Goal: Task Accomplishment & Management: Use online tool/utility

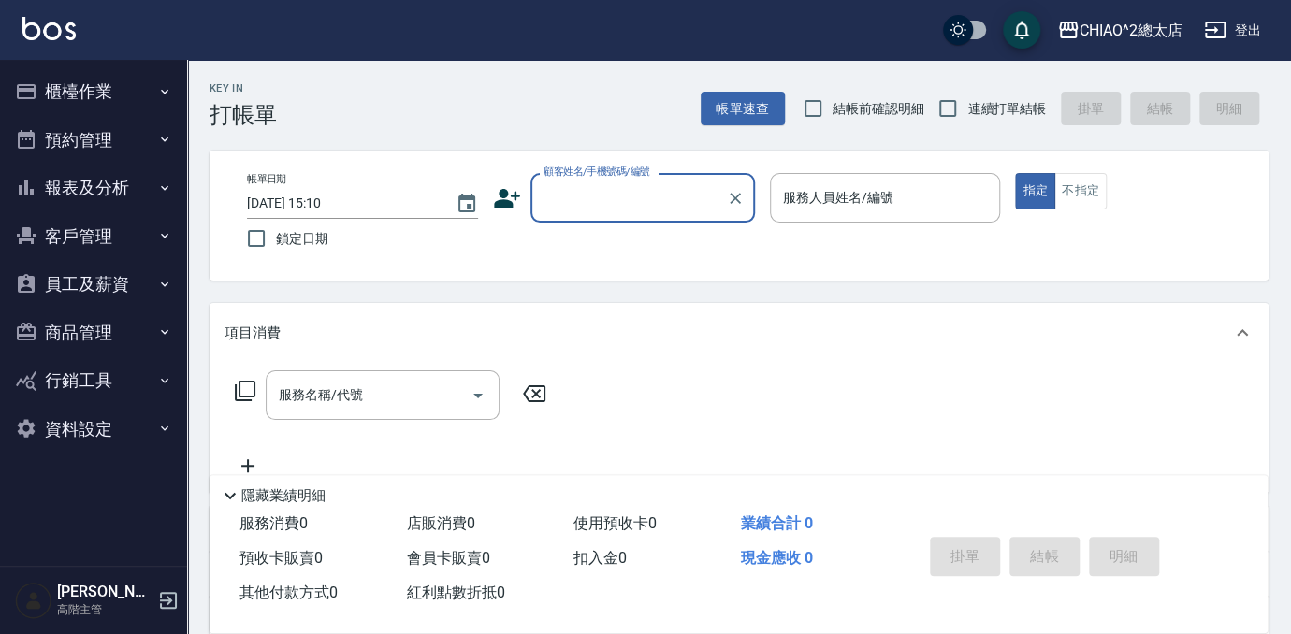
click at [578, 196] on input "顧客姓名/手機號碼/編號" at bounding box center [629, 197] width 180 height 33
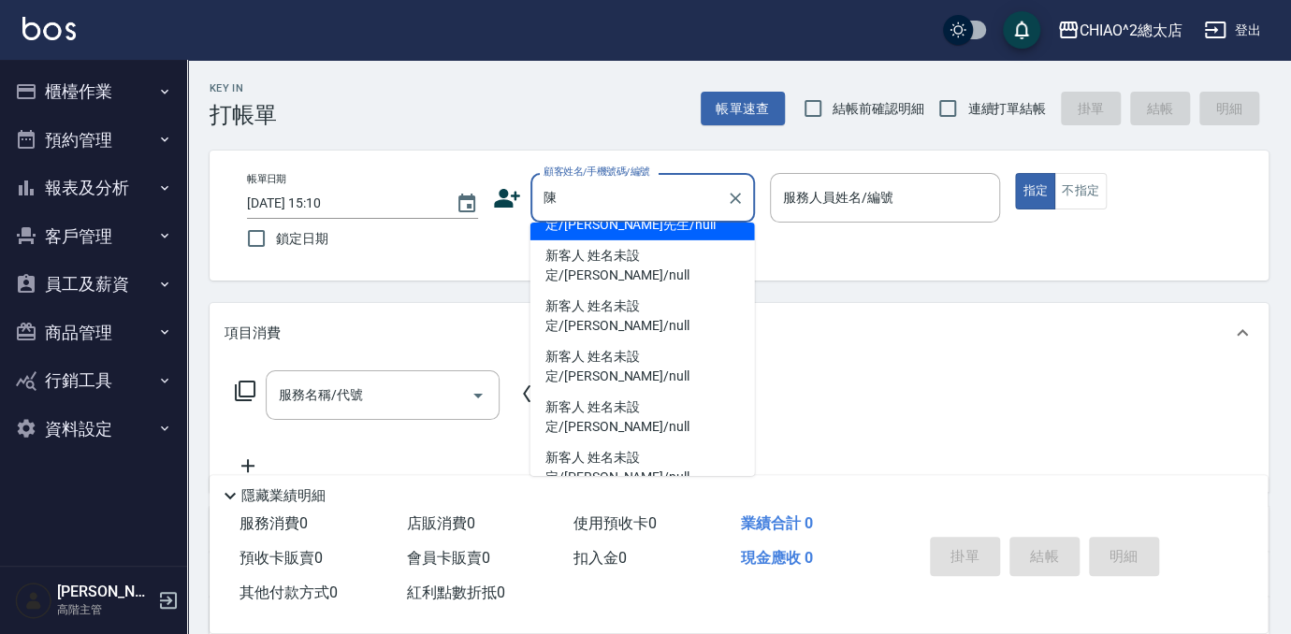
scroll to position [409, 0]
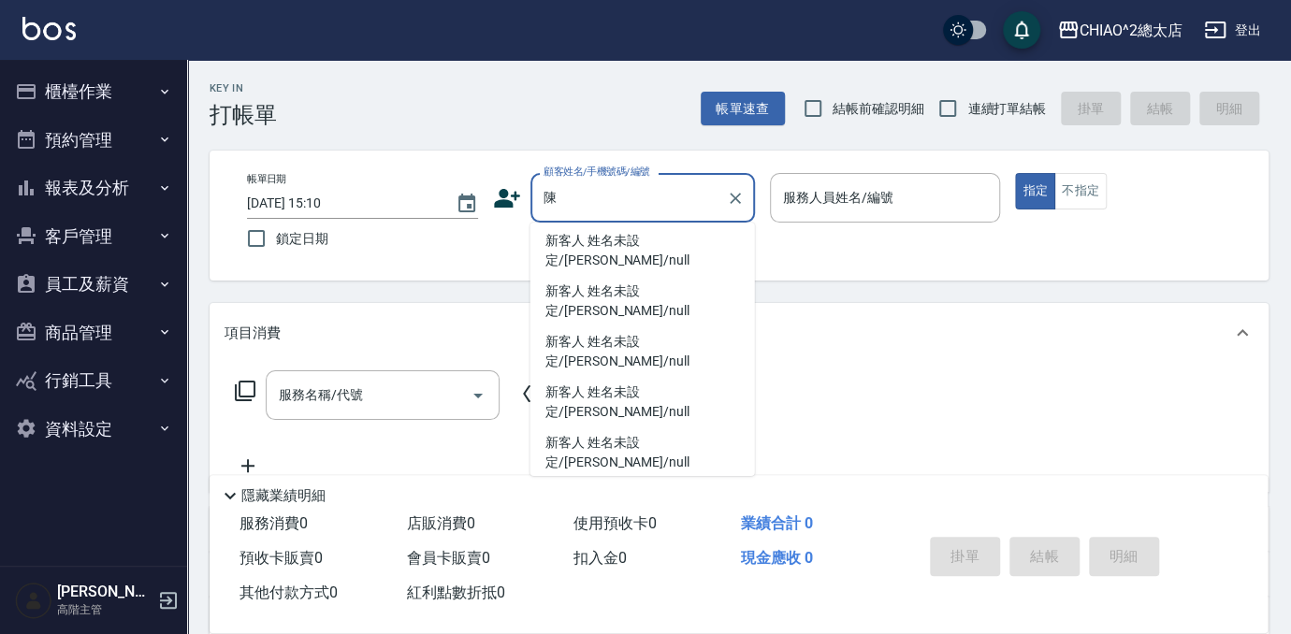
click at [585, 225] on li "新客人 姓名未設定/[PERSON_NAME]/null" at bounding box center [642, 200] width 225 height 51
type input "新客人 姓名未設定/[PERSON_NAME]/null"
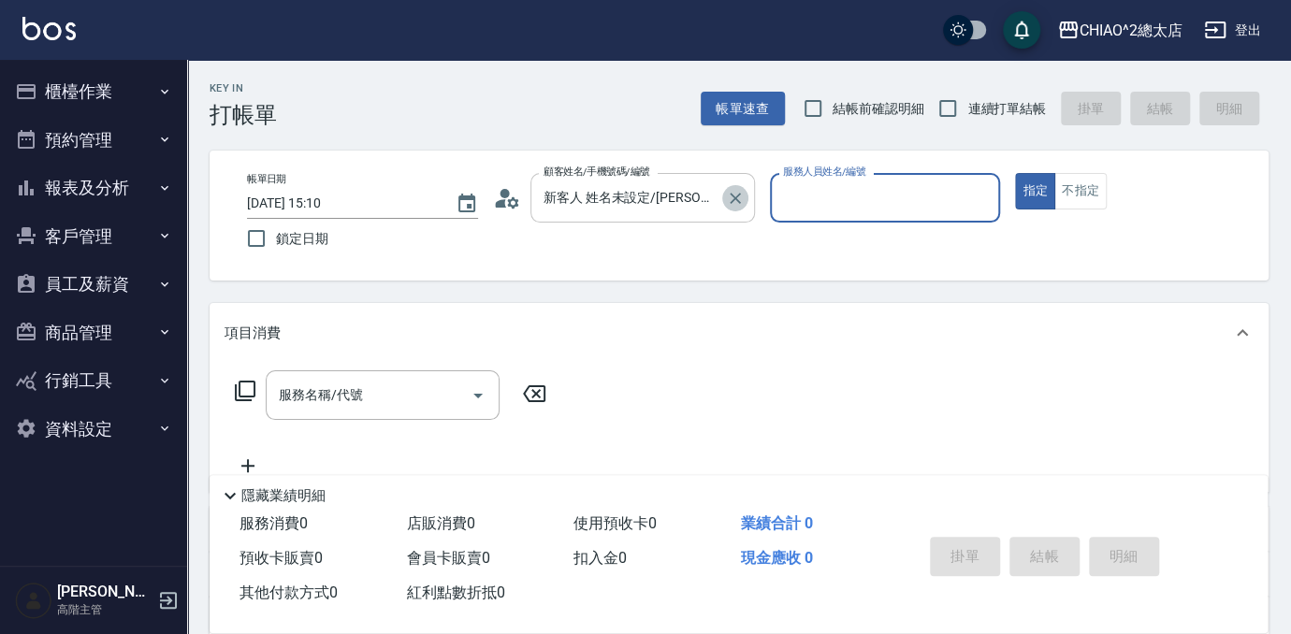
drag, startPoint x: 733, startPoint y: 191, endPoint x: 735, endPoint y: 219, distance: 28.2
click at [732, 191] on icon "Clear" at bounding box center [735, 198] width 19 height 19
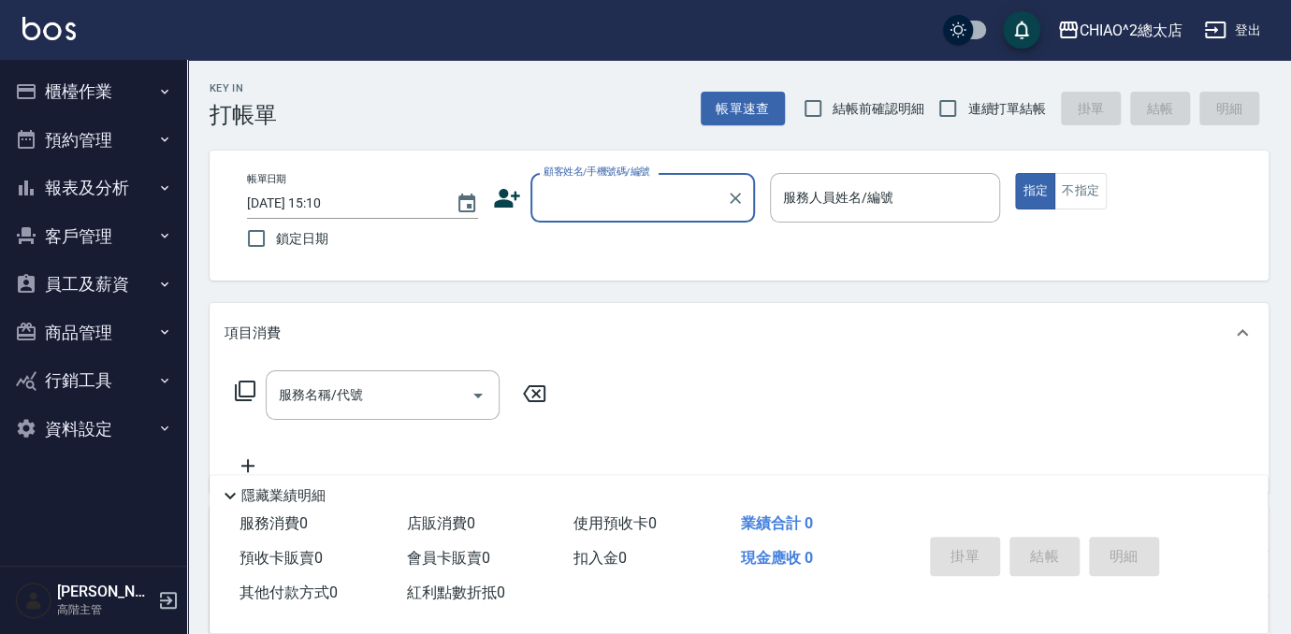
scroll to position [0, 0]
click at [638, 189] on input "顧客姓名/手機號碼/編號" at bounding box center [619, 197] width 161 height 33
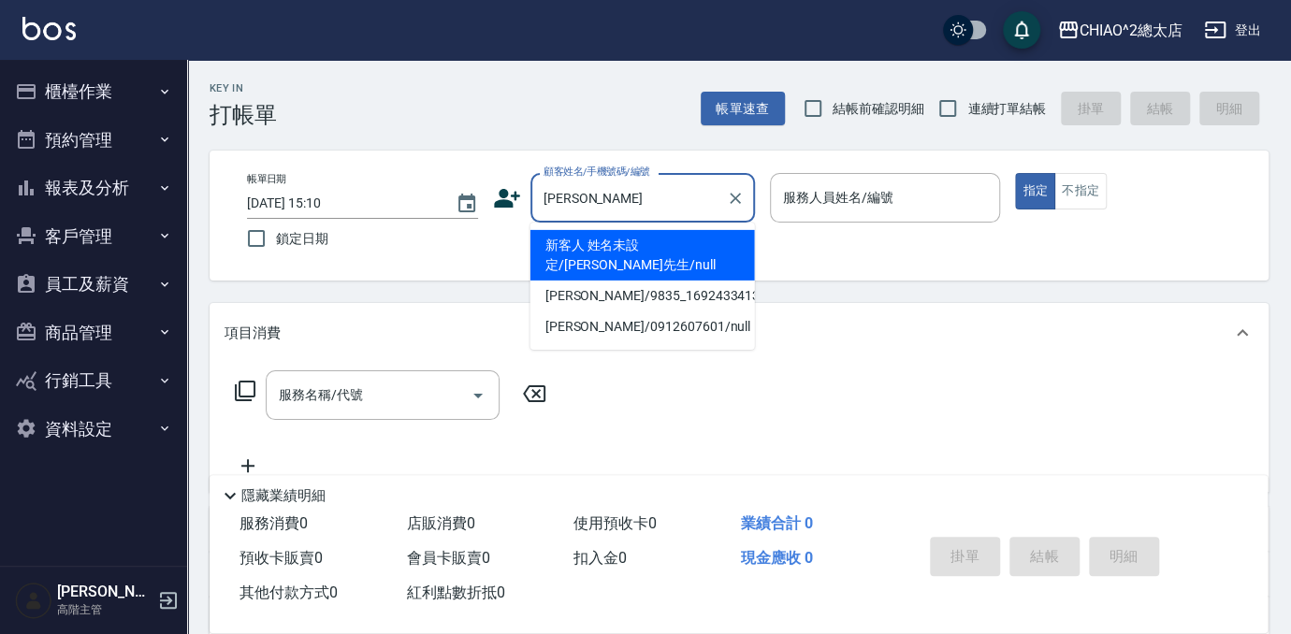
click at [644, 248] on li "新客人 姓名未設定/[PERSON_NAME]先生/null" at bounding box center [642, 255] width 225 height 51
type input "新客人 姓名未設定/[PERSON_NAME]先生/null"
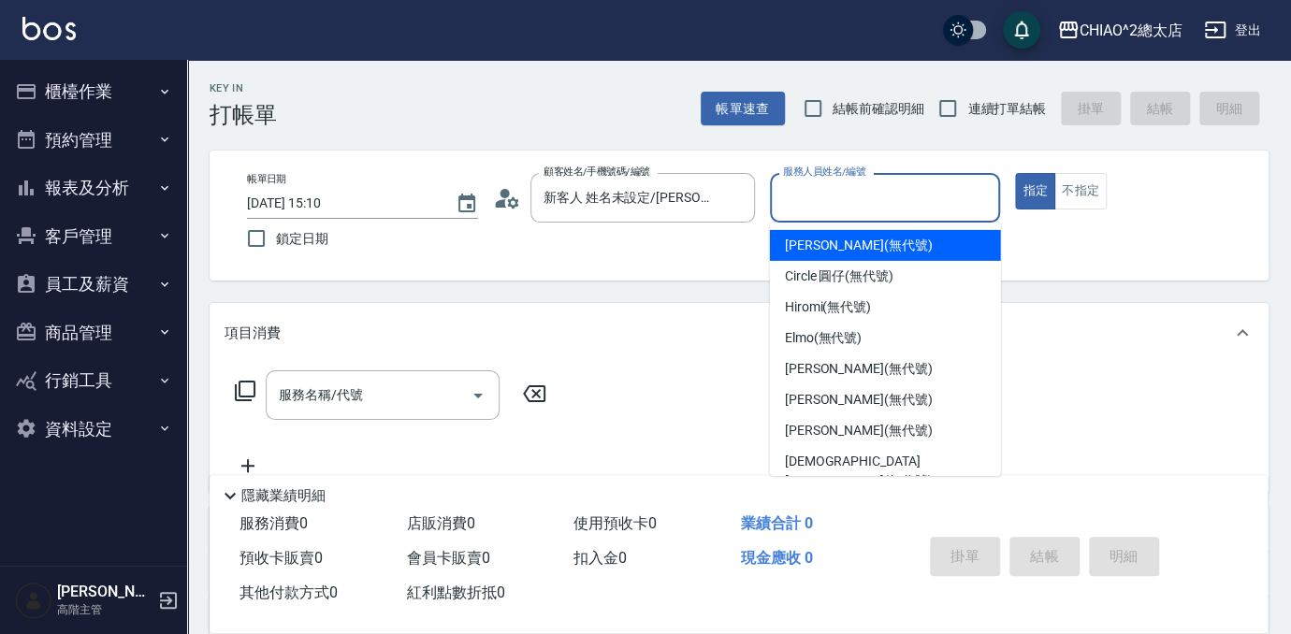
click at [892, 181] on input "服務人員姓名/編號" at bounding box center [885, 197] width 214 height 33
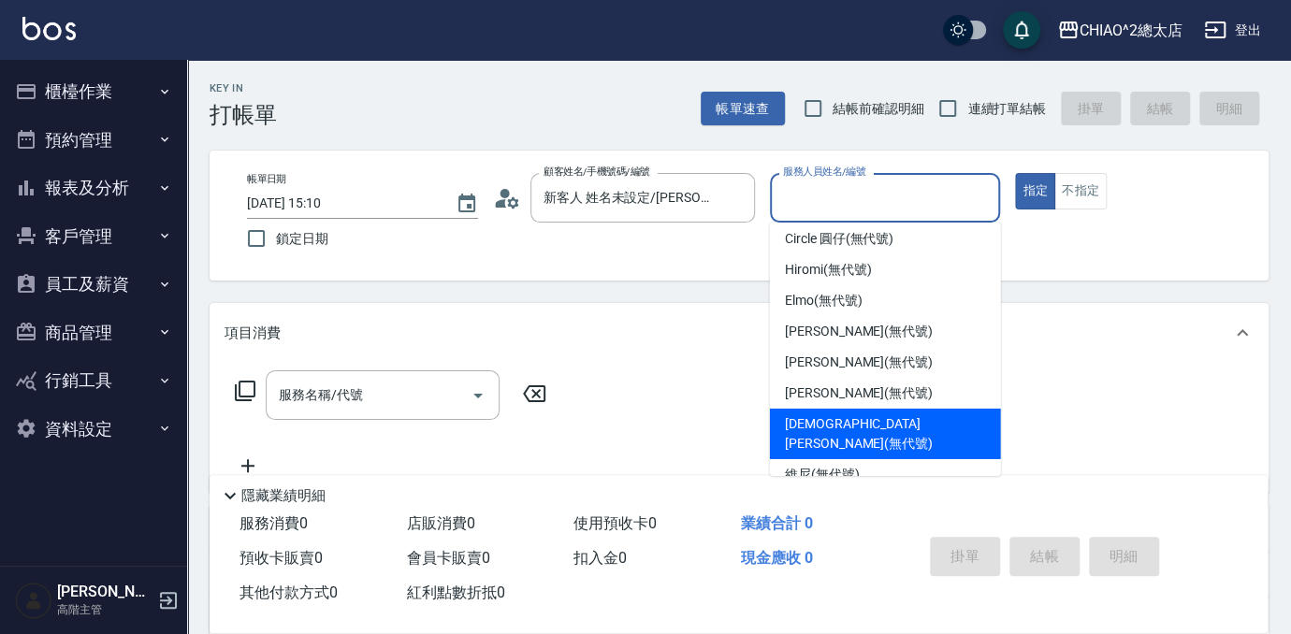
scroll to position [69, 0]
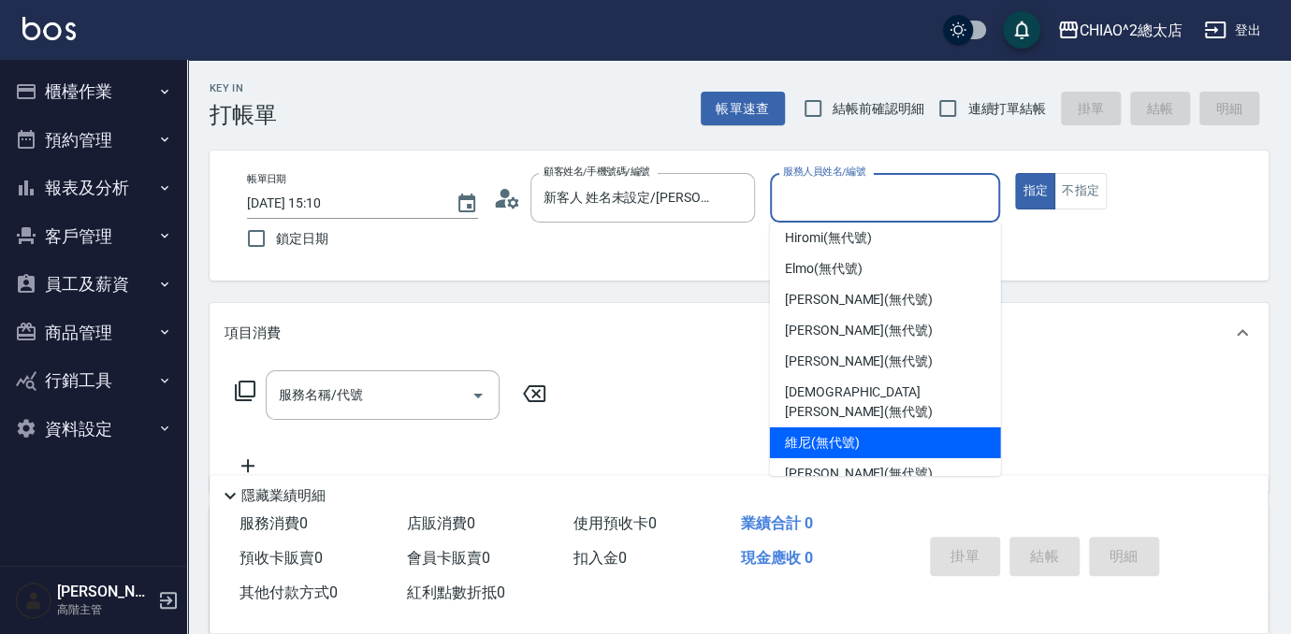
click at [841, 433] on span "維尼 (無代號)" at bounding box center [822, 443] width 75 height 20
type input "維尼(無代號)"
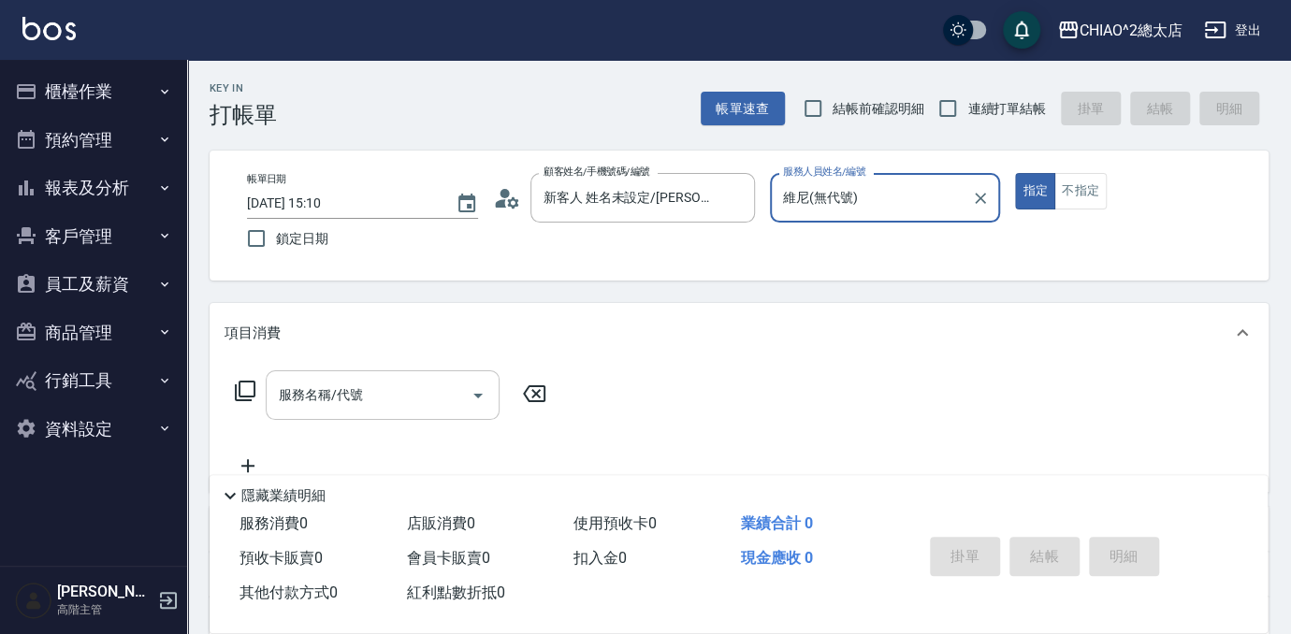
click at [353, 391] on div "服務名稱/代號 服務名稱/代號" at bounding box center [383, 395] width 234 height 50
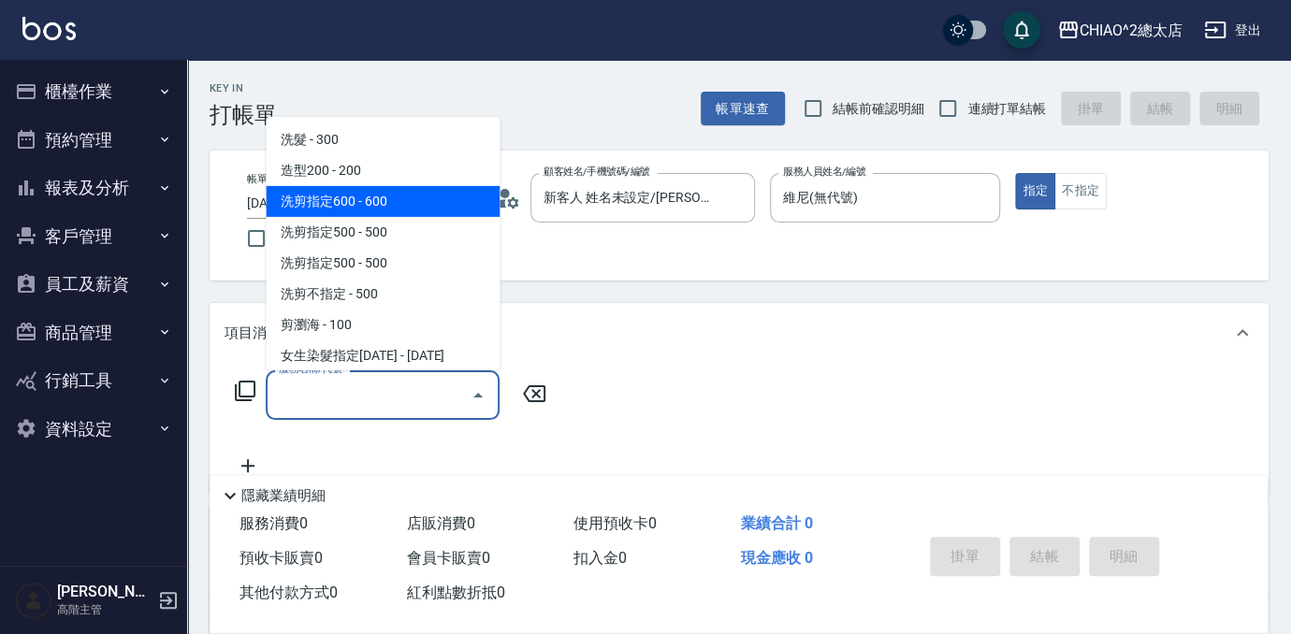
click at [296, 210] on span "洗剪指定600 - 600" at bounding box center [383, 201] width 234 height 31
type input "洗剪指定600(103107)"
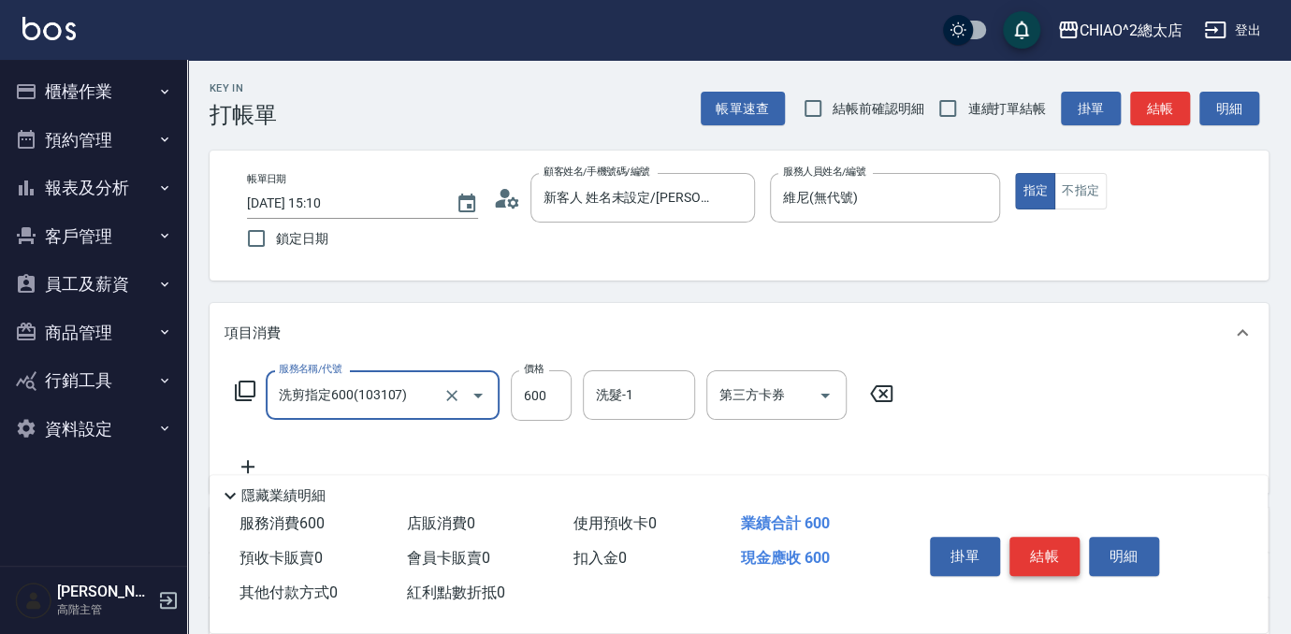
click at [1054, 562] on button "結帳" at bounding box center [1044, 556] width 70 height 39
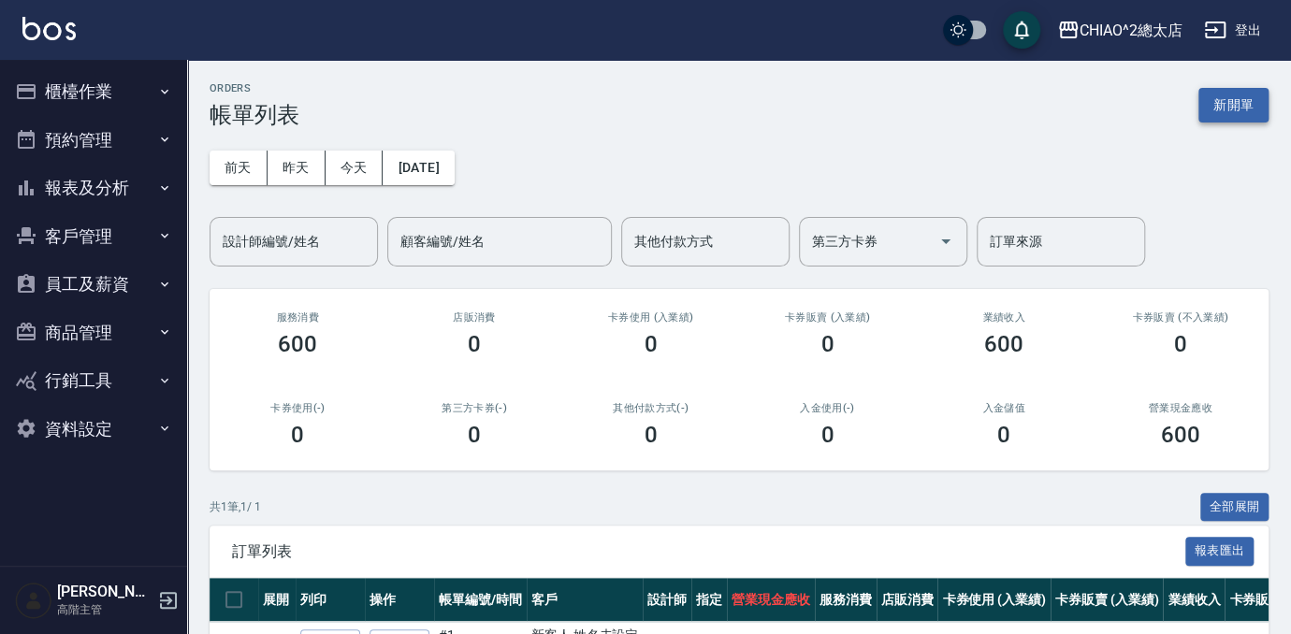
click at [1241, 95] on button "新開單" at bounding box center [1233, 105] width 70 height 35
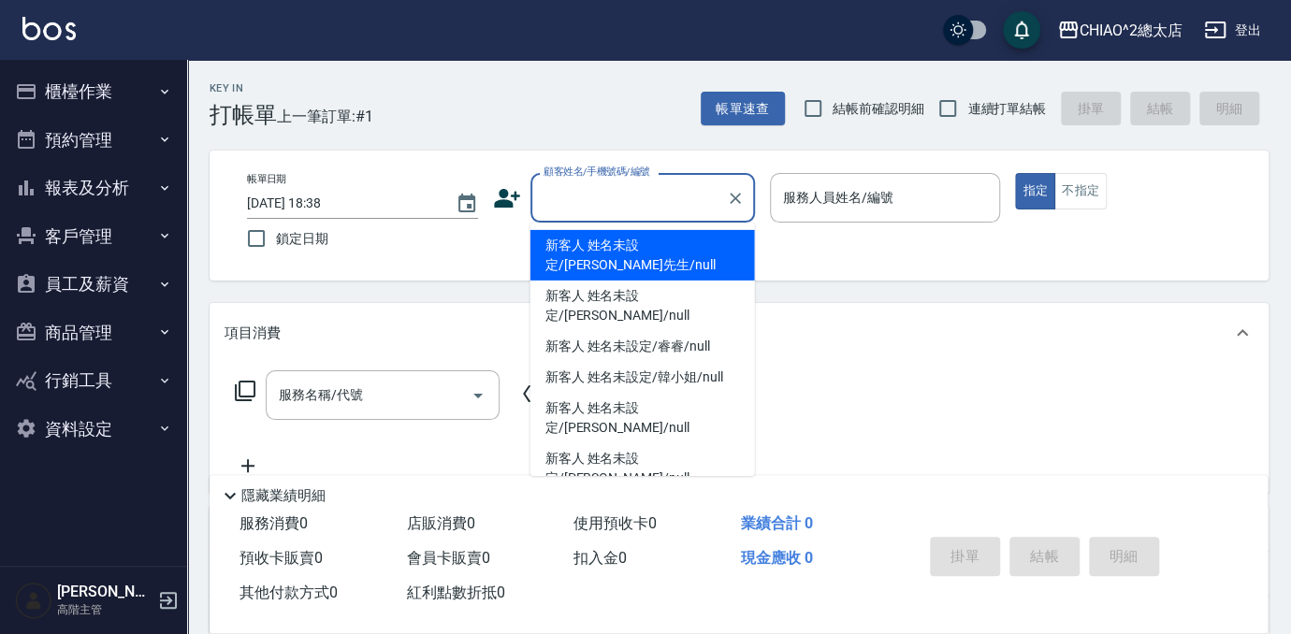
click at [591, 198] on input "顧客姓名/手機號碼/編號" at bounding box center [629, 197] width 180 height 33
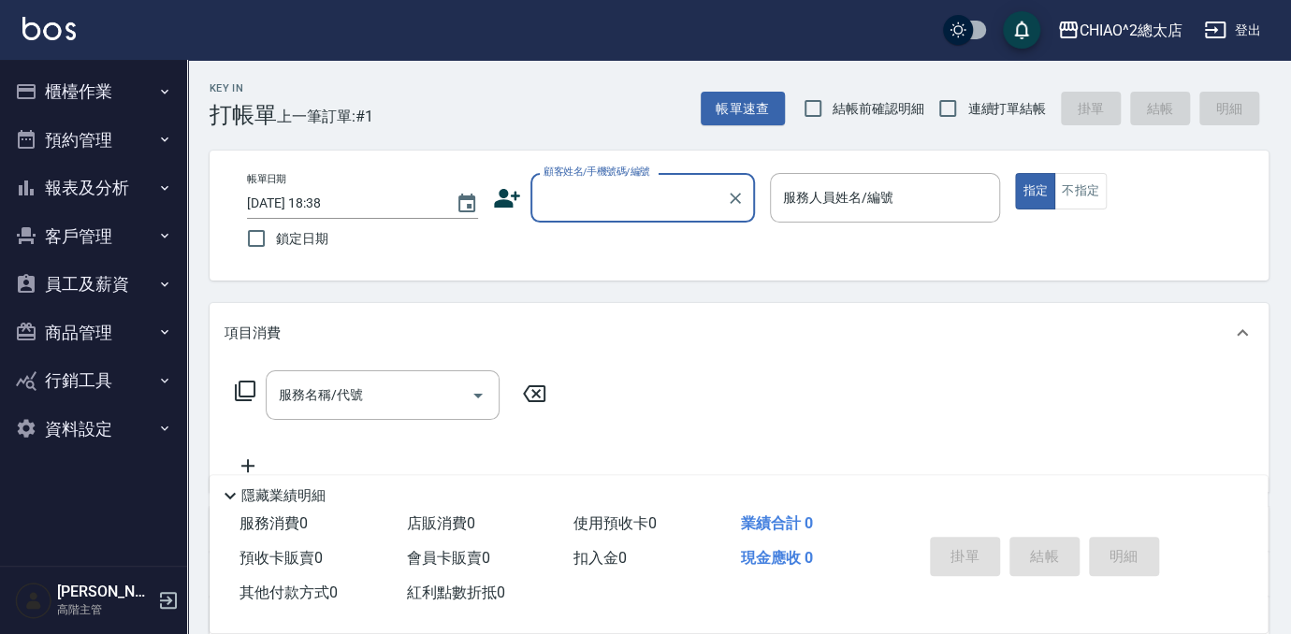
click at [638, 196] on input "顧客姓名/手機號碼/編號" at bounding box center [629, 197] width 180 height 33
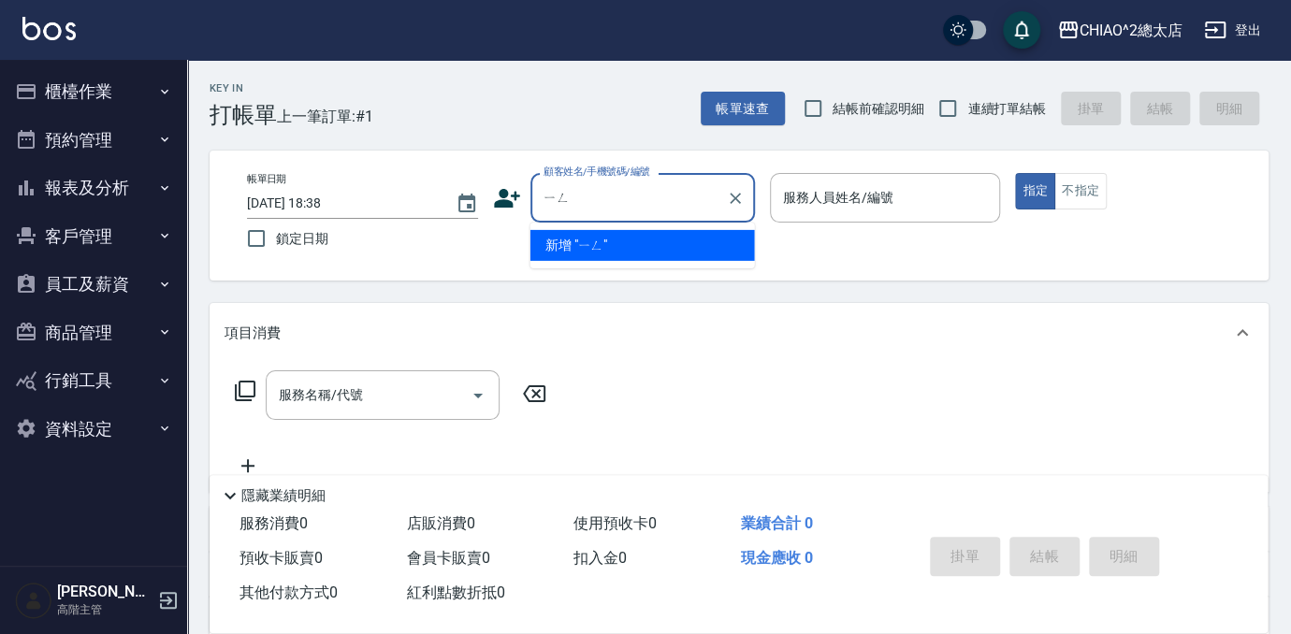
type input "影"
click at [637, 243] on li "新客人 姓名未設定/頂豪/null" at bounding box center [642, 245] width 225 height 31
type input "新客人 姓名未設定/頂豪/null"
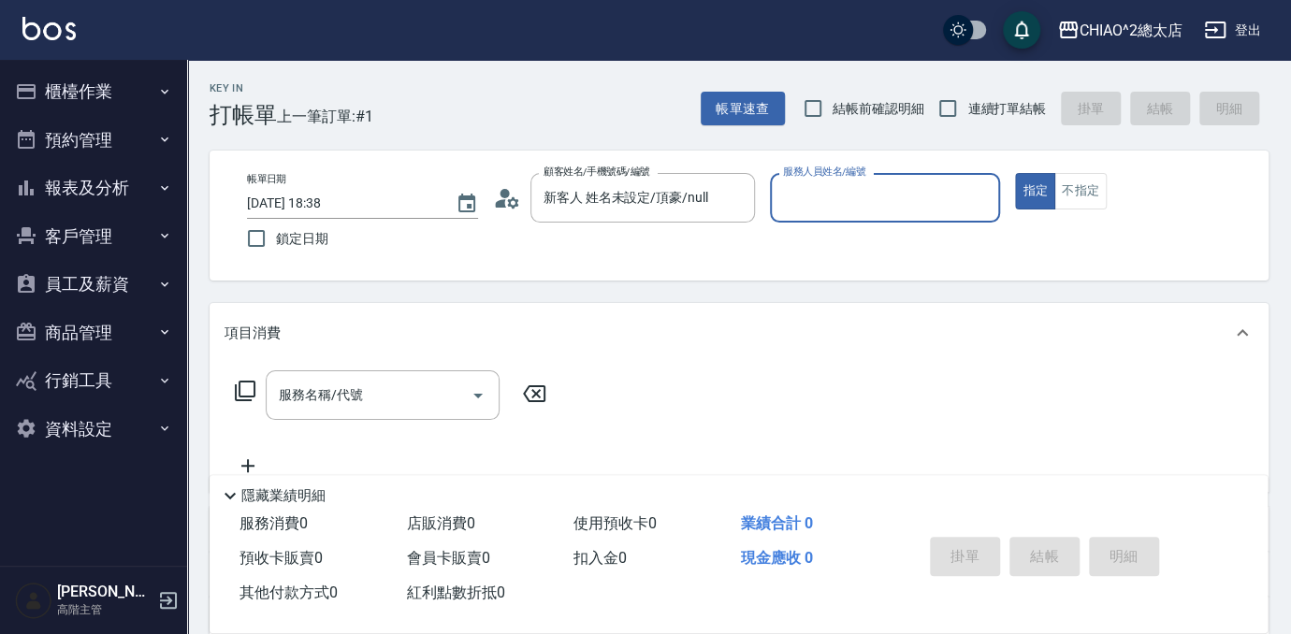
click at [845, 188] on input "服務人員姓名/編號" at bounding box center [885, 197] width 214 height 33
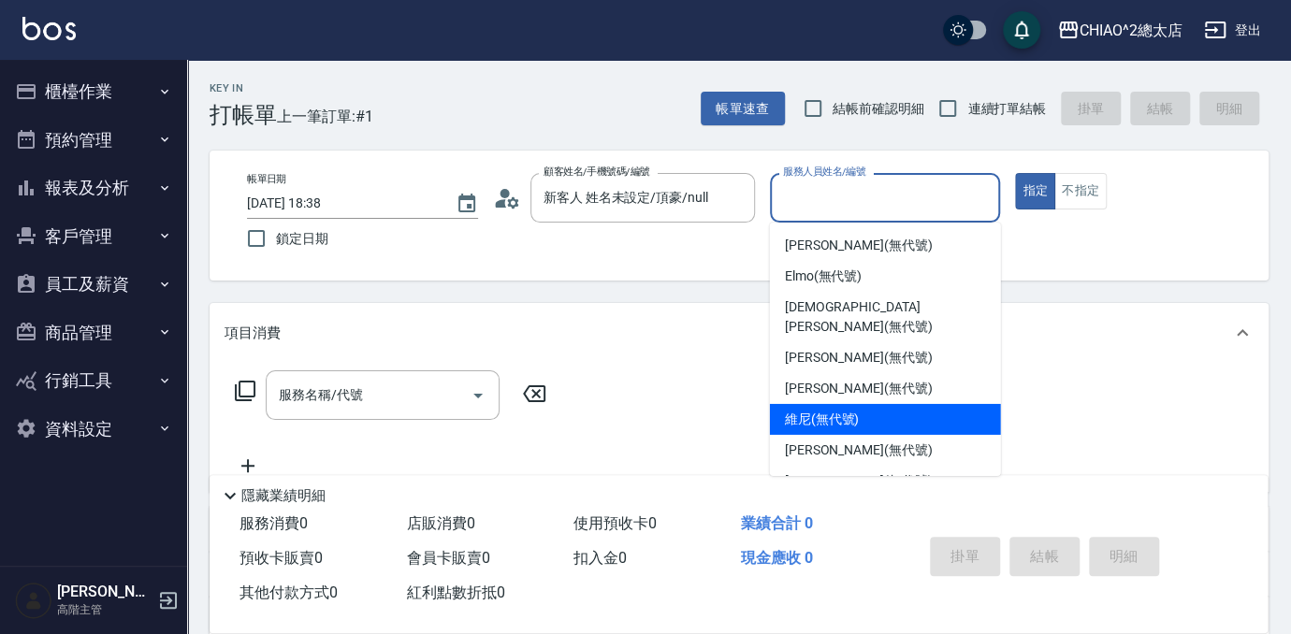
click at [873, 404] on div "維尼 (無代號)" at bounding box center [885, 419] width 231 height 31
type input "維尼(無代號)"
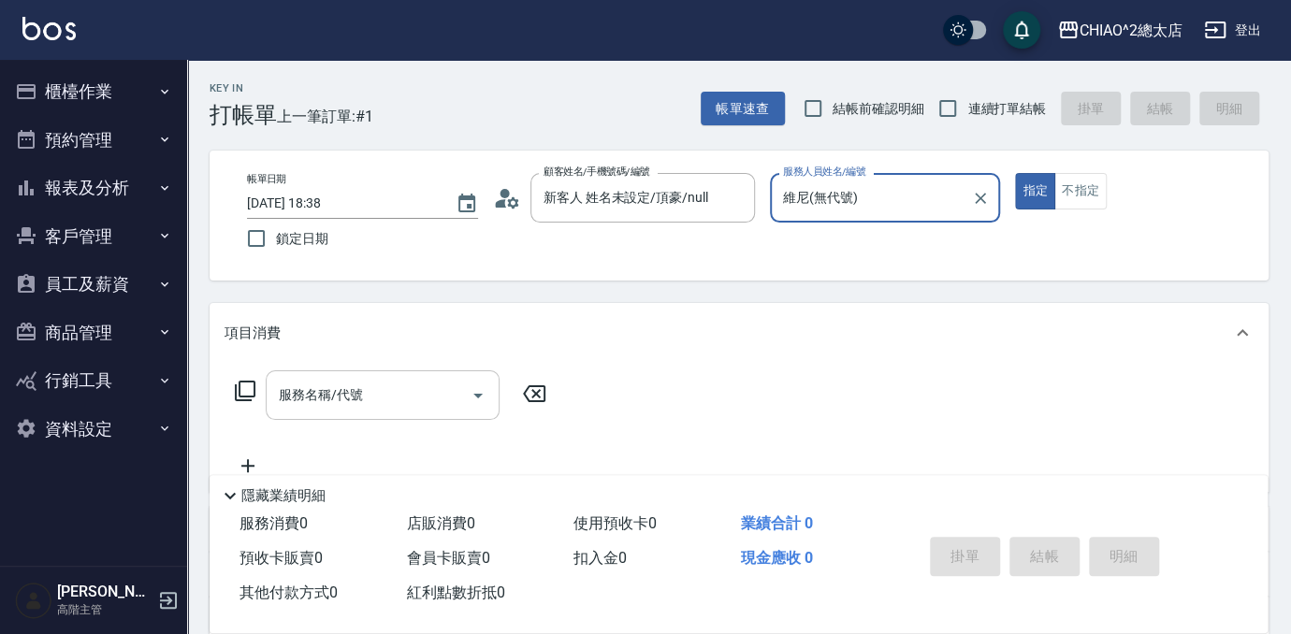
click at [362, 396] on div "服務名稱/代號 服務名稱/代號" at bounding box center [383, 395] width 234 height 50
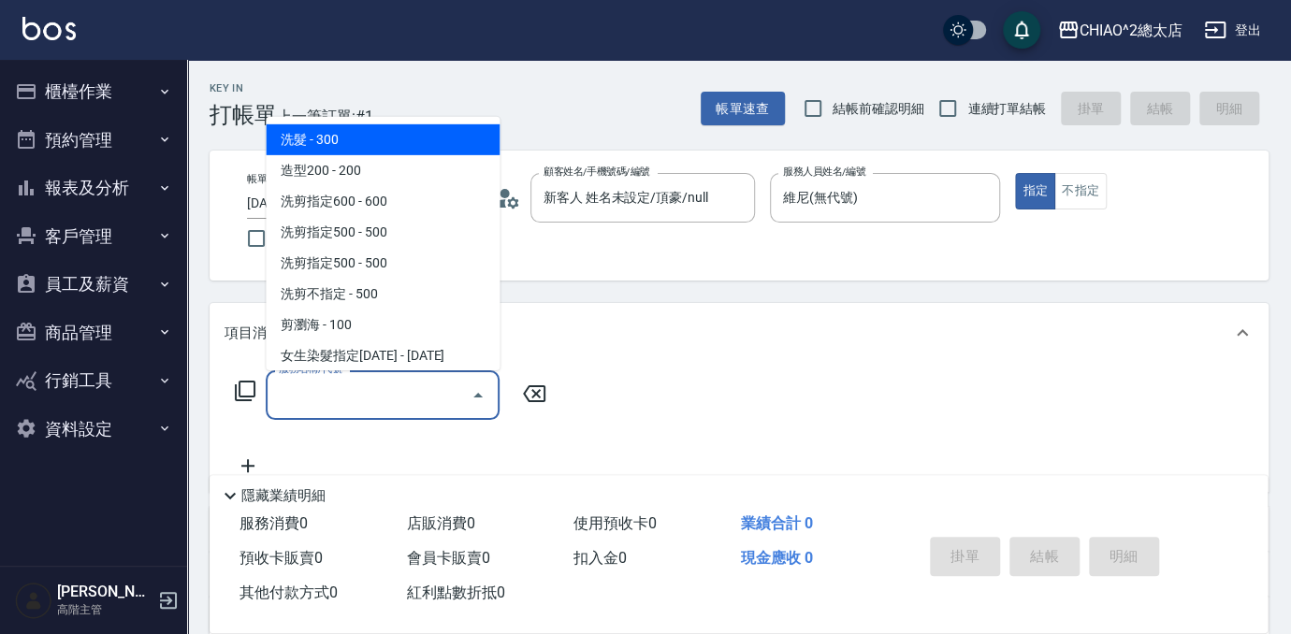
click at [340, 135] on span "洗髮 - 300" at bounding box center [383, 139] width 234 height 31
type input "洗髮(103103)"
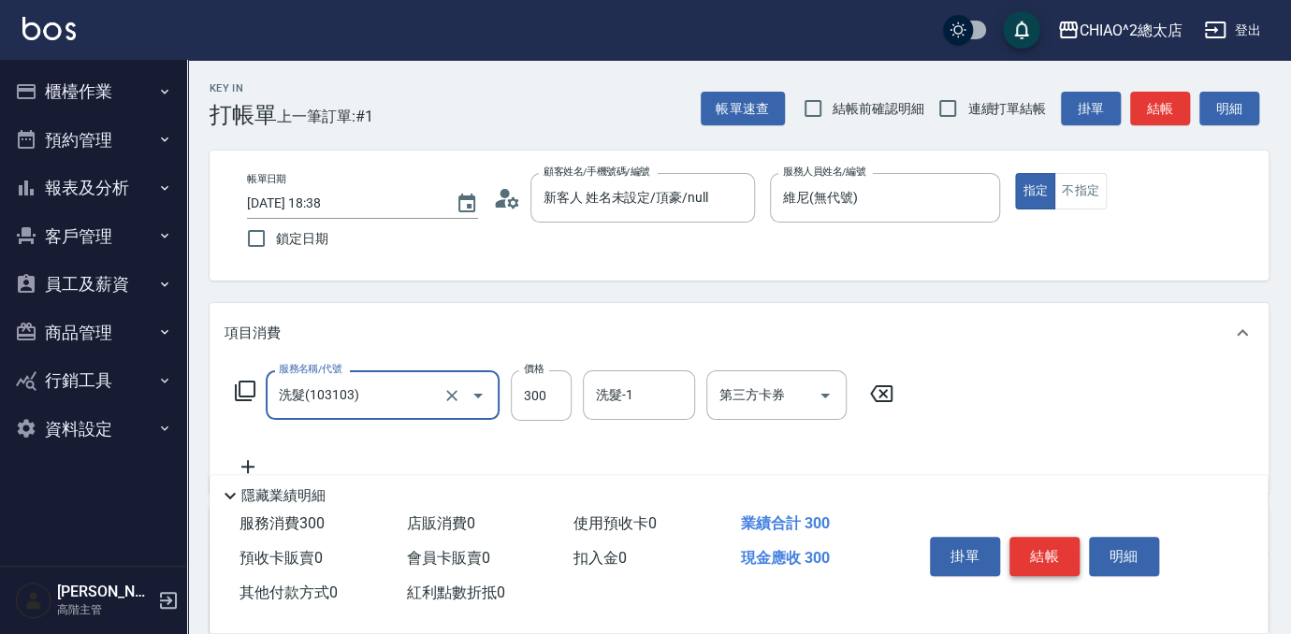
click at [1026, 554] on button "結帳" at bounding box center [1044, 556] width 70 height 39
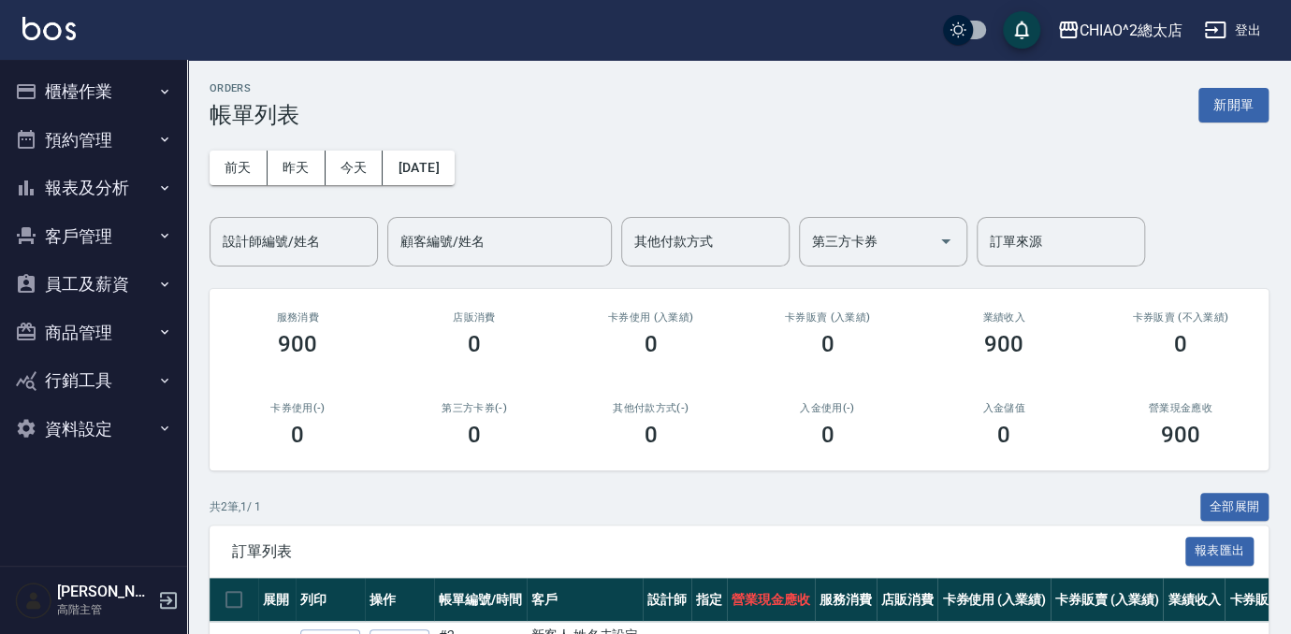
drag, startPoint x: 1249, startPoint y: 110, endPoint x: 1226, endPoint y: 143, distance: 39.7
click at [1249, 110] on button "新開單" at bounding box center [1233, 105] width 70 height 35
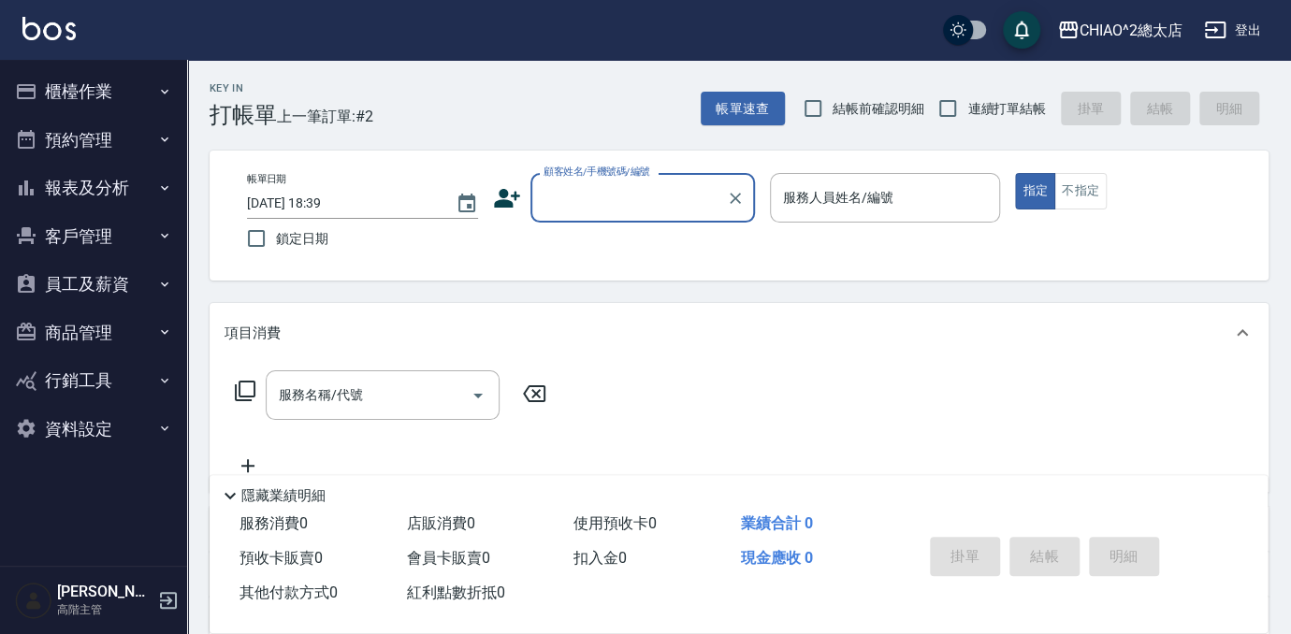
click at [687, 221] on div "顧客姓名/手機號碼/編號" at bounding box center [642, 198] width 225 height 50
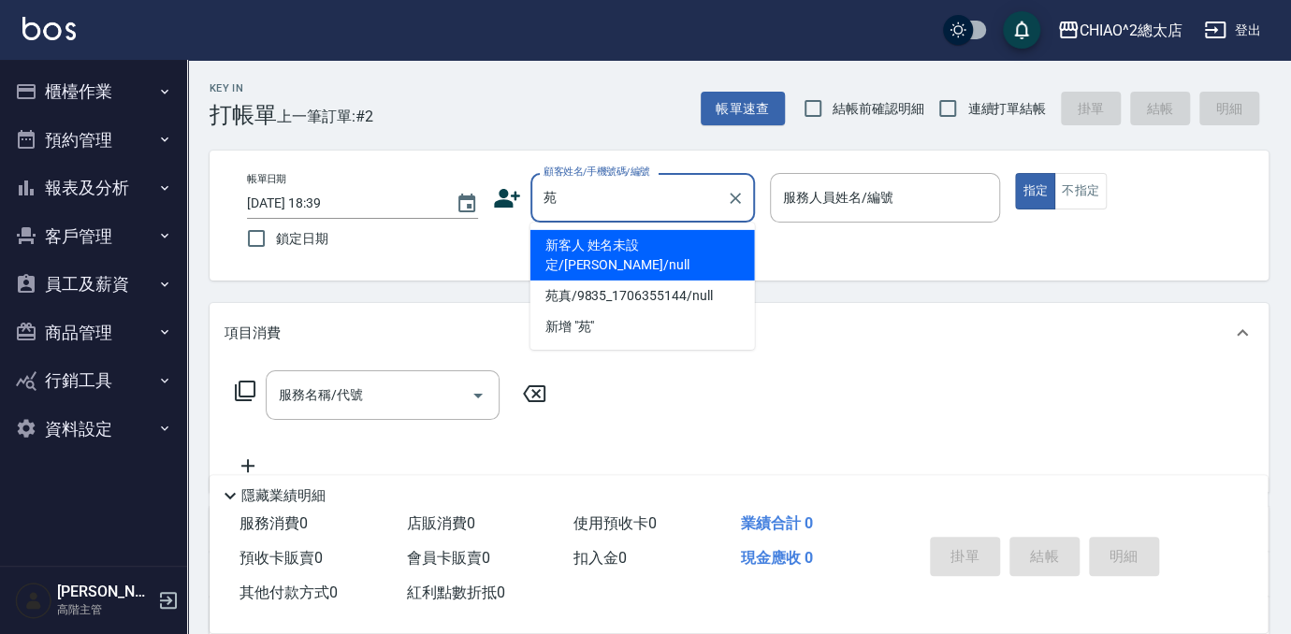
click at [591, 248] on li "新客人 姓名未設定/[PERSON_NAME]/null" at bounding box center [642, 255] width 225 height 51
type input "新客人 姓名未設定/[PERSON_NAME]/null"
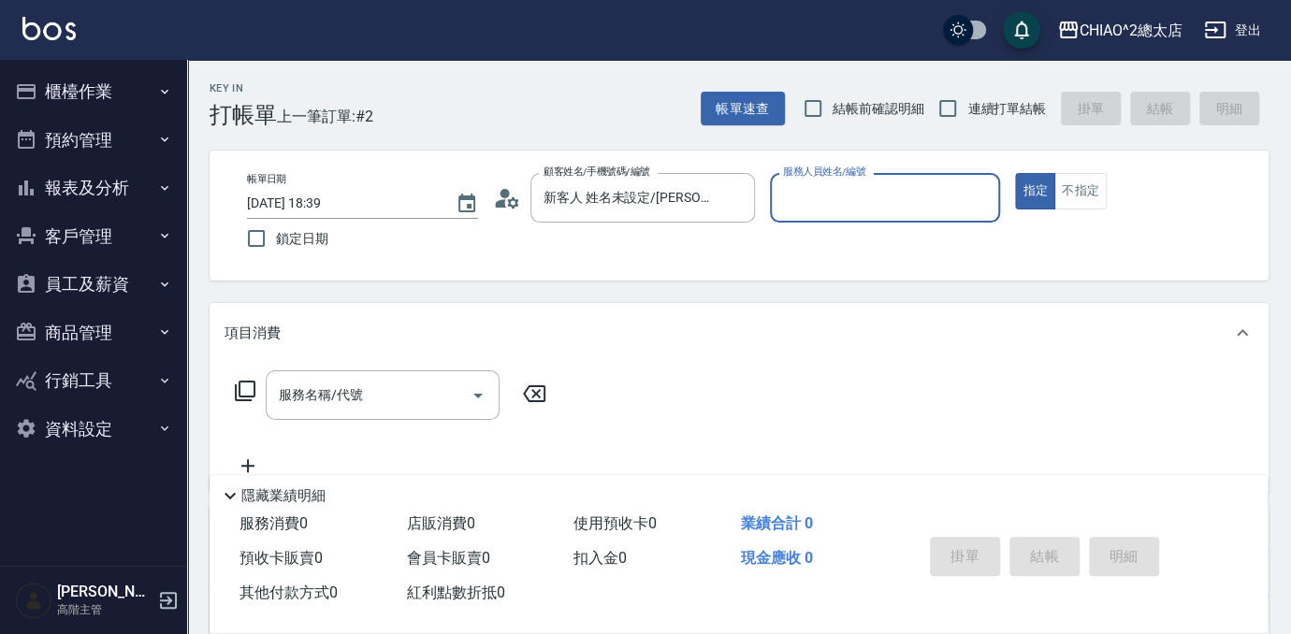
click at [858, 202] on input "服務人員姓名/編號" at bounding box center [885, 197] width 214 height 33
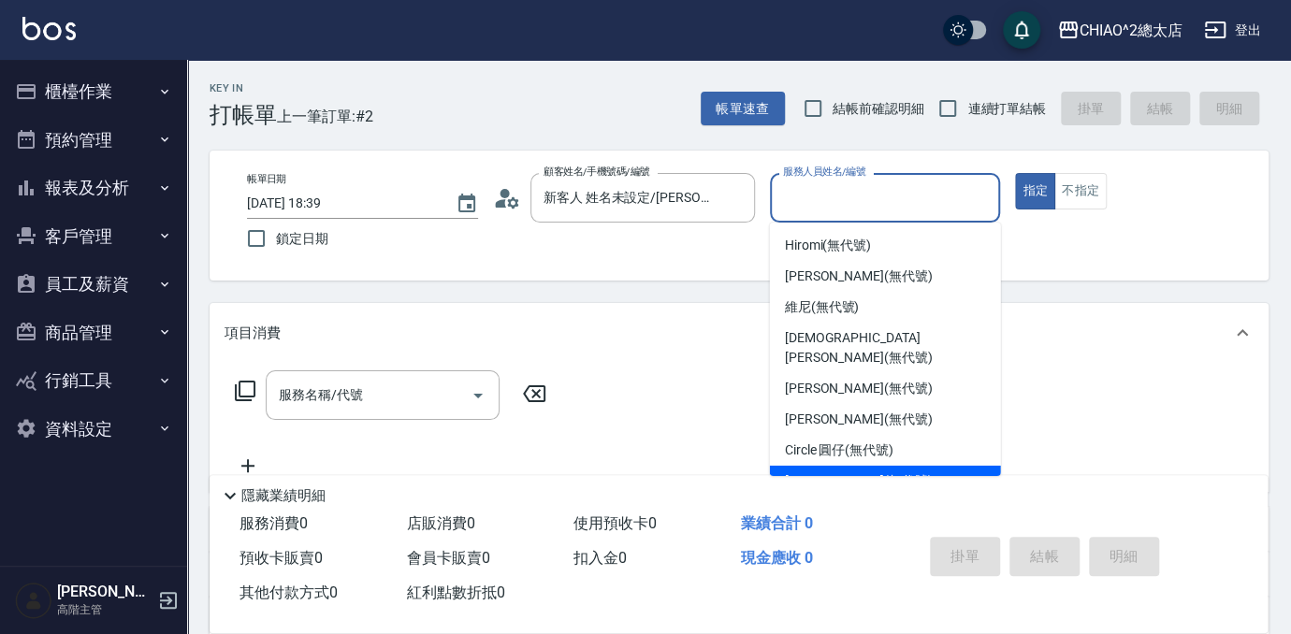
click at [825, 472] on span "[PERSON_NAME] (無代號)" at bounding box center [859, 482] width 148 height 20
type input "[PERSON_NAME](無代號)"
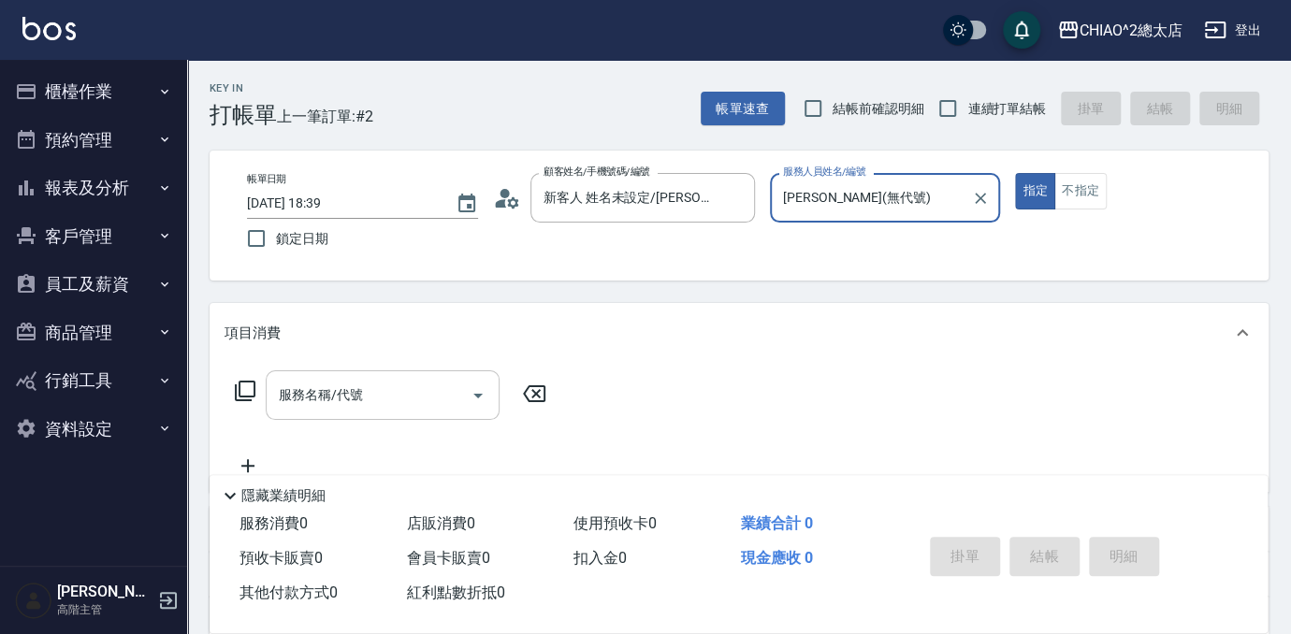
click at [319, 408] on input "服務名稱/代號" at bounding box center [368, 395] width 189 height 33
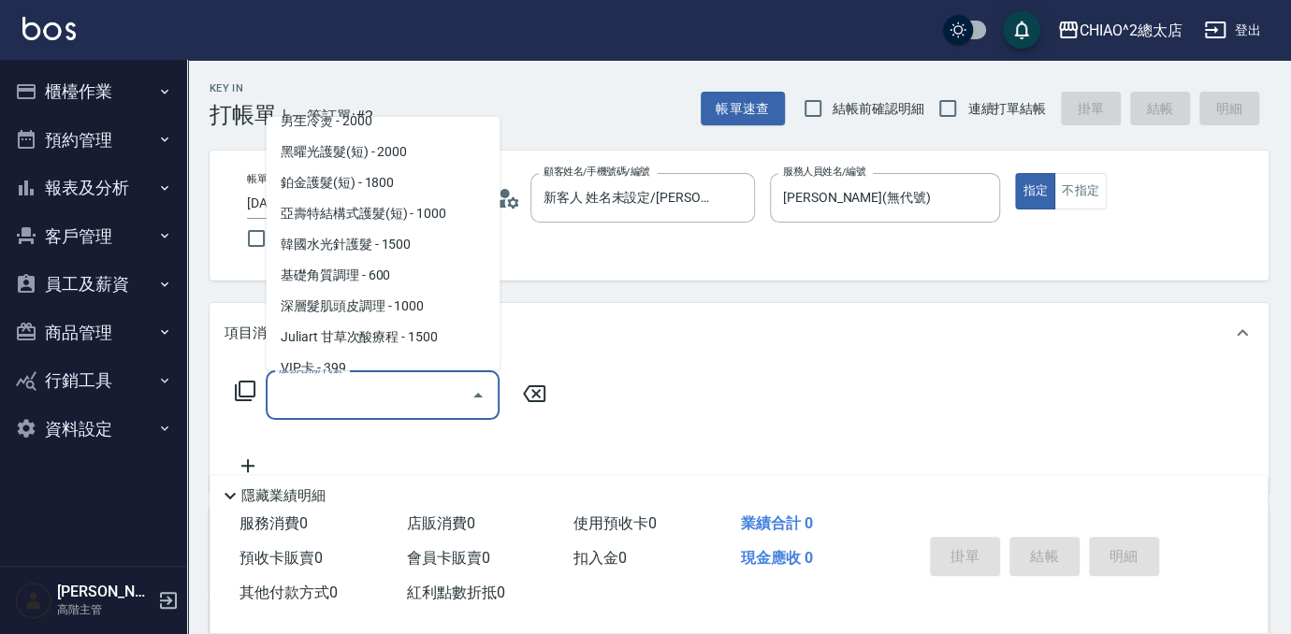
scroll to position [595, 0]
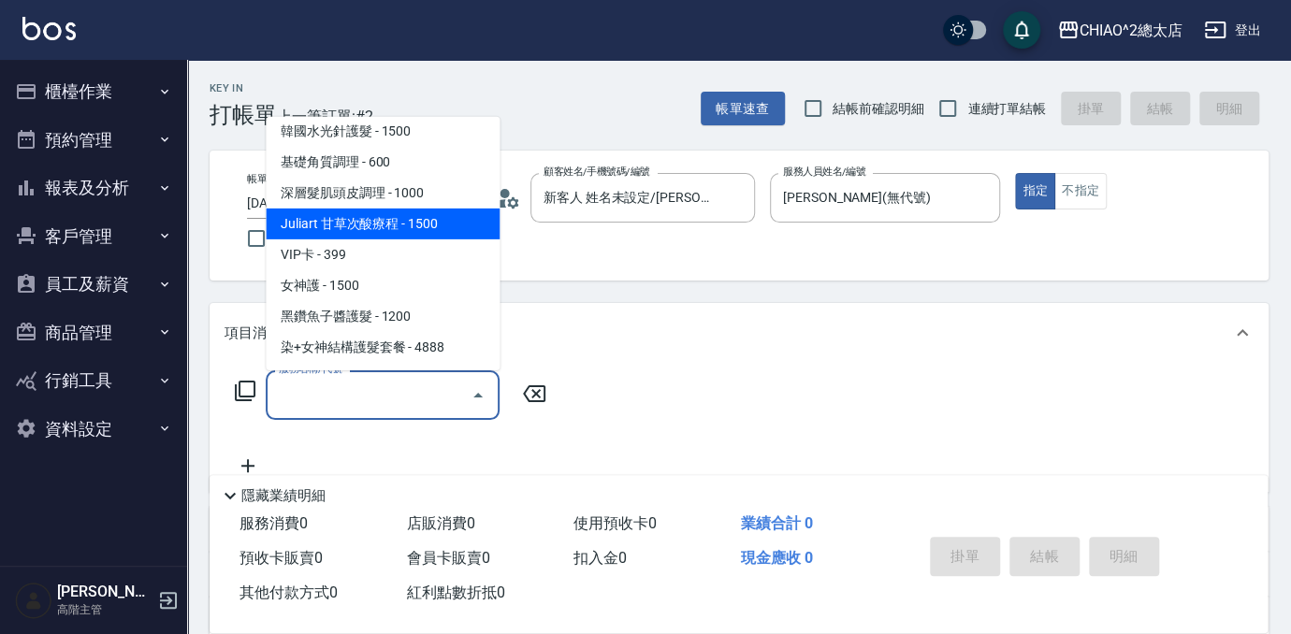
click at [354, 225] on span "Juliart 甘草次酸療程 - 1500" at bounding box center [383, 224] width 234 height 31
type input "Juliart 甘草次酸療程(103791)"
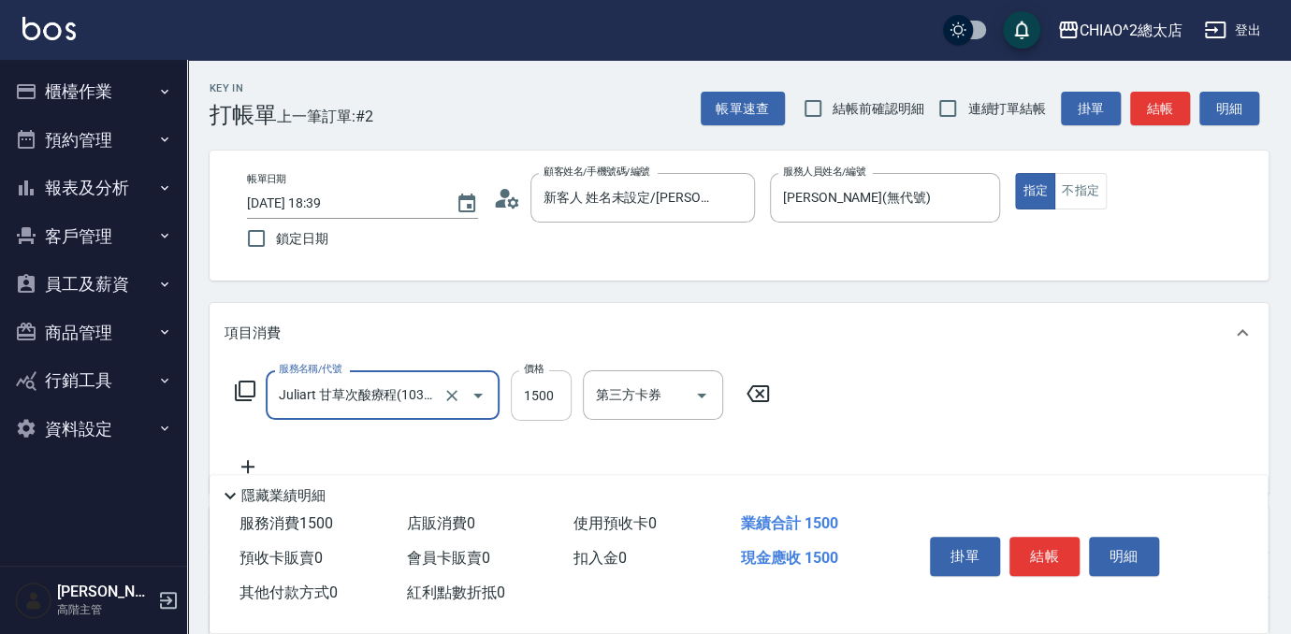
click at [568, 402] on input "1500" at bounding box center [541, 395] width 61 height 51
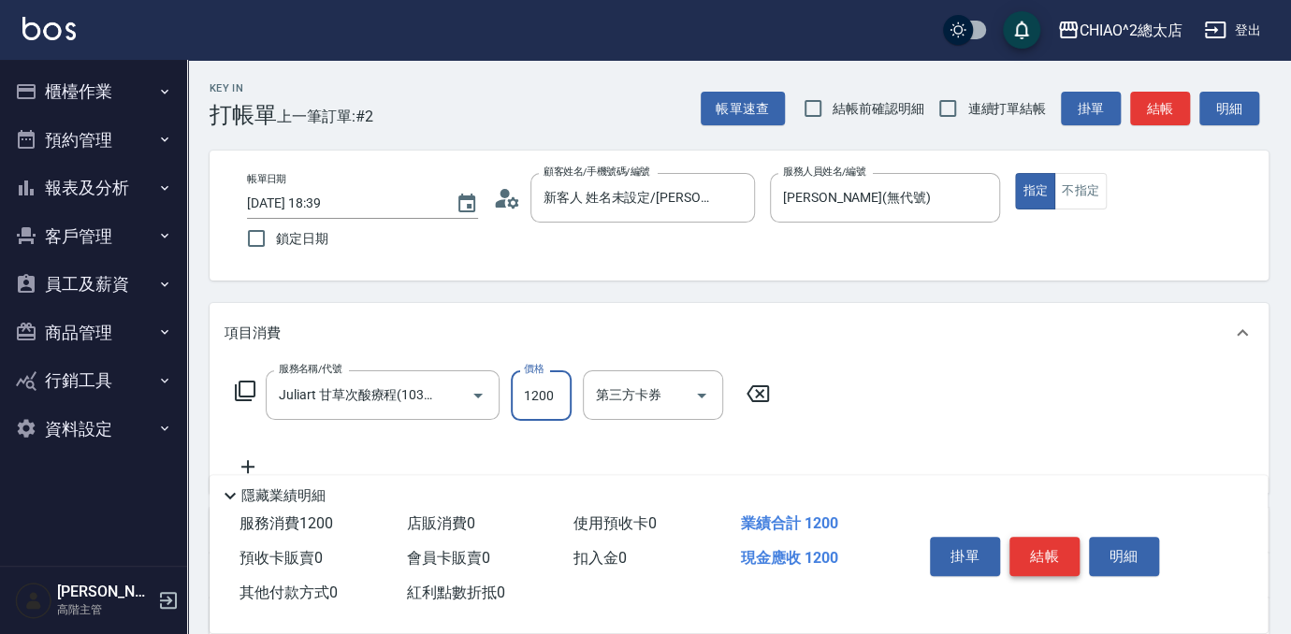
type input "1200"
click at [1038, 561] on button "結帳" at bounding box center [1044, 556] width 70 height 39
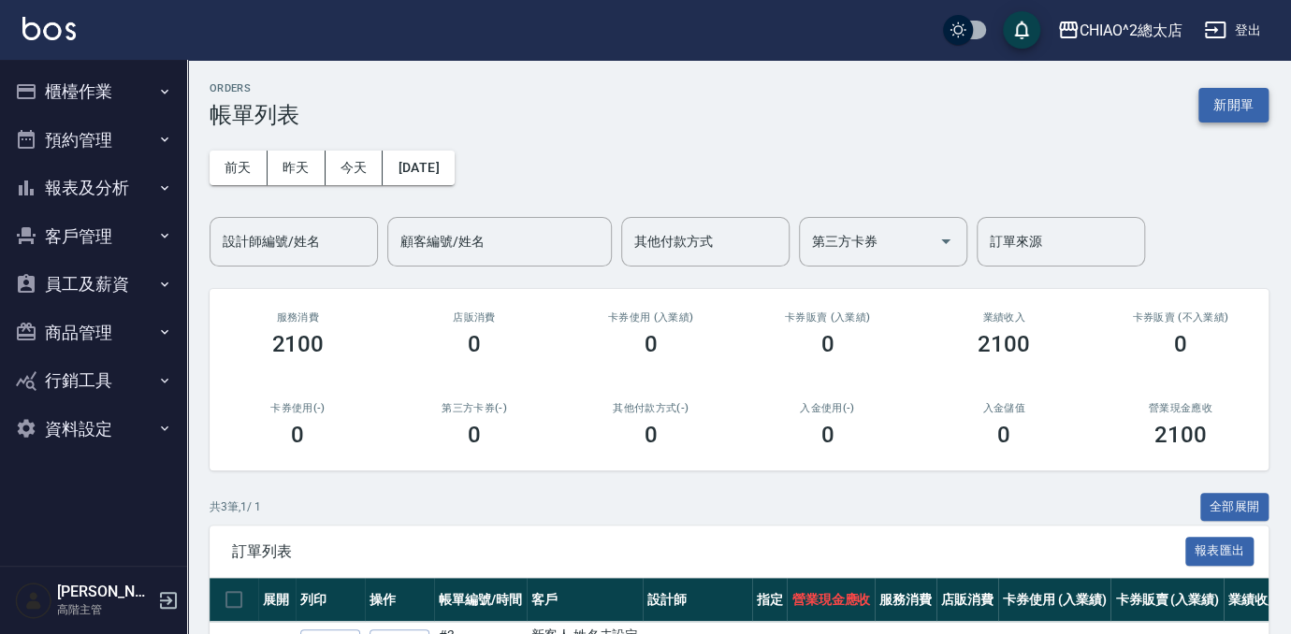
click at [1242, 99] on button "新開單" at bounding box center [1233, 105] width 70 height 35
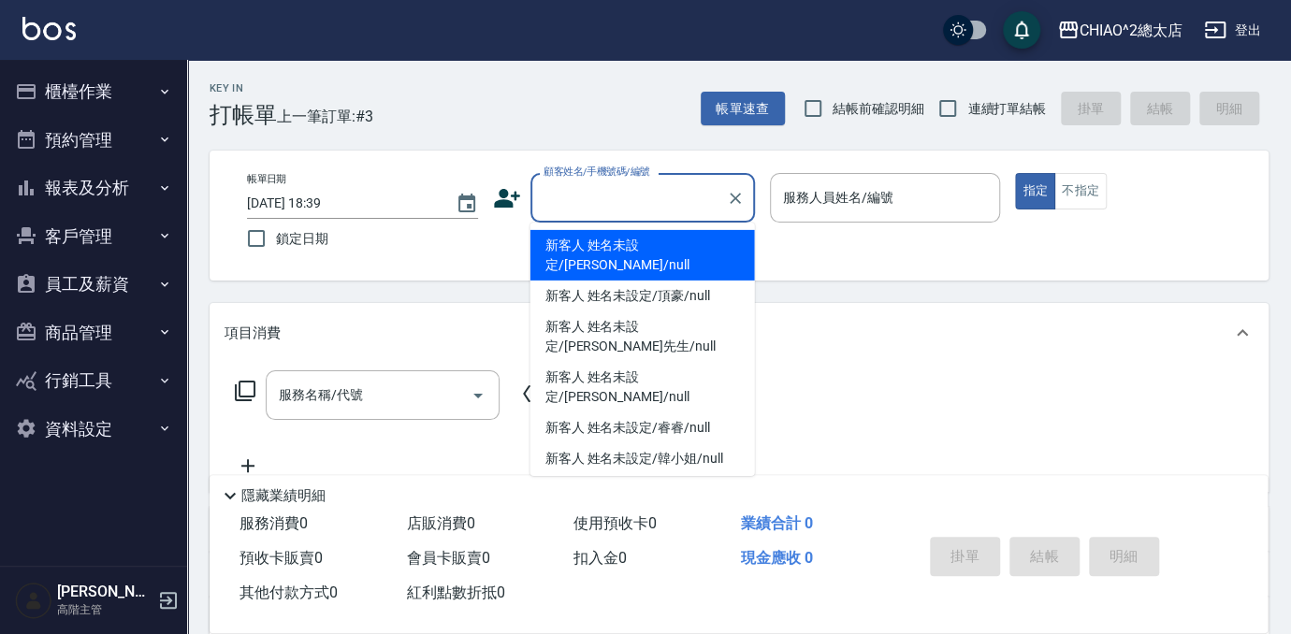
click at [650, 213] on input "顧客姓名/手機號碼/編號" at bounding box center [629, 197] width 180 height 33
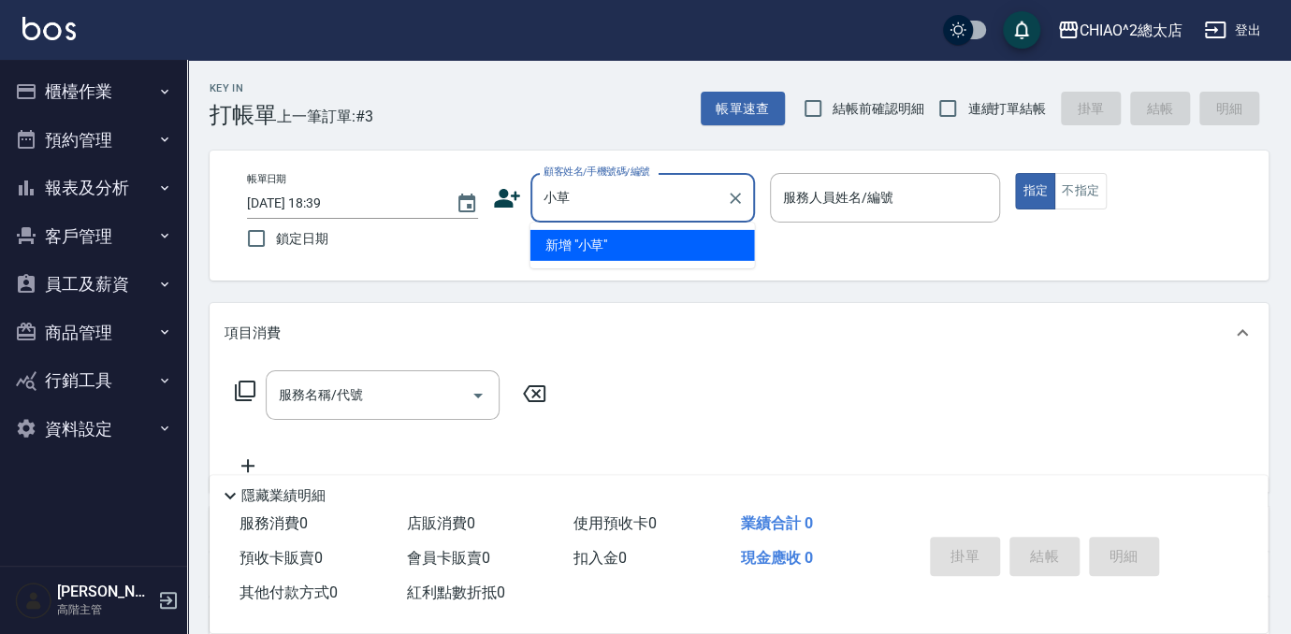
type input "小草"
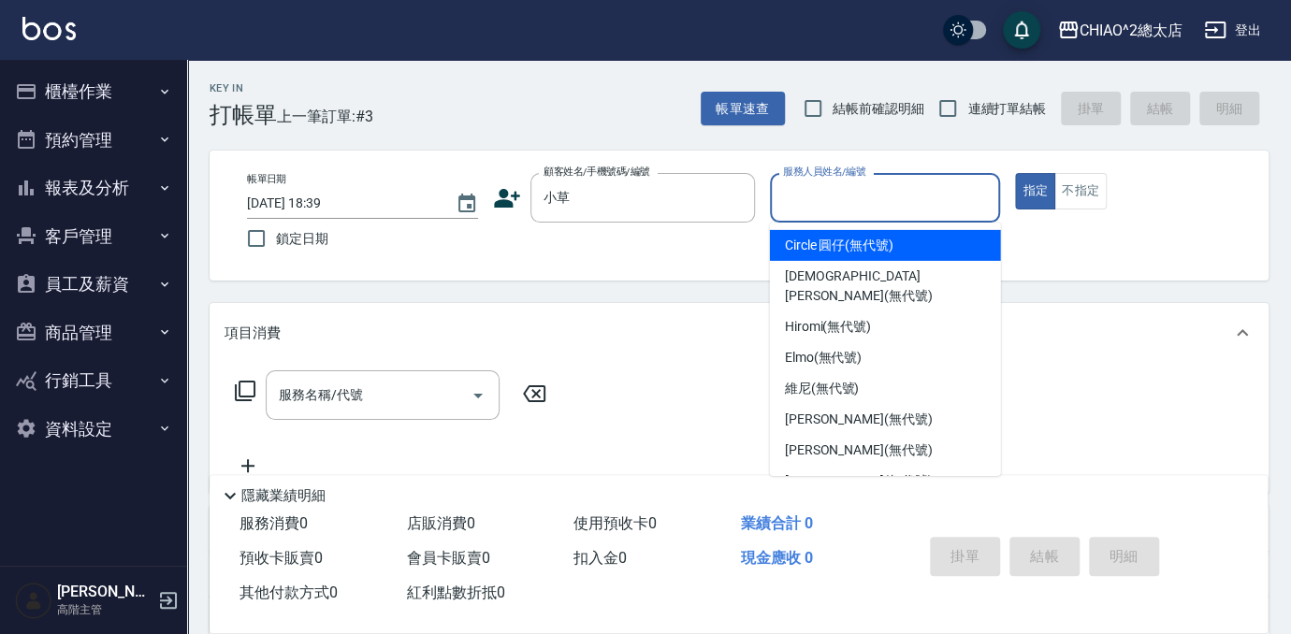
click at [846, 208] on input "服務人員姓名/編號" at bounding box center [885, 197] width 214 height 33
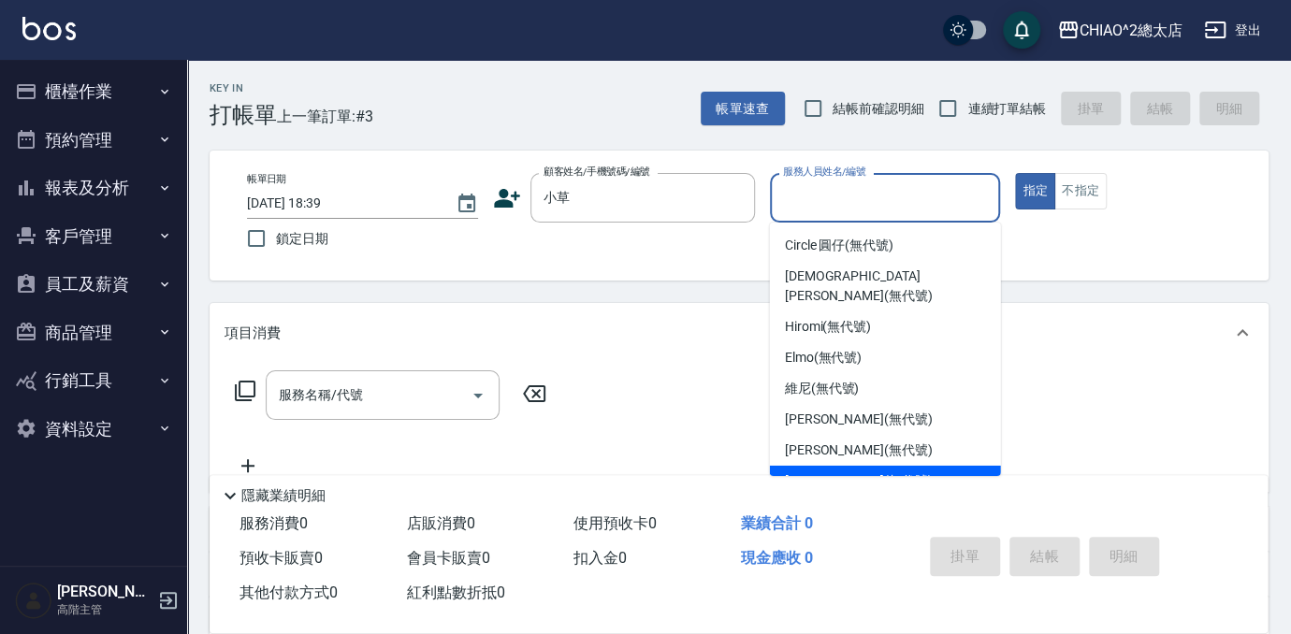
scroll to position [69, 0]
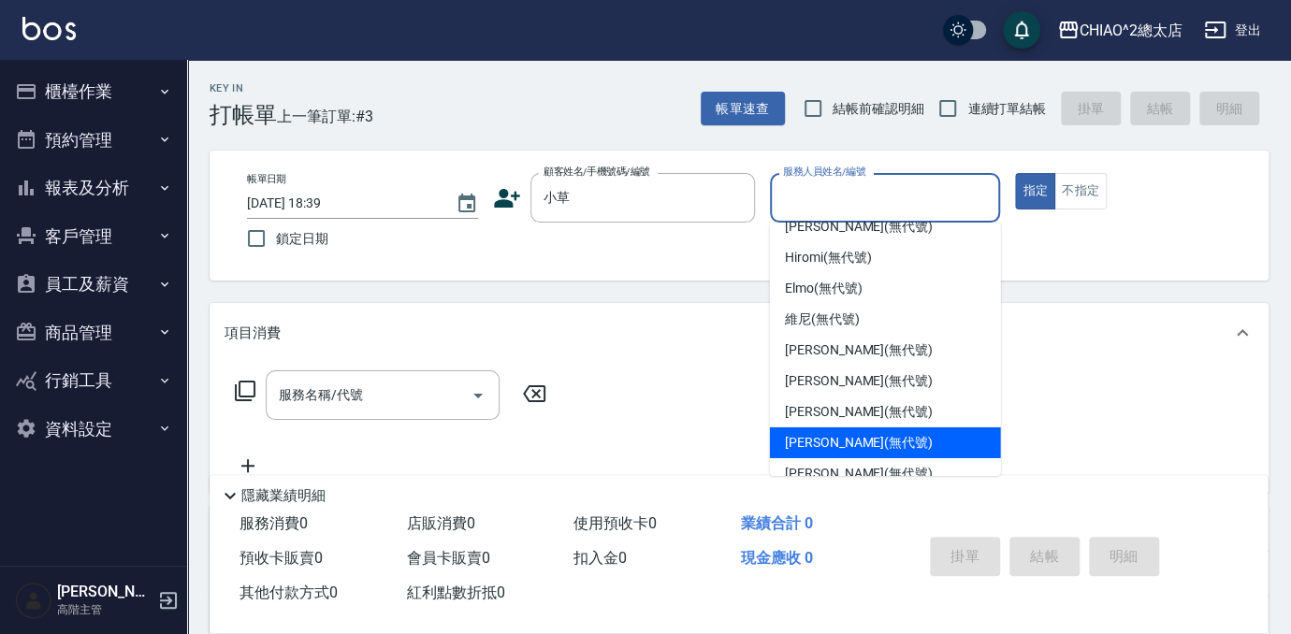
click at [848, 435] on div "[PERSON_NAME] (無代號)" at bounding box center [885, 443] width 231 height 31
type input "[PERSON_NAME](無代號)"
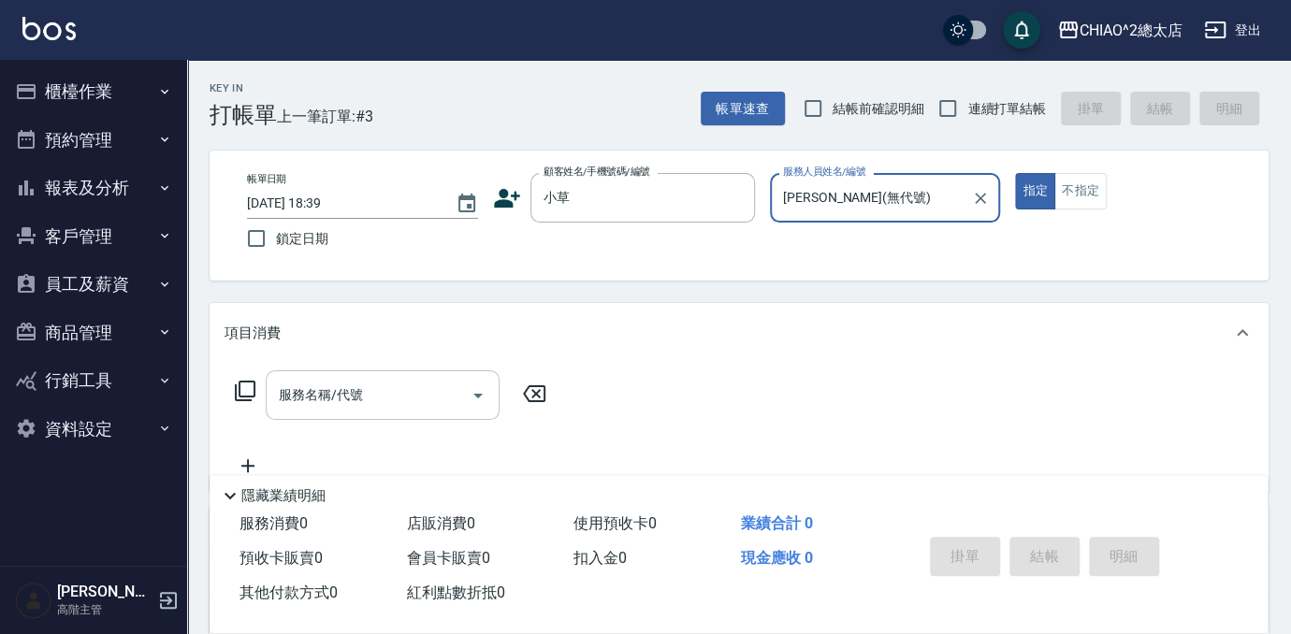
click at [352, 415] on div "服務名稱/代號" at bounding box center [383, 395] width 234 height 50
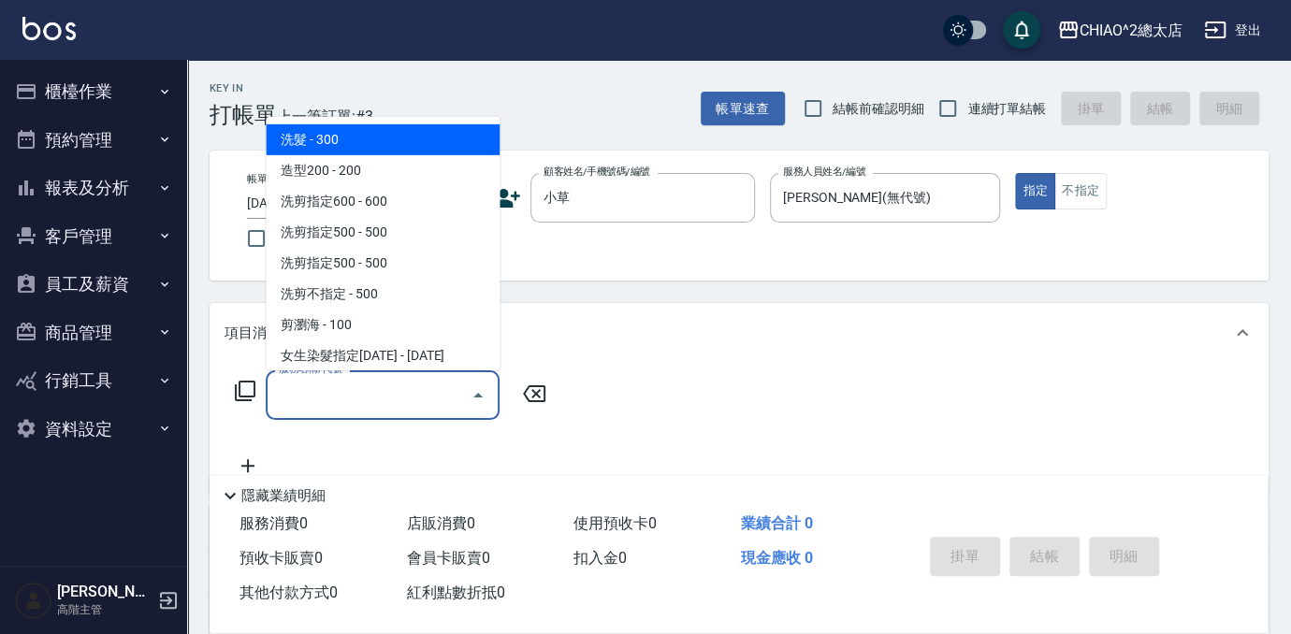
click at [334, 122] on ul "洗髮 - 300 造型200 - 200 洗剪指定600 - 600 洗剪指定500 - 500 洗剪指定500 - 500 洗剪不指定 - 500 剪瀏海 …" at bounding box center [383, 244] width 234 height 254
click at [312, 141] on span "洗髮 - 300" at bounding box center [383, 139] width 234 height 31
type input "洗髮(103103)"
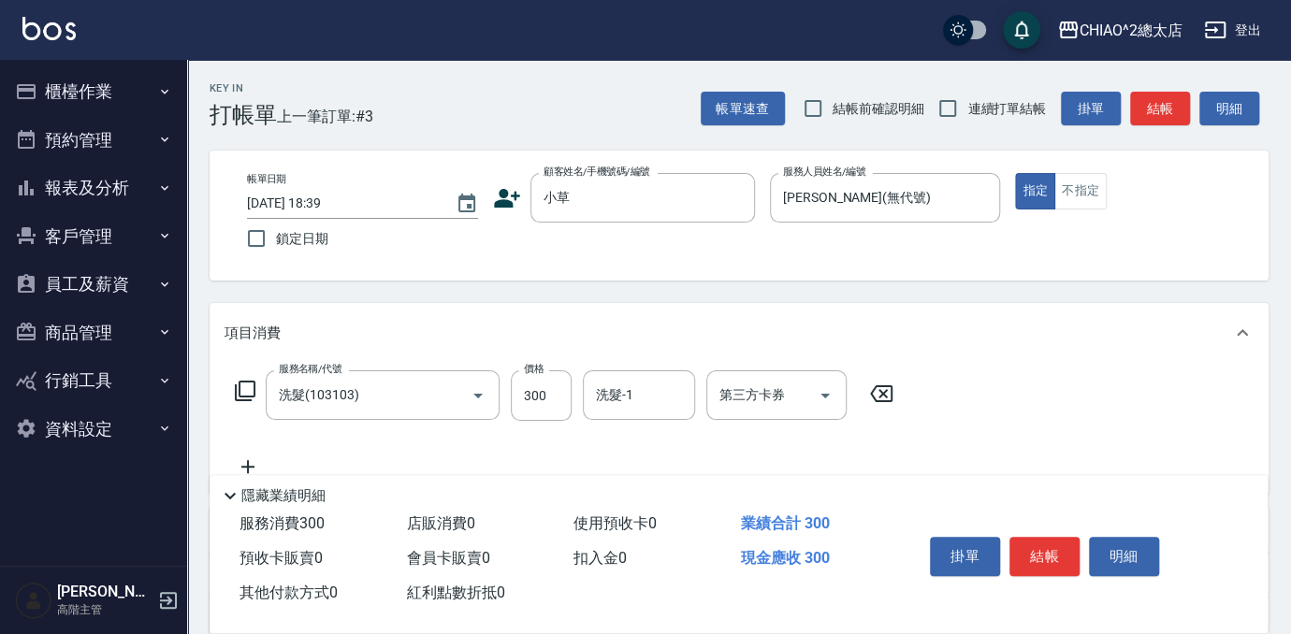
click at [241, 462] on icon at bounding box center [248, 467] width 47 height 22
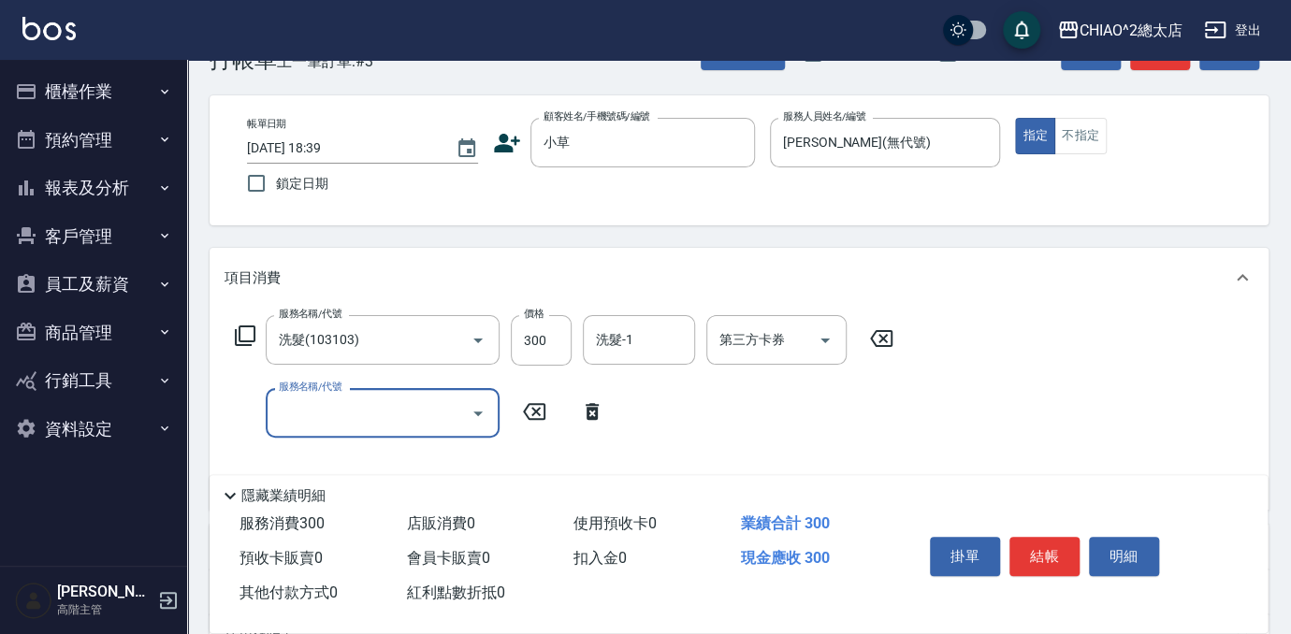
scroll to position [84, 0]
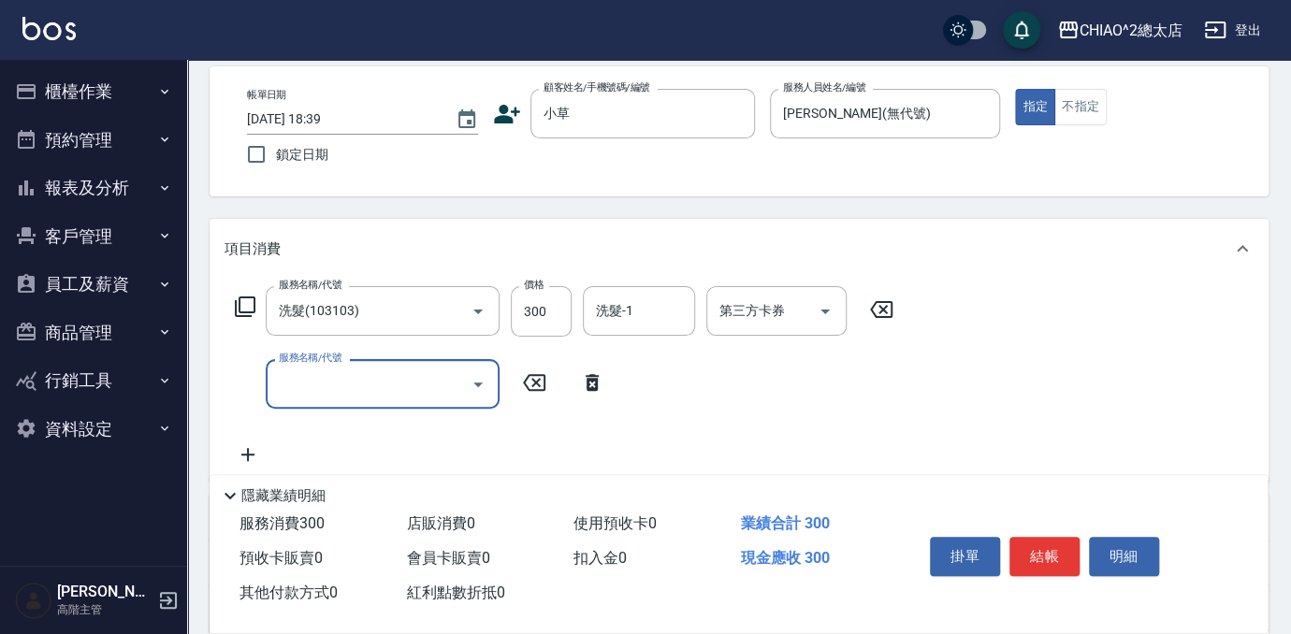
click at [312, 351] on label "服務名稱/代號" at bounding box center [310, 358] width 63 height 14
click at [312, 368] on input "服務名稱/代號" at bounding box center [368, 384] width 189 height 33
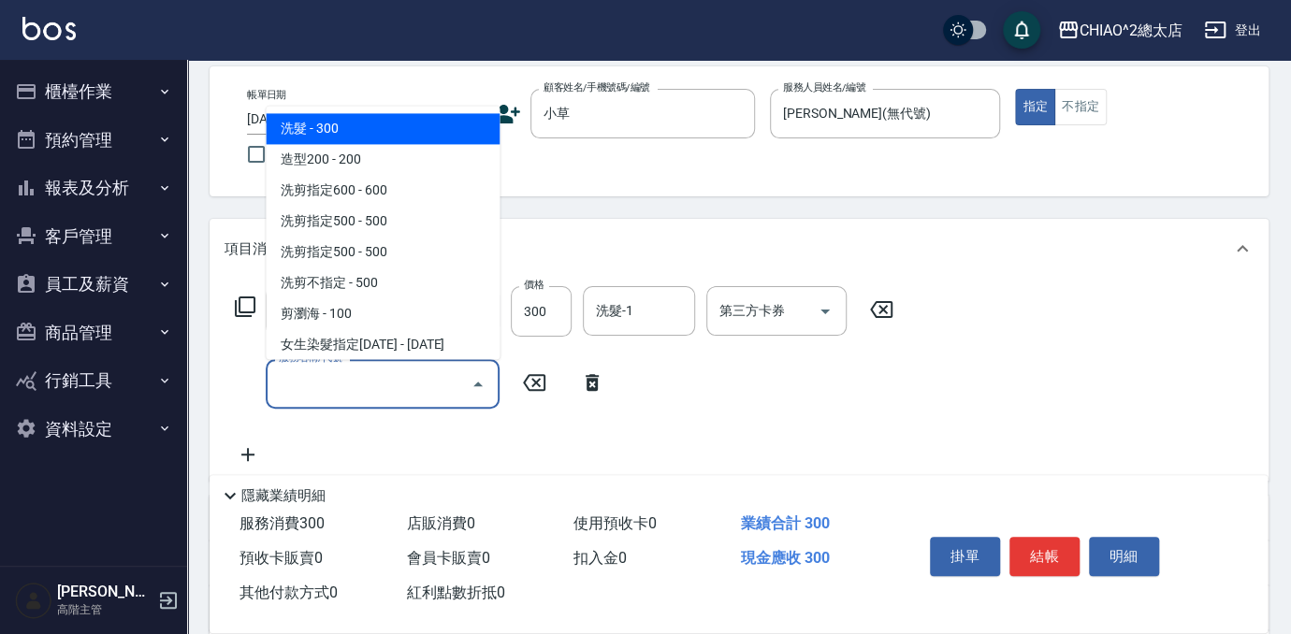
click at [307, 372] on input "服務名稱/代號" at bounding box center [368, 384] width 189 height 33
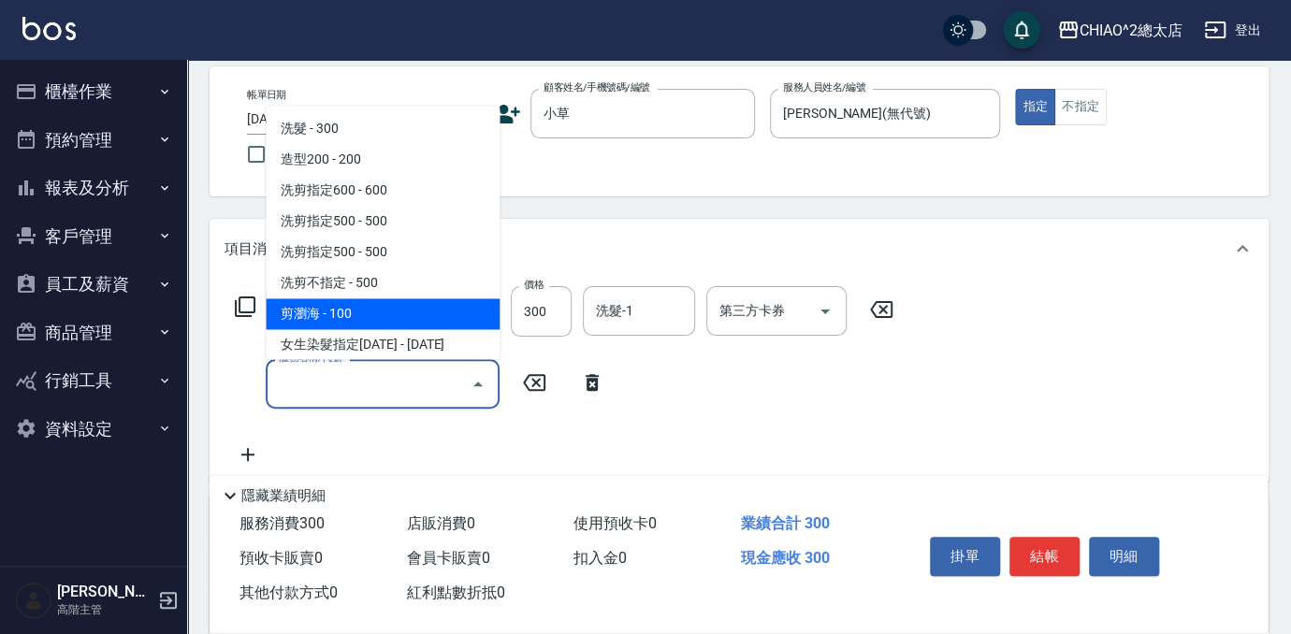
click at [330, 306] on span "剪瀏海 - 100" at bounding box center [383, 313] width 234 height 31
type input "剪瀏海(103111)"
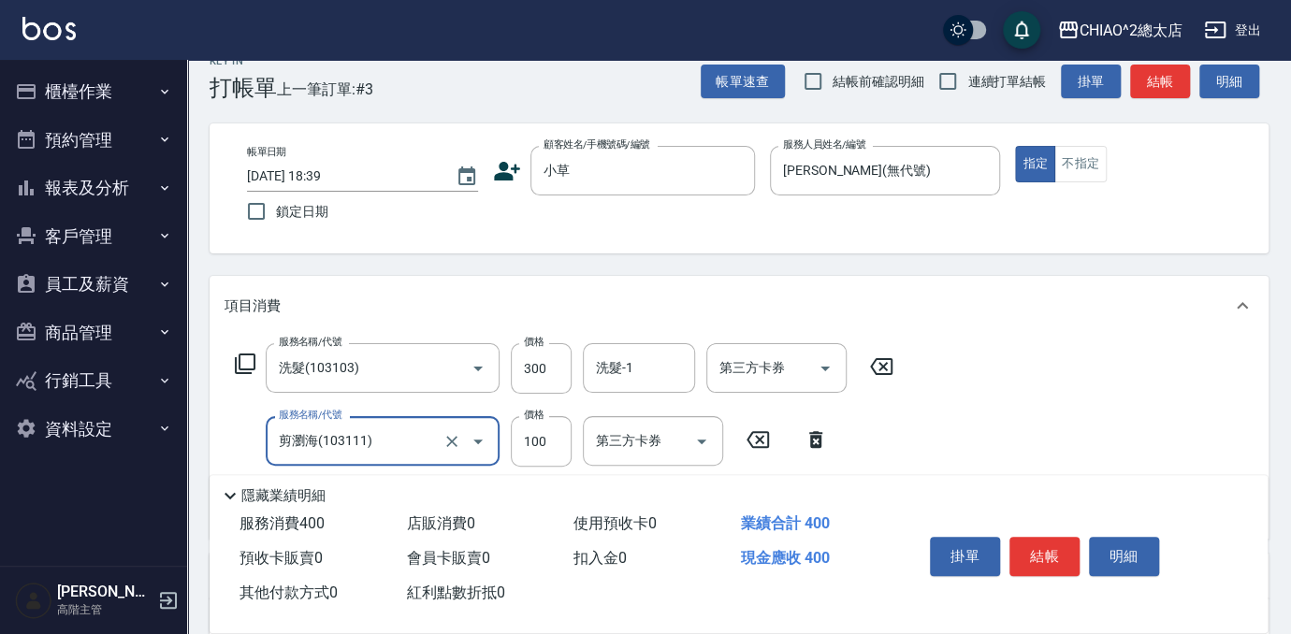
scroll to position [0, 0]
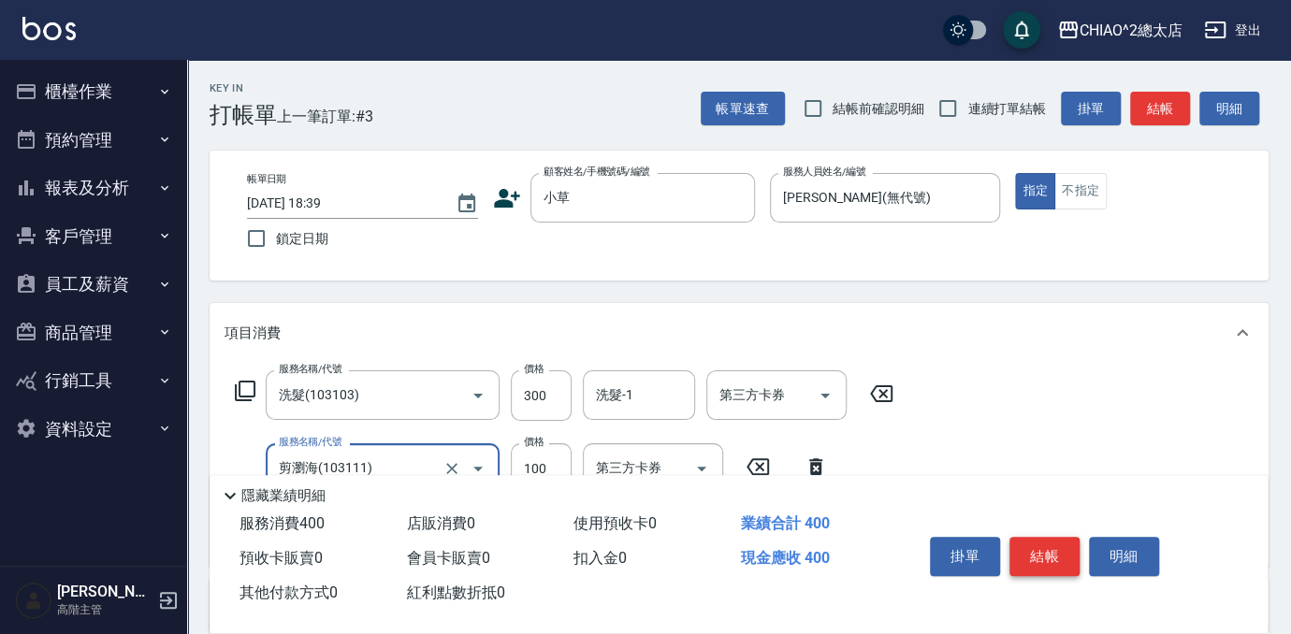
click at [1050, 549] on button "結帳" at bounding box center [1044, 556] width 70 height 39
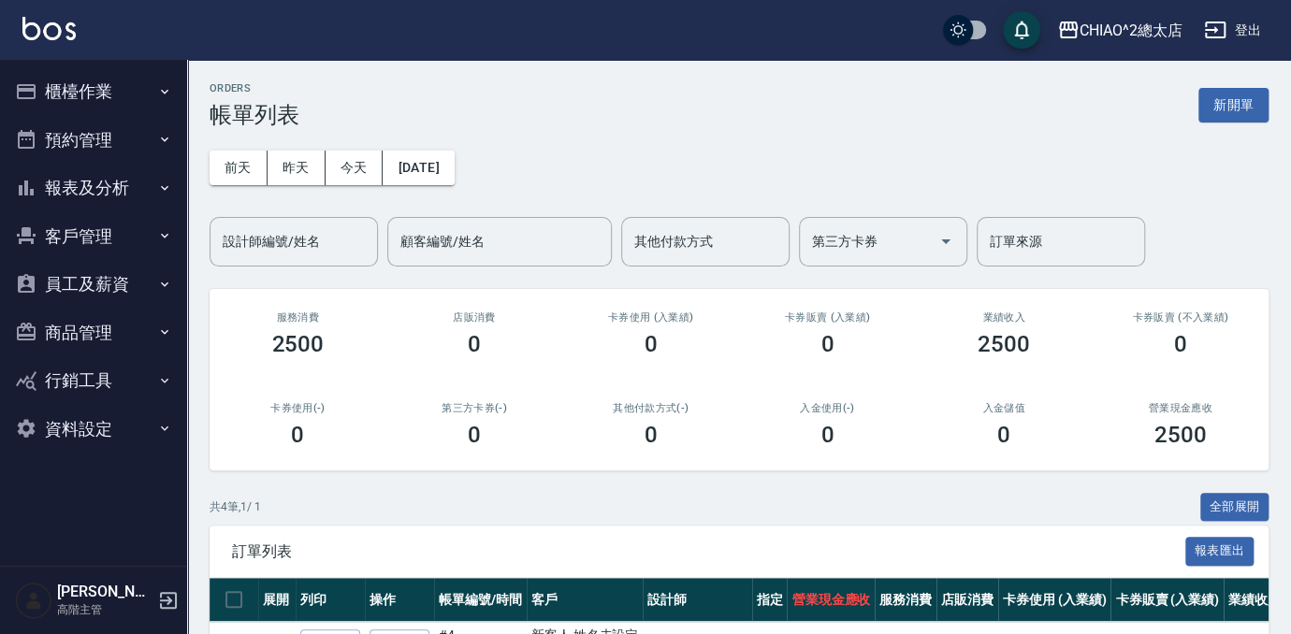
click at [1216, 107] on button "新開單" at bounding box center [1233, 105] width 70 height 35
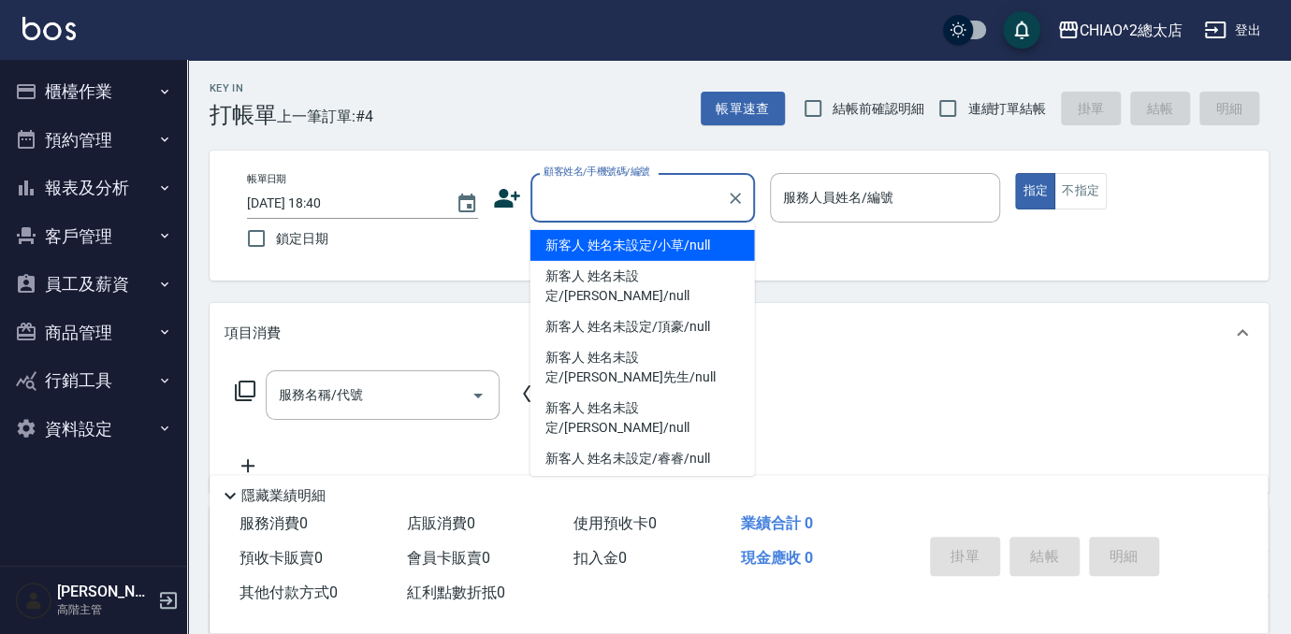
click at [650, 197] on input "顧客姓名/手機號碼/編號" at bounding box center [629, 197] width 180 height 33
type input "h"
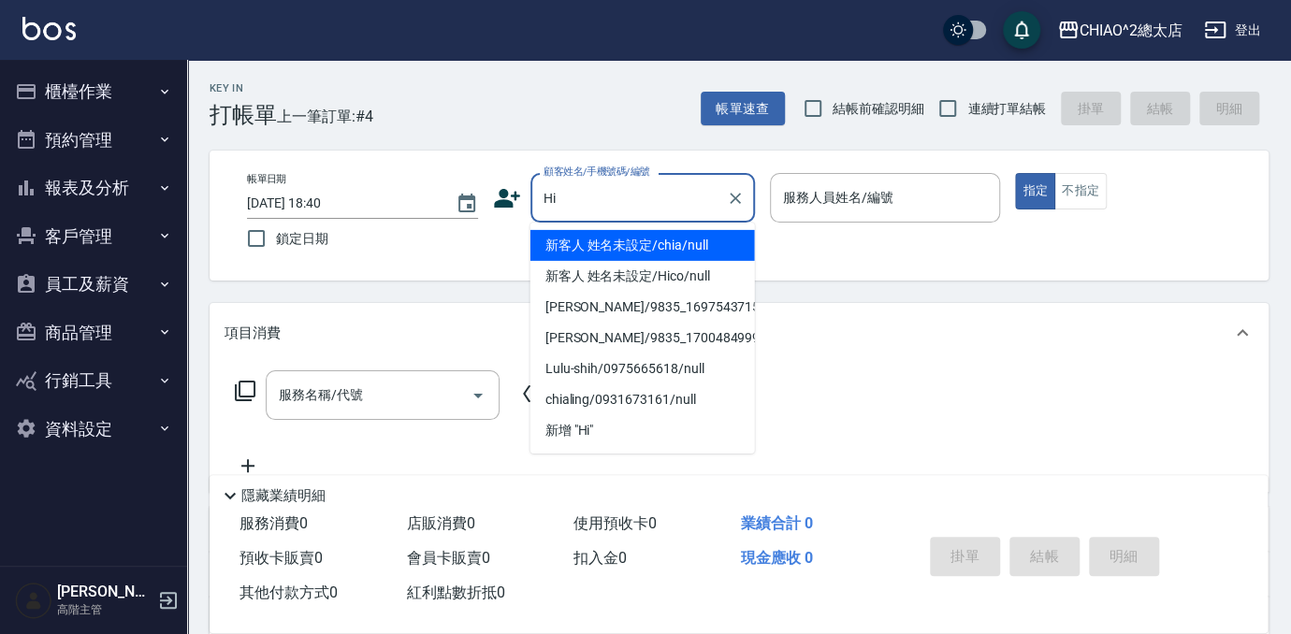
click at [624, 193] on input "Hi" at bounding box center [629, 197] width 180 height 33
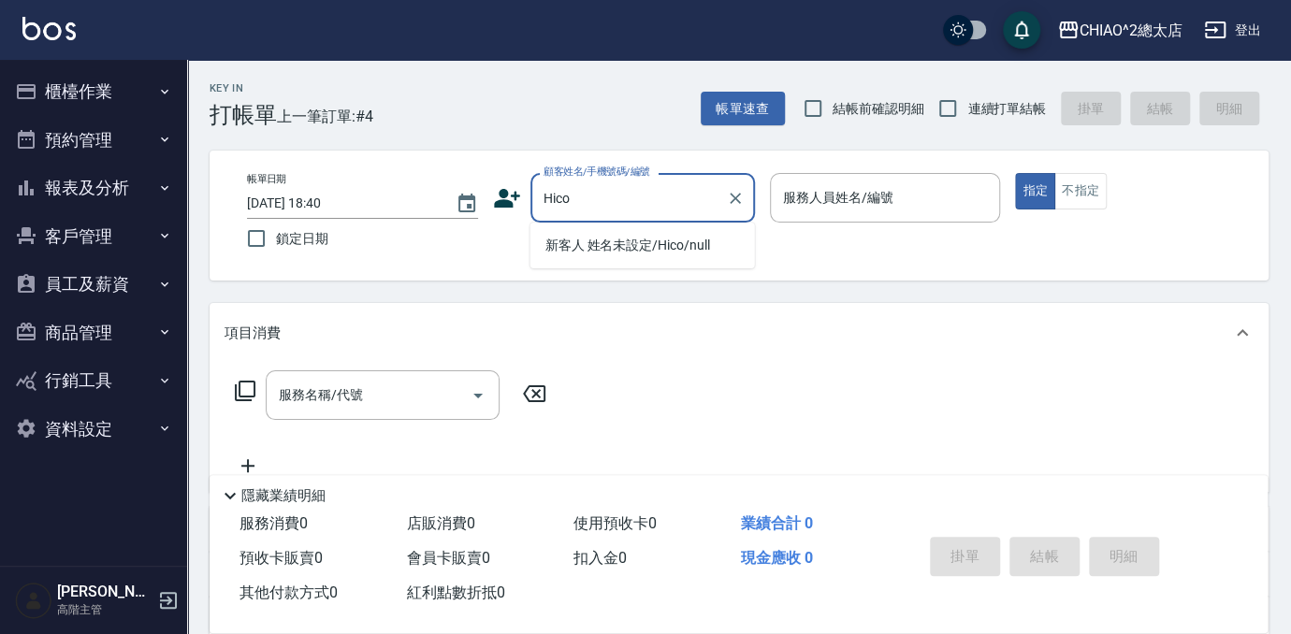
click at [630, 249] on li "新客人 姓名未設定/Hico/null" at bounding box center [642, 245] width 225 height 31
type input "新客人 姓名未設定/Hico/null"
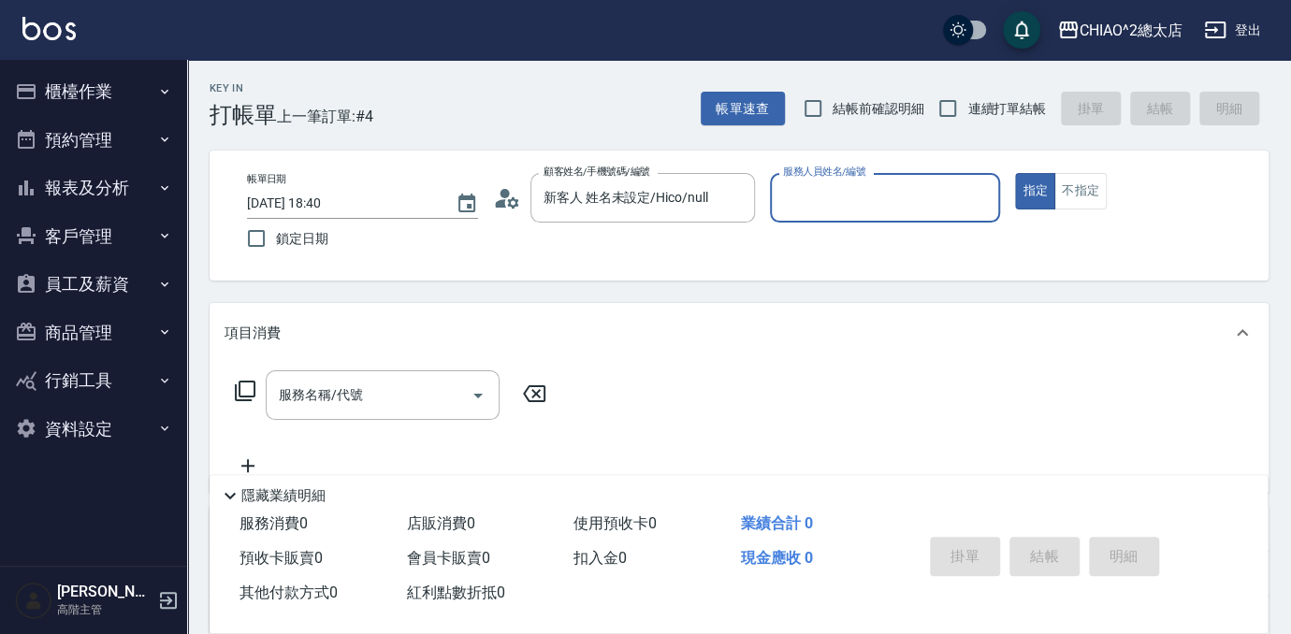
click at [869, 198] on input "服務人員姓名/編號" at bounding box center [885, 197] width 214 height 33
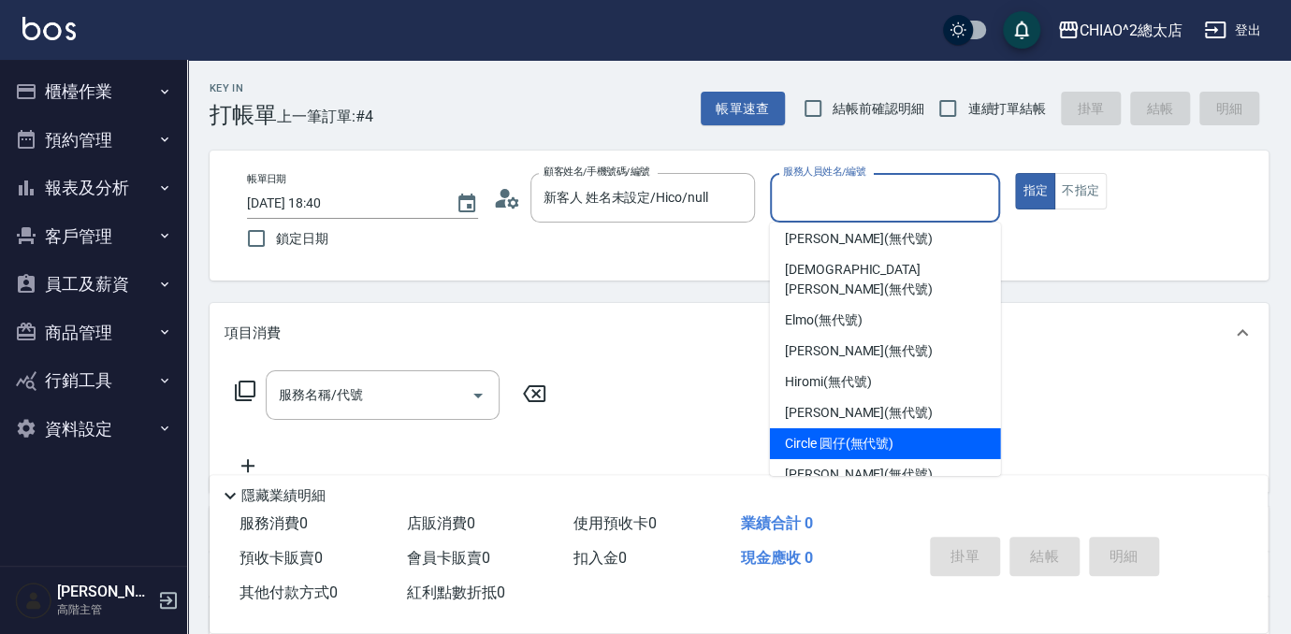
scroll to position [69, 0]
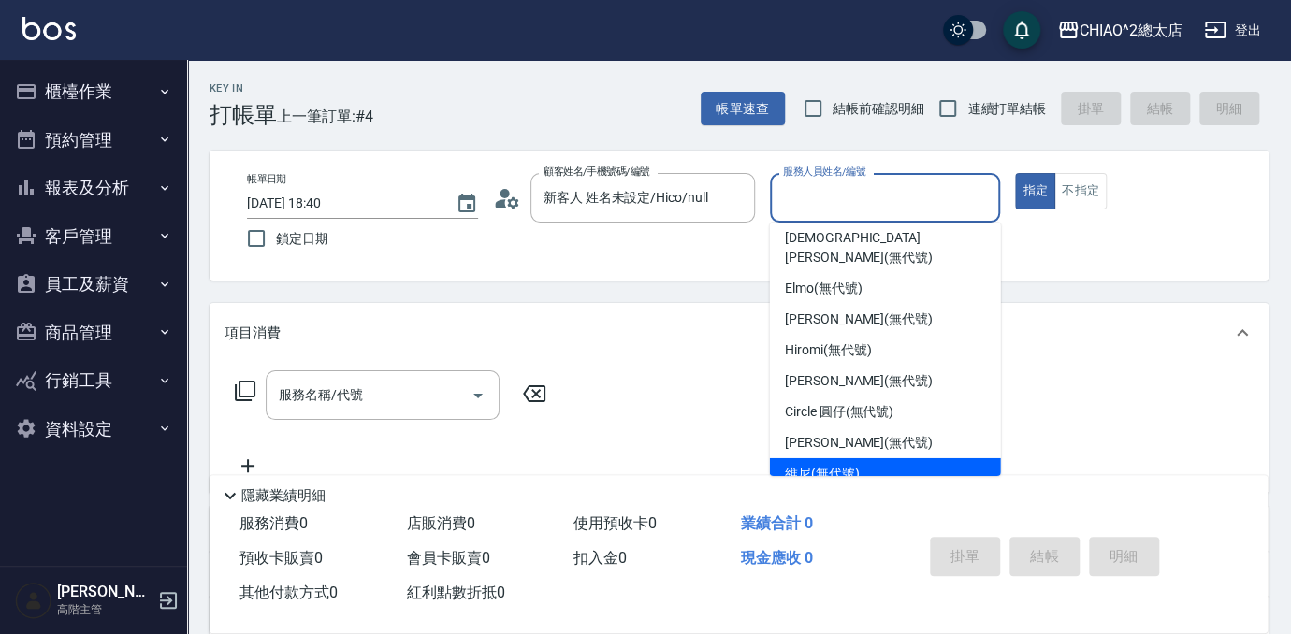
click at [838, 464] on span "維尼 (無代號)" at bounding box center [822, 474] width 75 height 20
type input "維尼(無代號)"
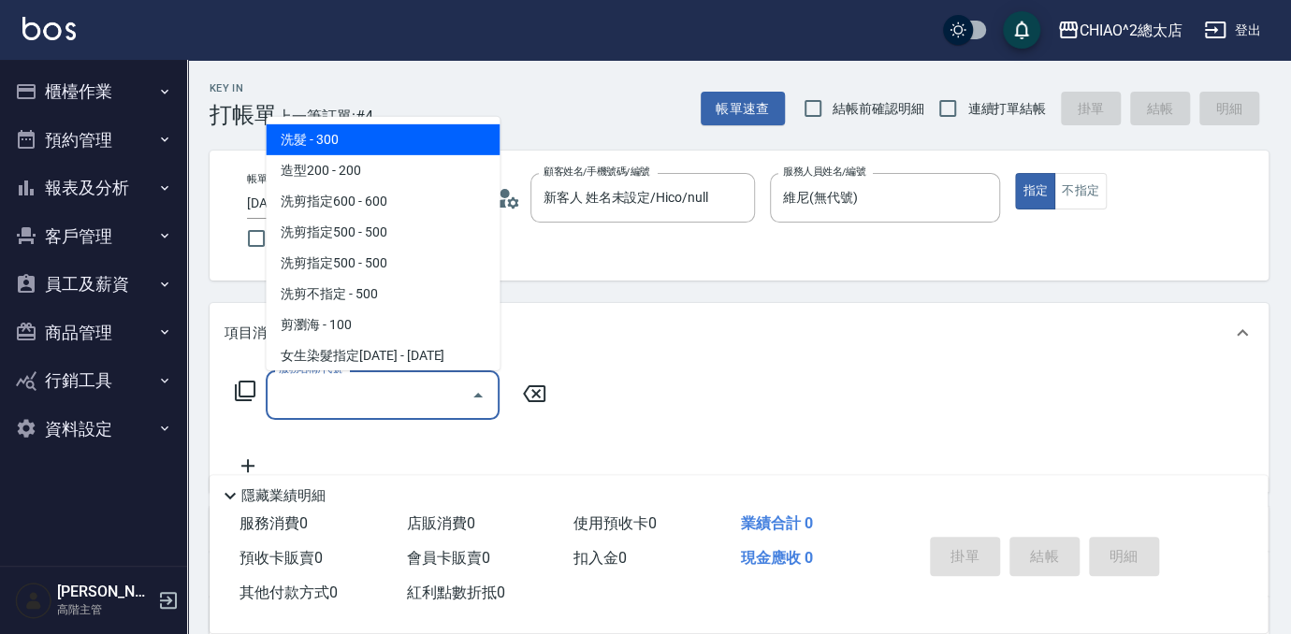
click at [341, 399] on div "服務名稱/代號 服務名稱/代號" at bounding box center [383, 395] width 234 height 50
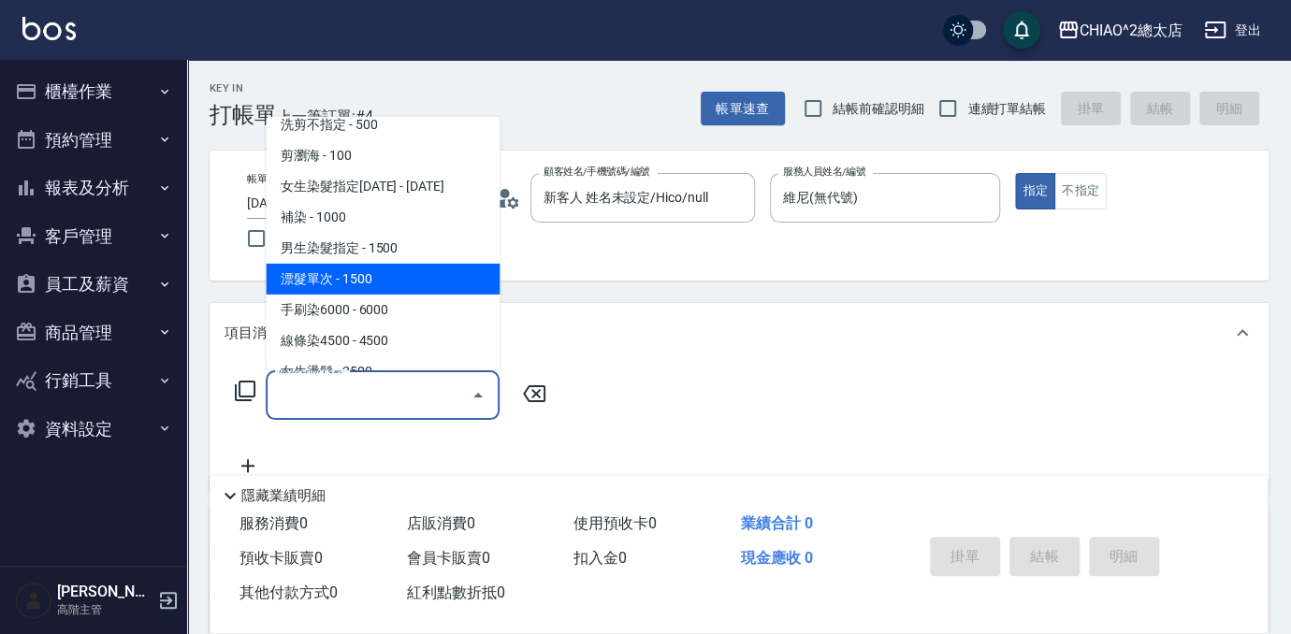
scroll to position [84, 0]
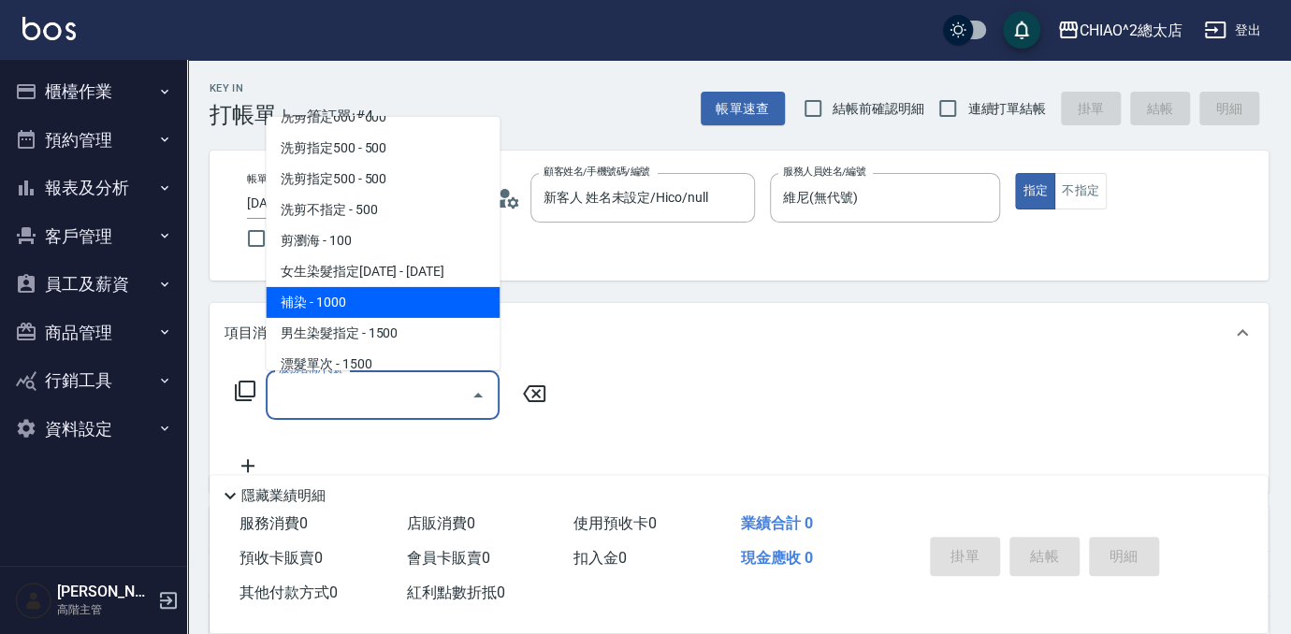
click at [354, 297] on span "補染 - 1000" at bounding box center [383, 302] width 234 height 31
type input "補染(103114)"
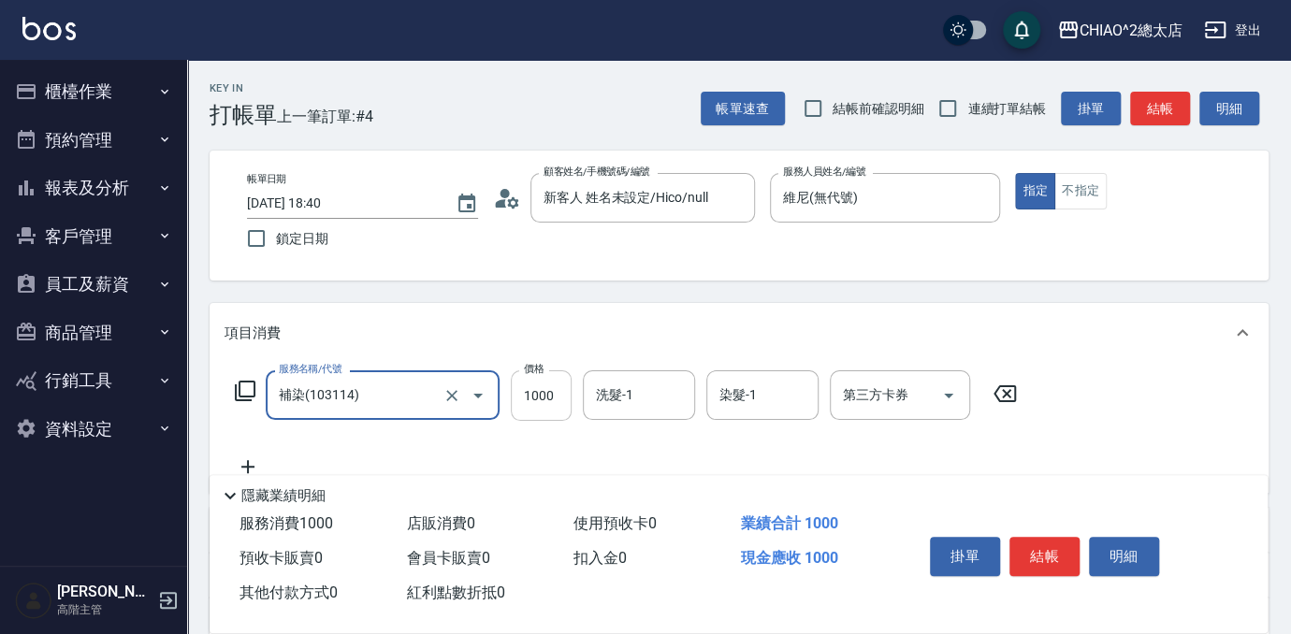
click at [513, 391] on input "1000" at bounding box center [541, 395] width 61 height 51
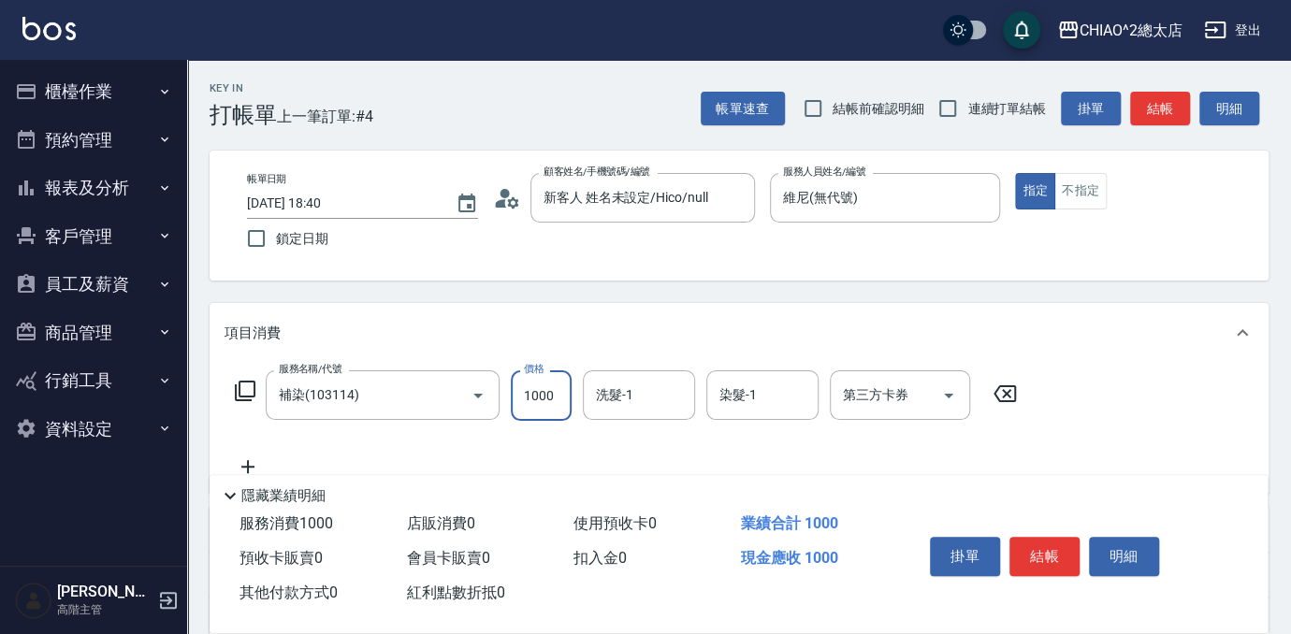
click at [536, 395] on input "1000" at bounding box center [541, 395] width 61 height 51
click at [556, 396] on input "0" at bounding box center [541, 395] width 61 height 51
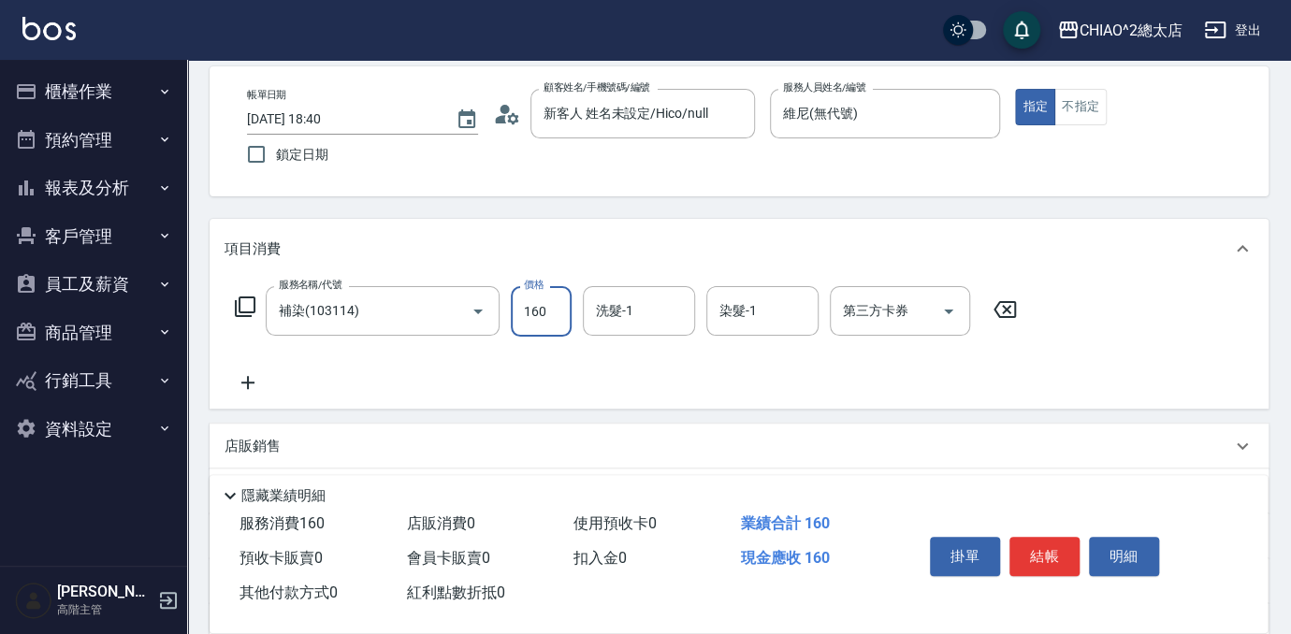
click at [559, 319] on input "160" at bounding box center [541, 311] width 61 height 51
type input "1600"
click at [242, 381] on icon at bounding box center [247, 382] width 13 height 13
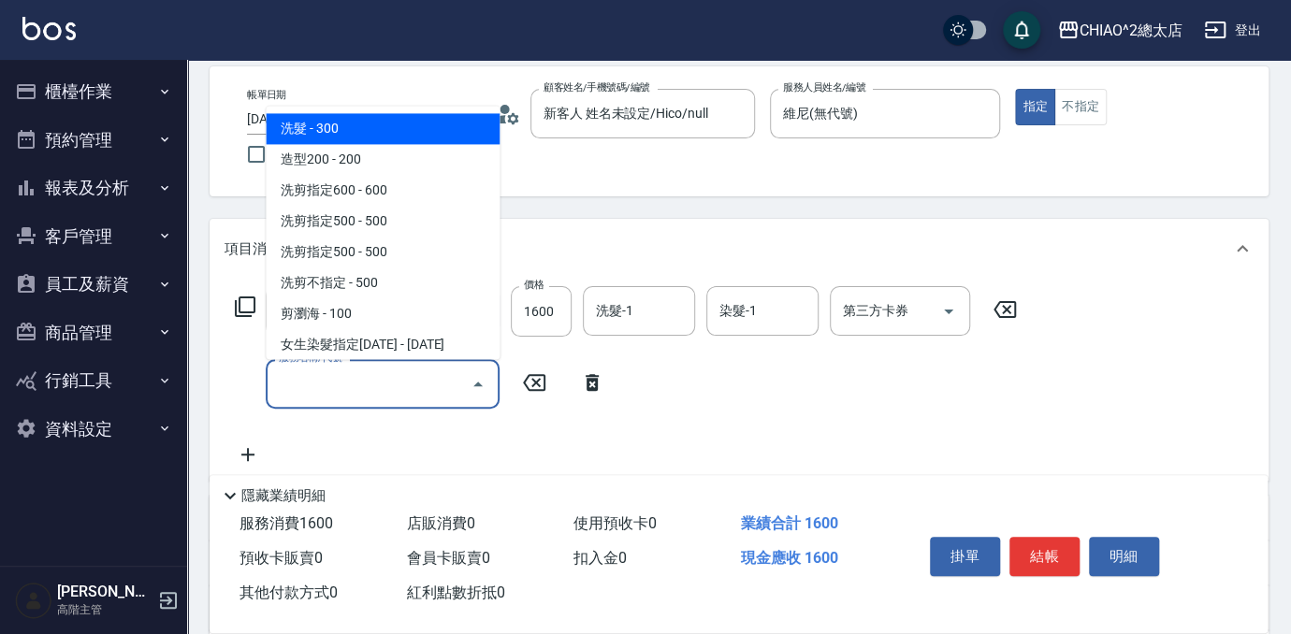
click at [295, 388] on input "服務名稱/代號" at bounding box center [368, 384] width 189 height 33
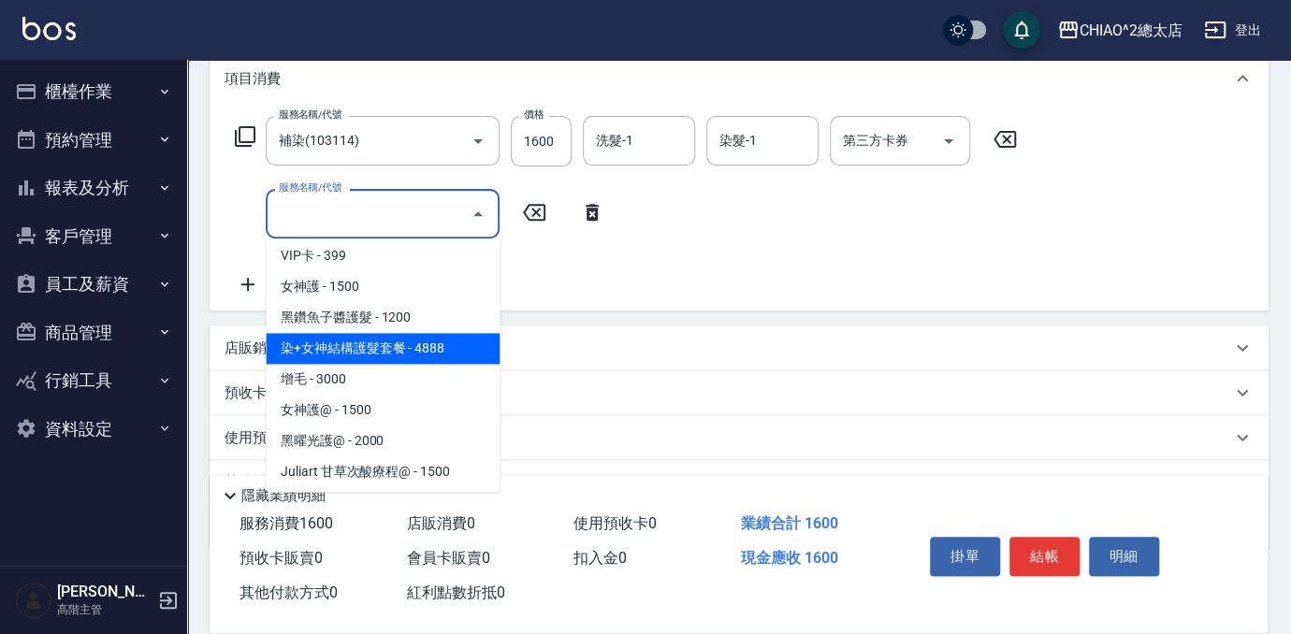
scroll to position [748, 0]
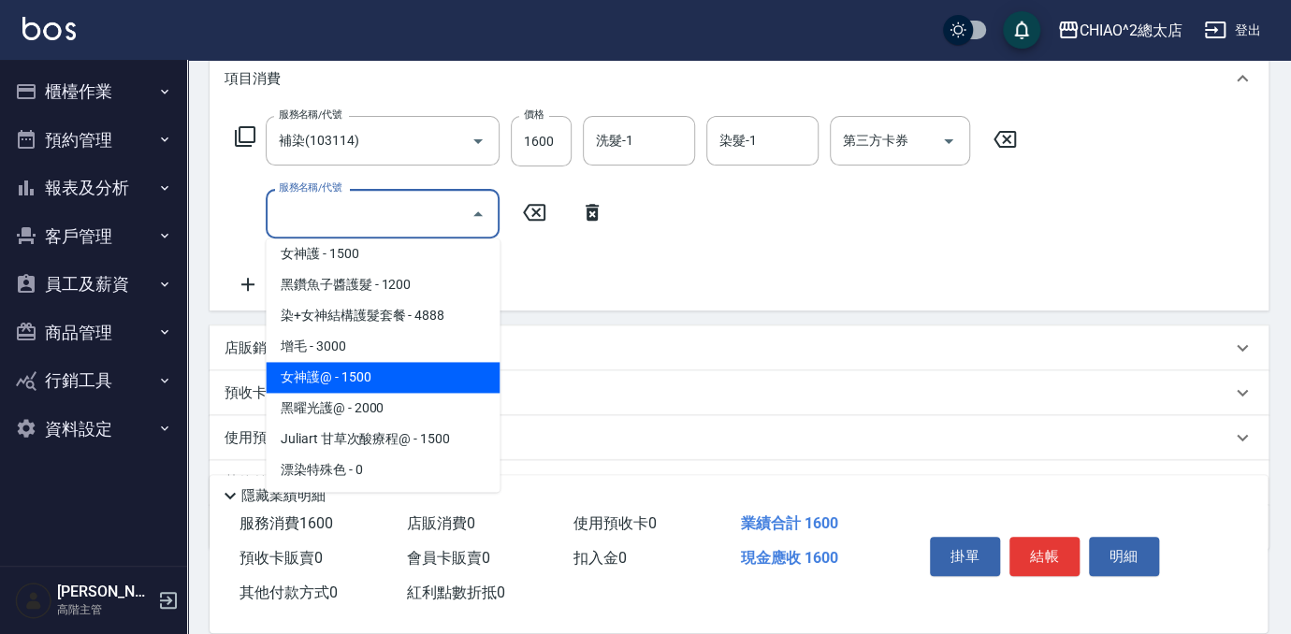
click at [343, 380] on span "女神護@ - 1500" at bounding box center [383, 377] width 234 height 31
type input "女神護@(113871)"
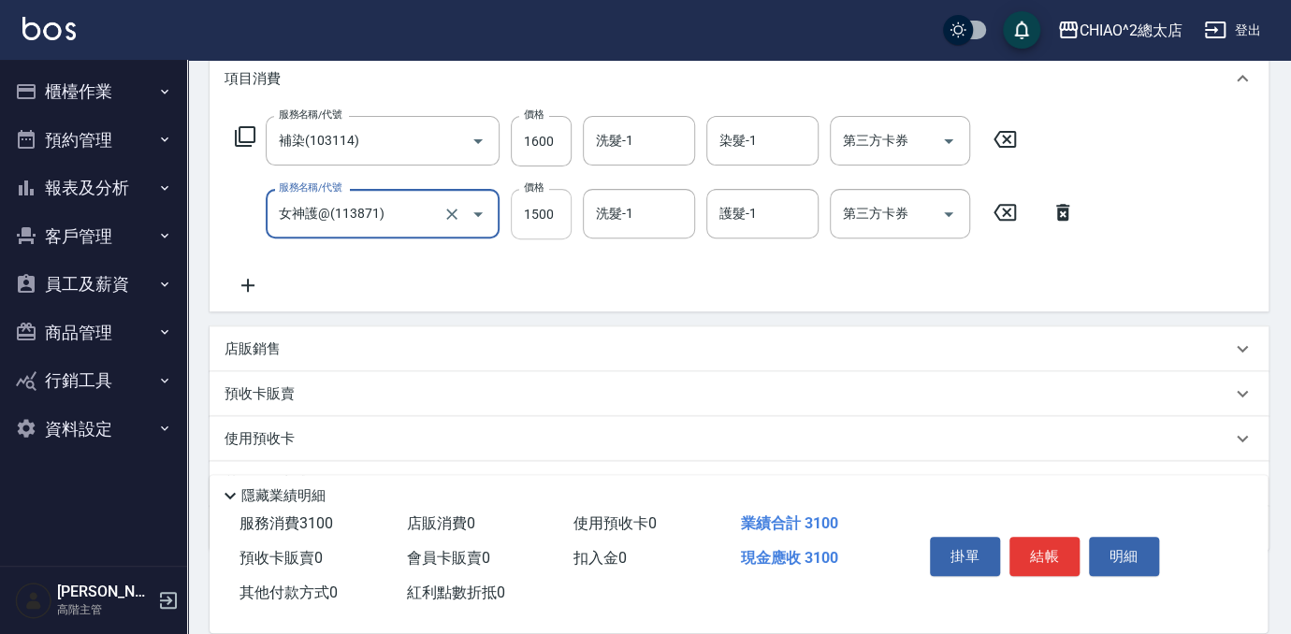
click at [543, 208] on input "1500" at bounding box center [541, 214] width 61 height 51
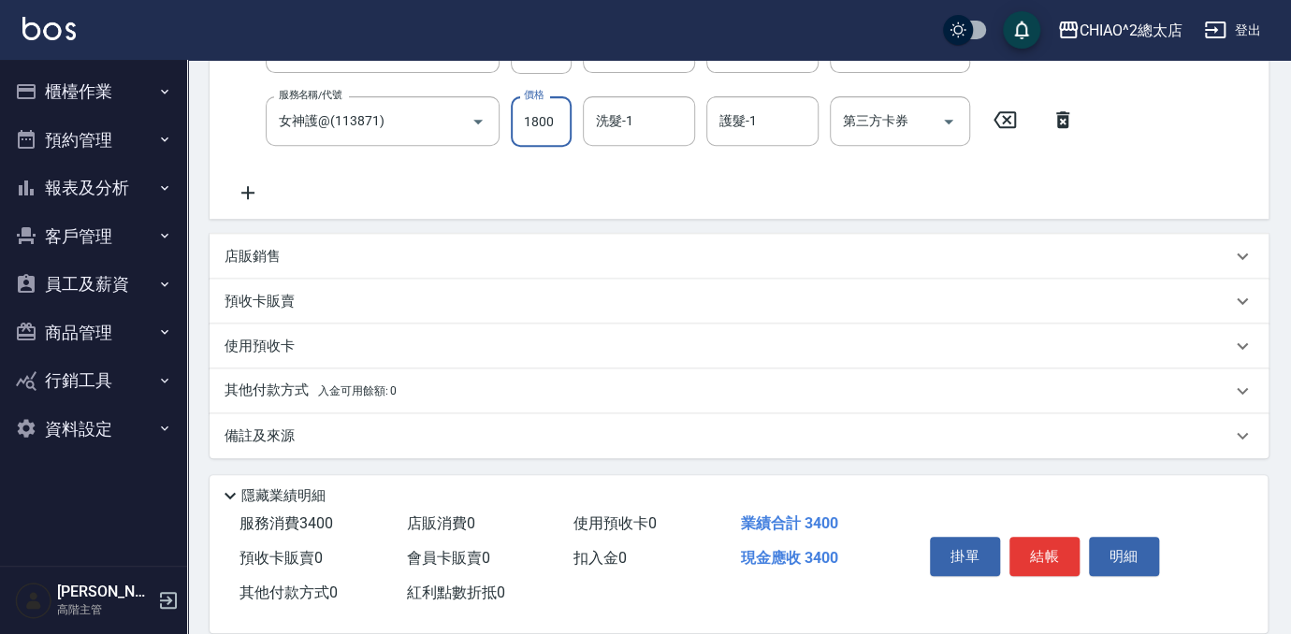
scroll to position [349, 0]
type input "1800"
click at [267, 383] on p "其他付款方式 入金可用餘額: 0" at bounding box center [311, 389] width 172 height 21
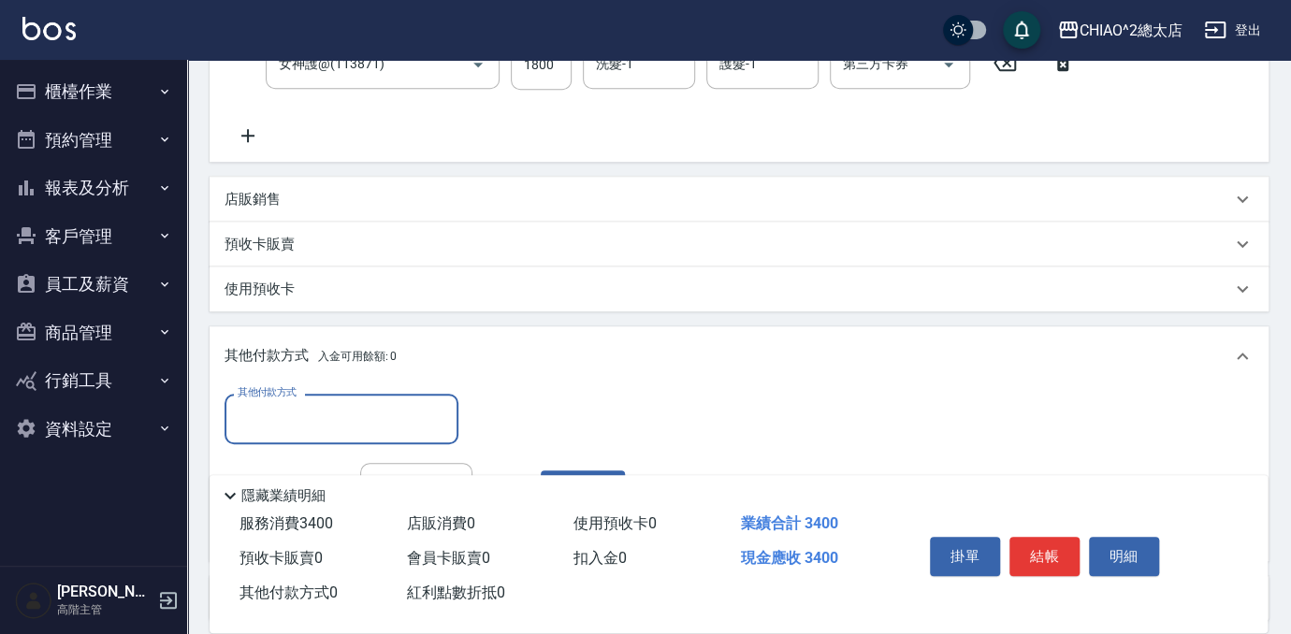
scroll to position [0, 0]
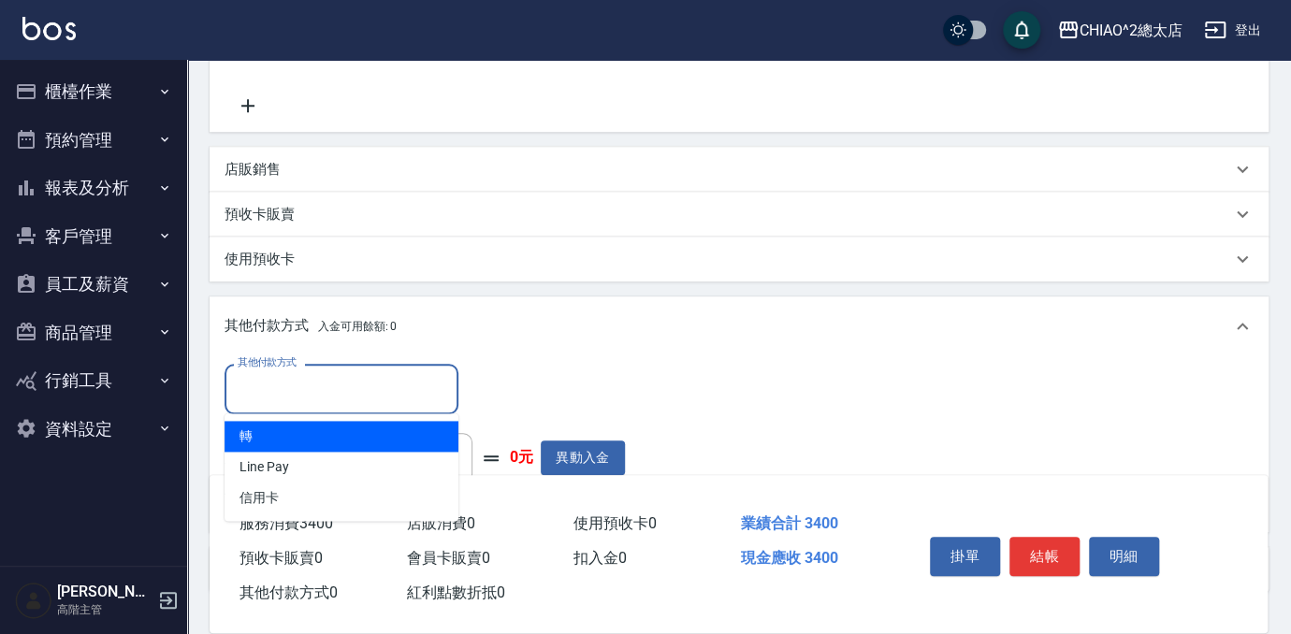
click at [267, 383] on input "其他付款方式" at bounding box center [341, 388] width 217 height 33
click at [327, 440] on span "轉" at bounding box center [342, 436] width 234 height 31
type input "轉"
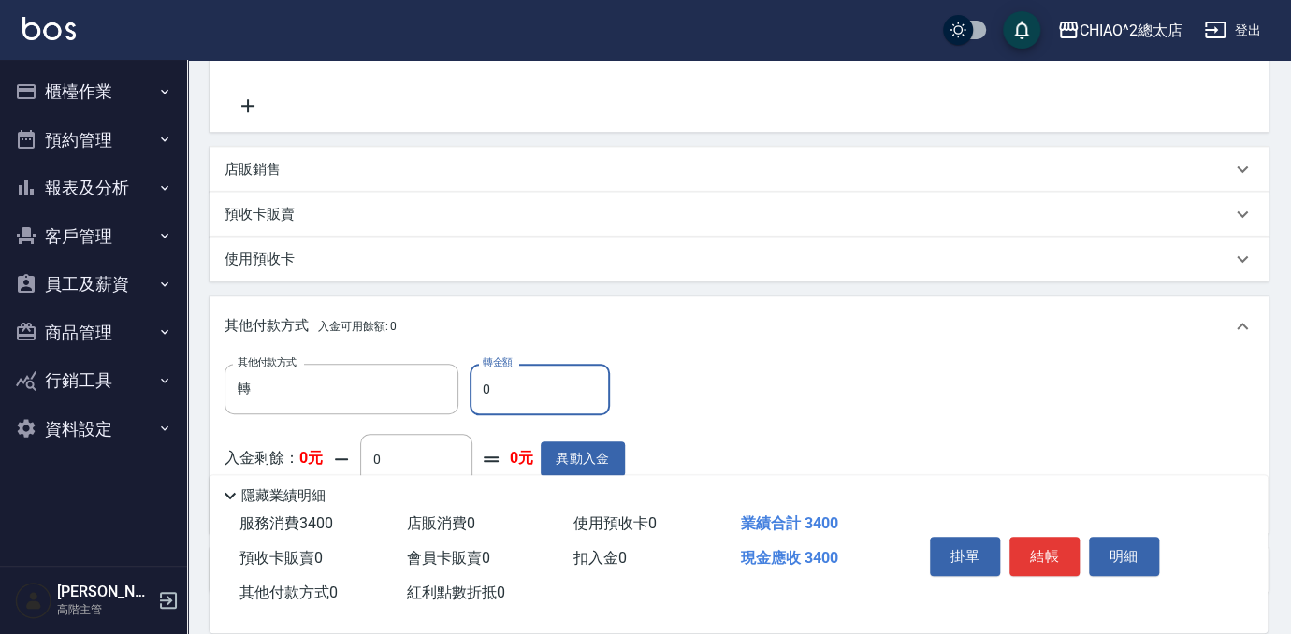
click at [496, 392] on input "0" at bounding box center [540, 389] width 140 height 51
type input "3400"
click at [845, 426] on div "其他付款方式 轉 其他付款方式 轉金額 3400 轉金額 入金剩餘： 0元 0 ​ 整筆扣入金 0元 異動入金" at bounding box center [739, 440] width 1029 height 153
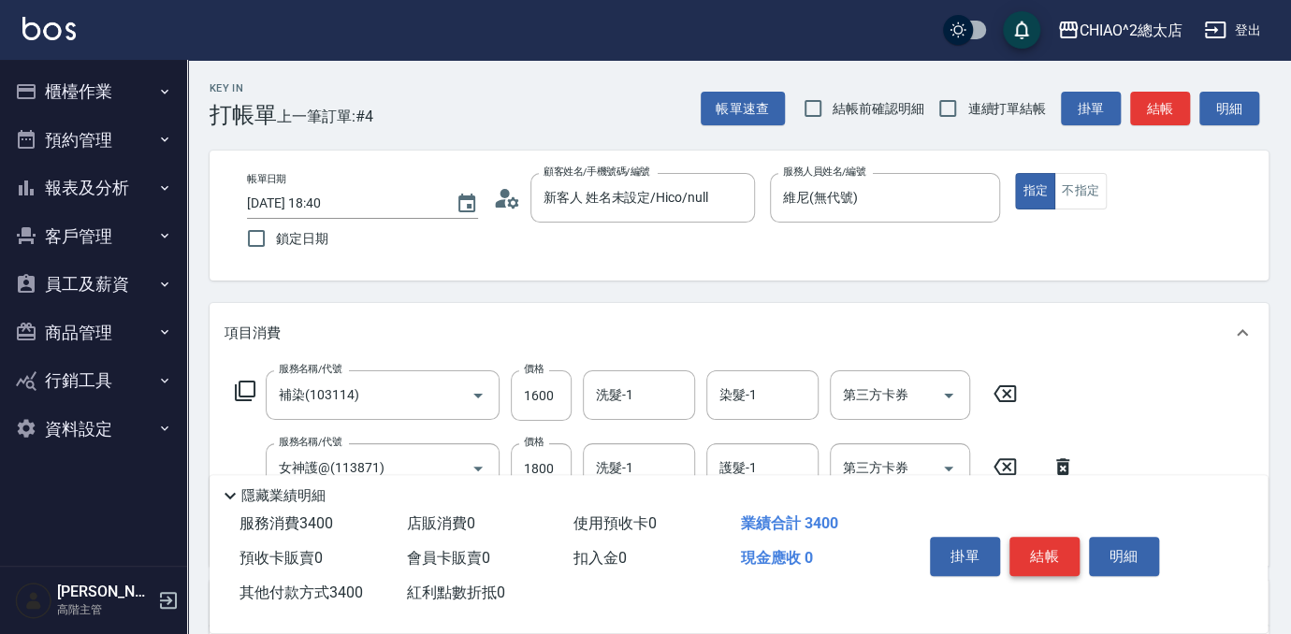
click at [1050, 552] on button "結帳" at bounding box center [1044, 556] width 70 height 39
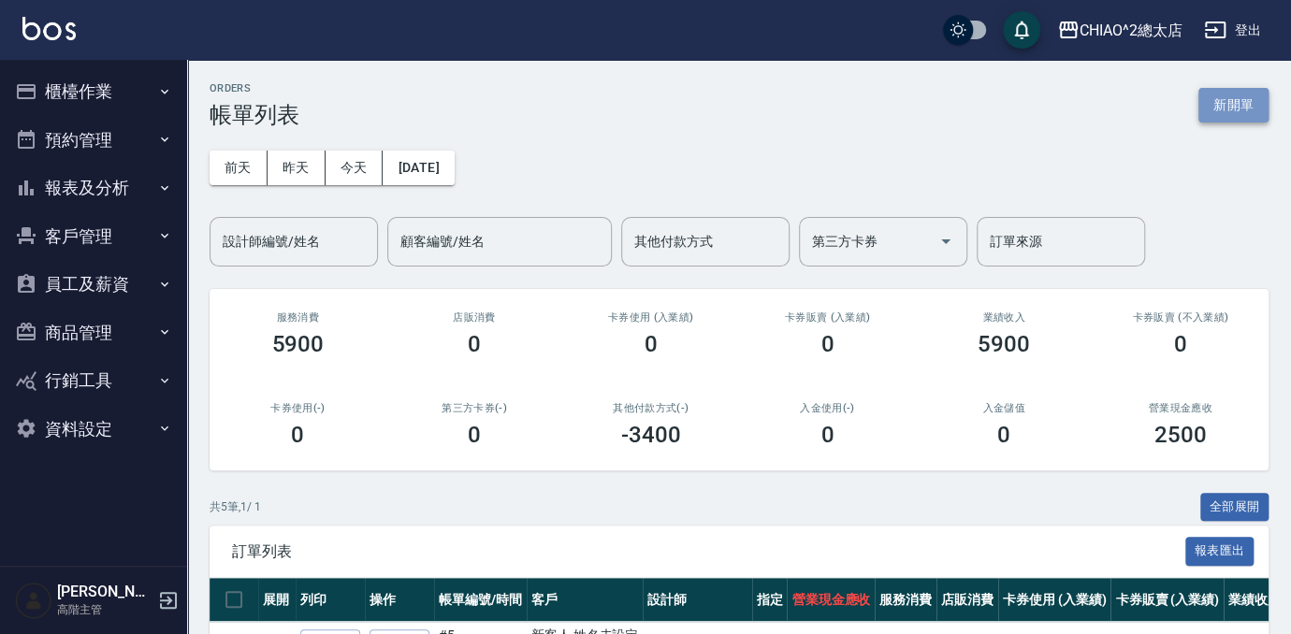
click at [1243, 109] on button "新開單" at bounding box center [1233, 105] width 70 height 35
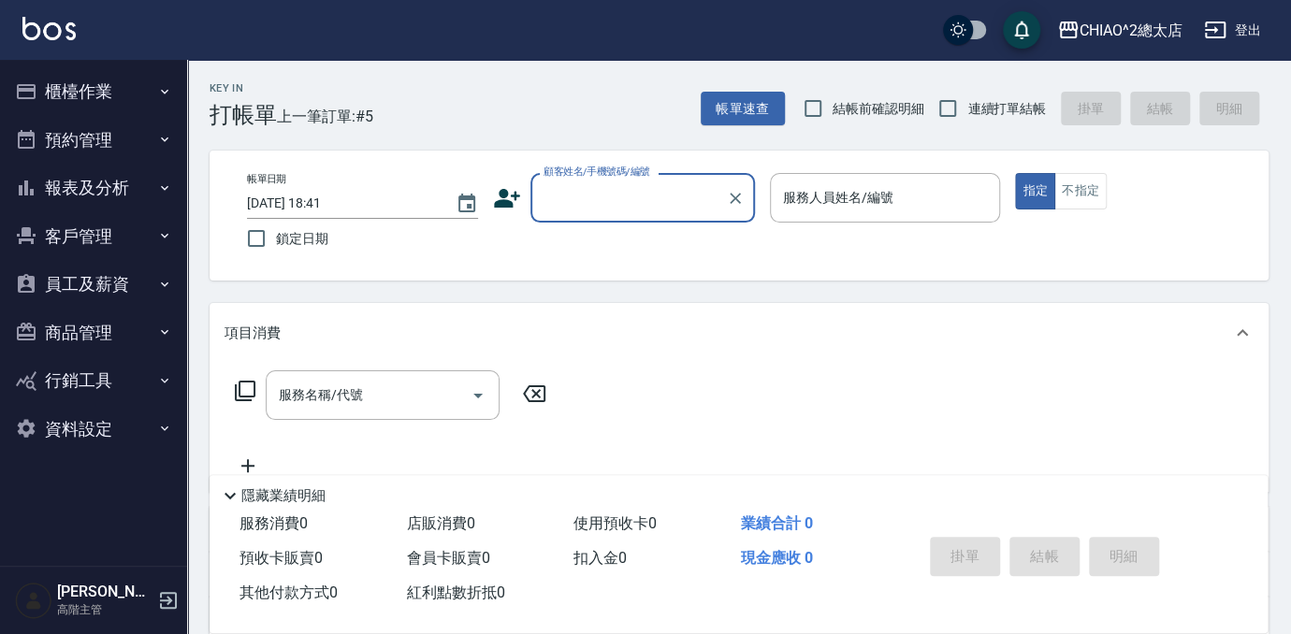
click at [579, 202] on input "顧客姓名/手機號碼/編號" at bounding box center [629, 197] width 180 height 33
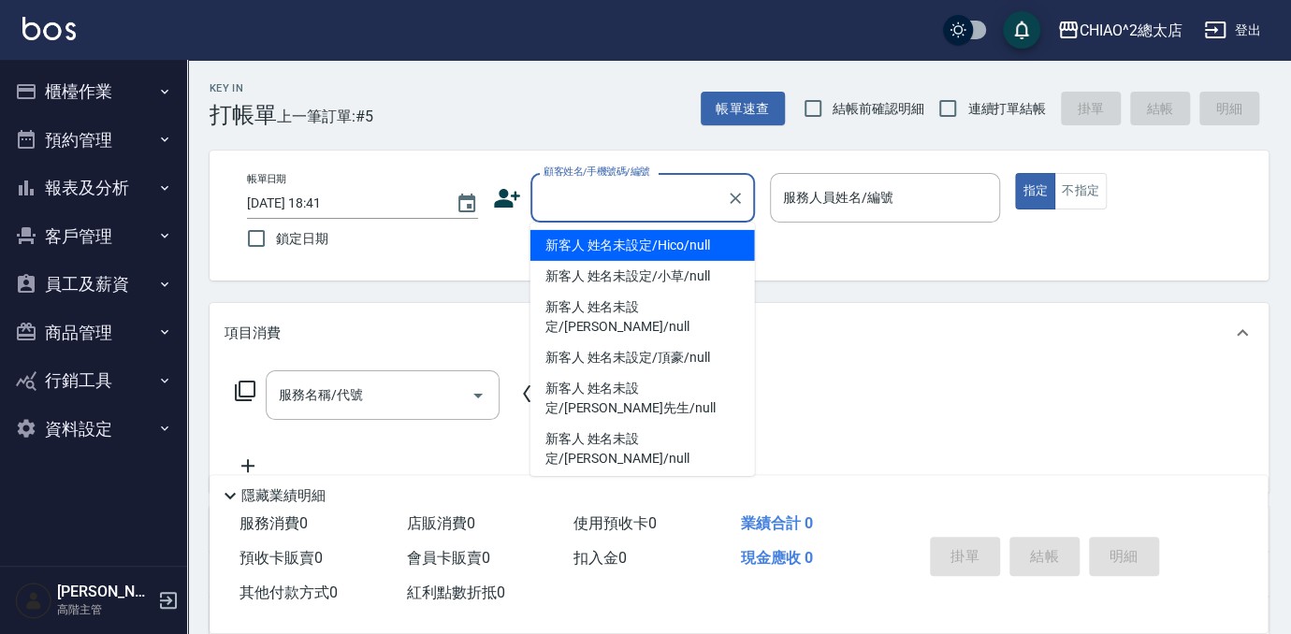
click at [591, 181] on input "顧客姓名/手機號碼/編號" at bounding box center [629, 197] width 180 height 33
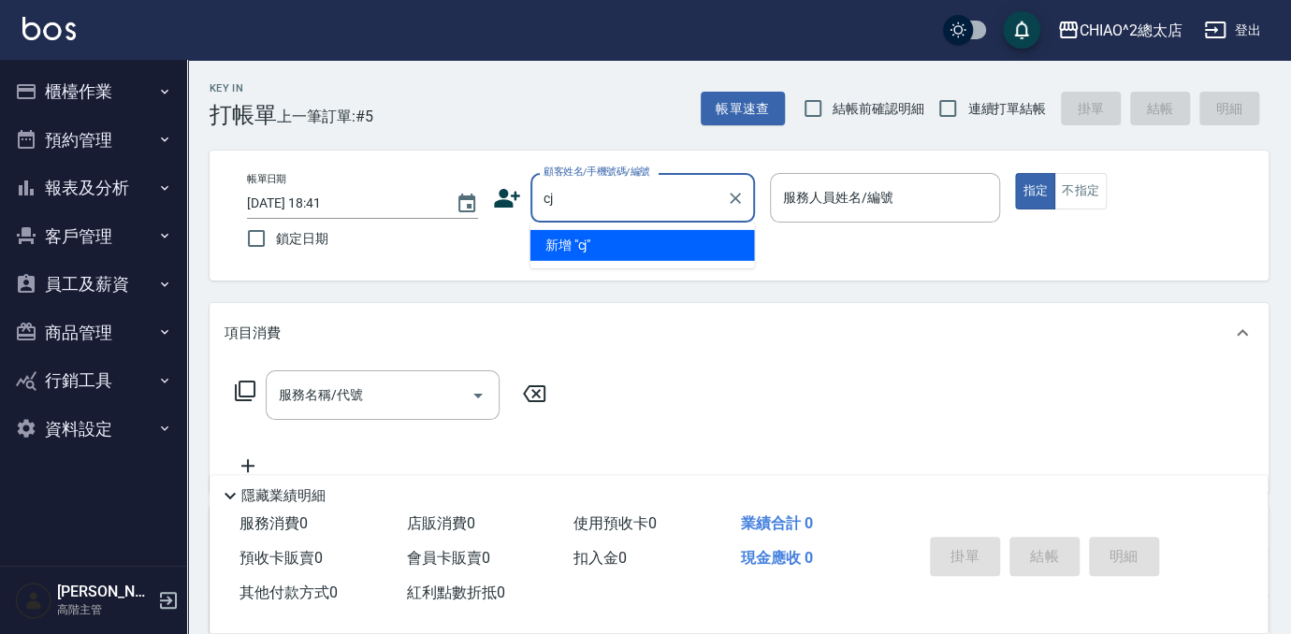
type input "c"
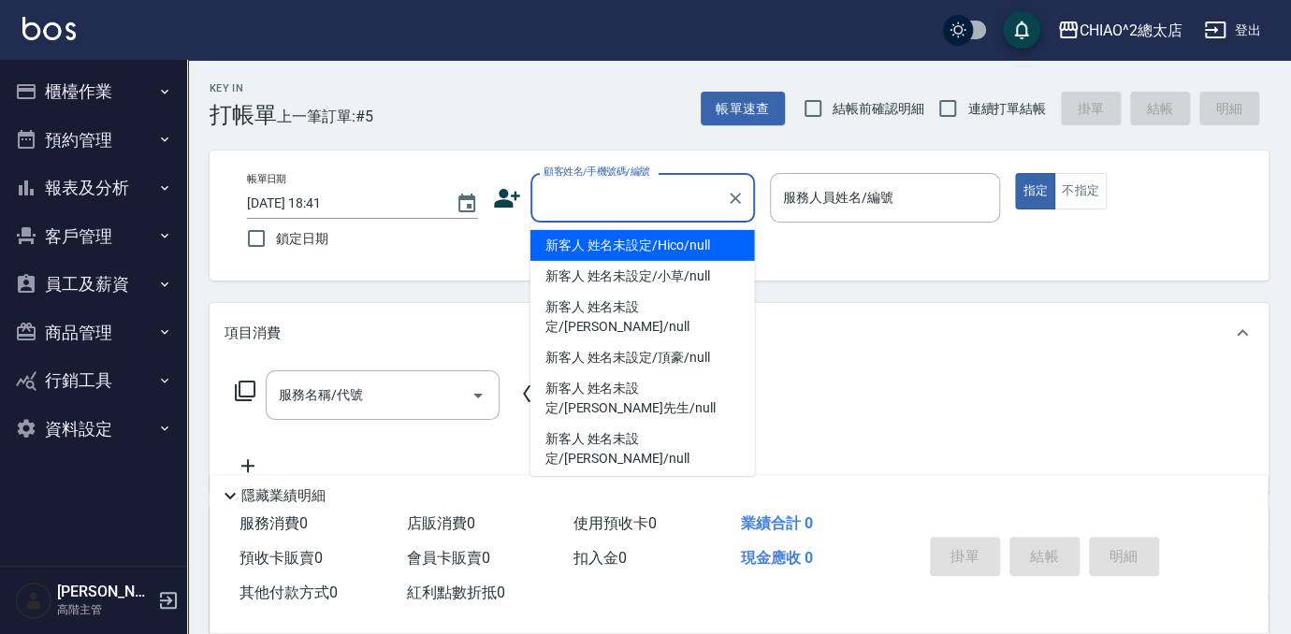
type input "c"
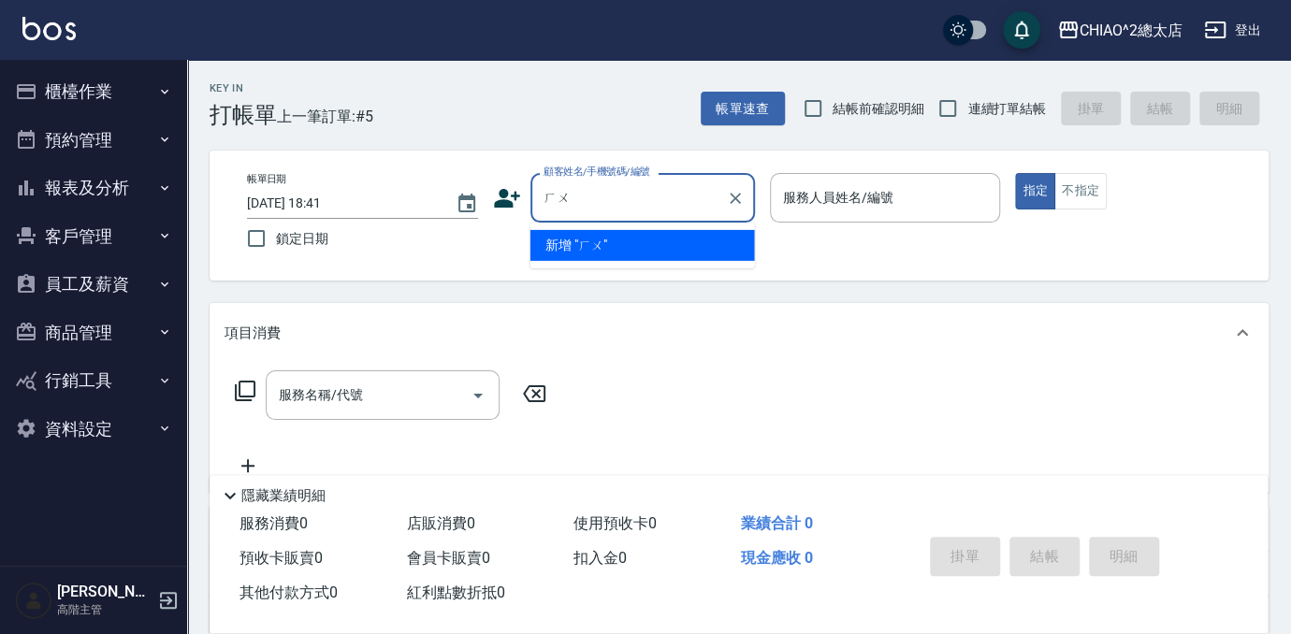
type input "ㄏ"
type input "[PERSON_NAME]"
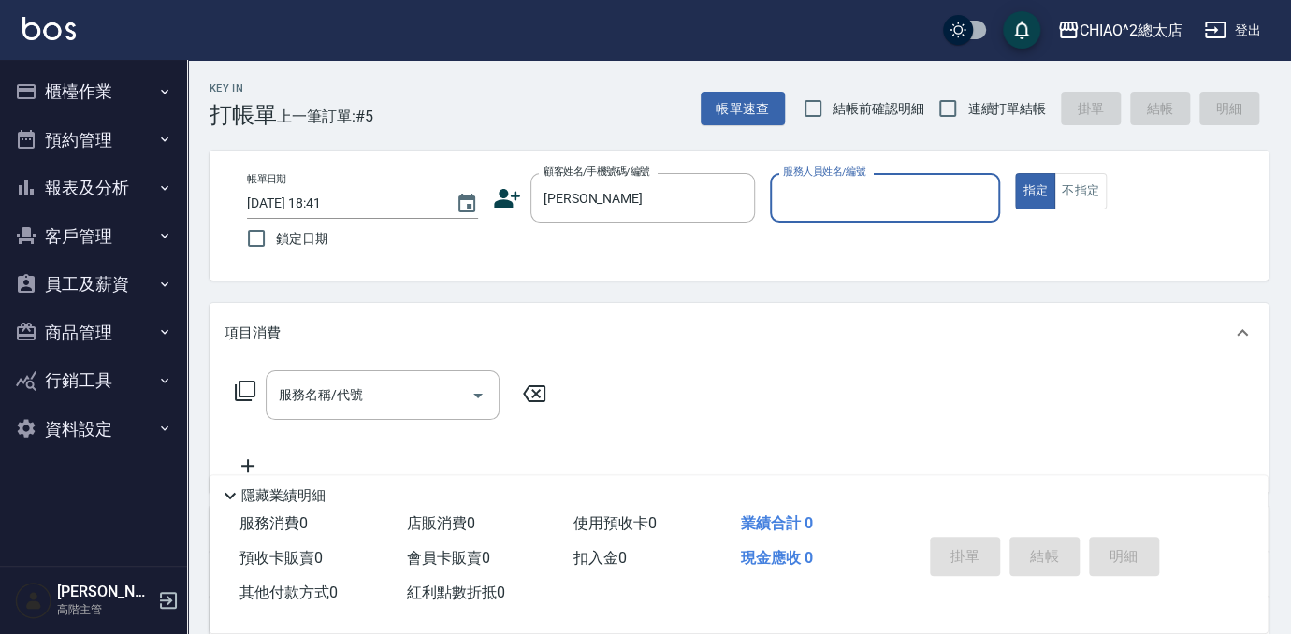
click at [808, 190] on input "服務人員姓名/編號" at bounding box center [885, 197] width 214 height 33
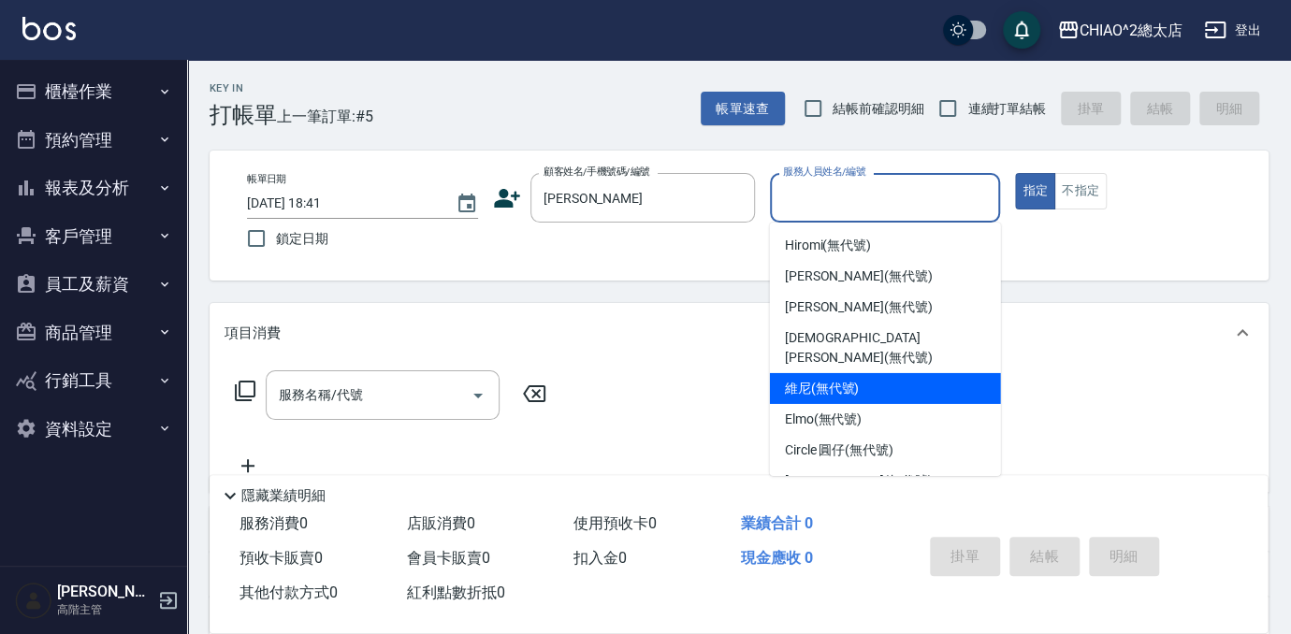
scroll to position [69, 0]
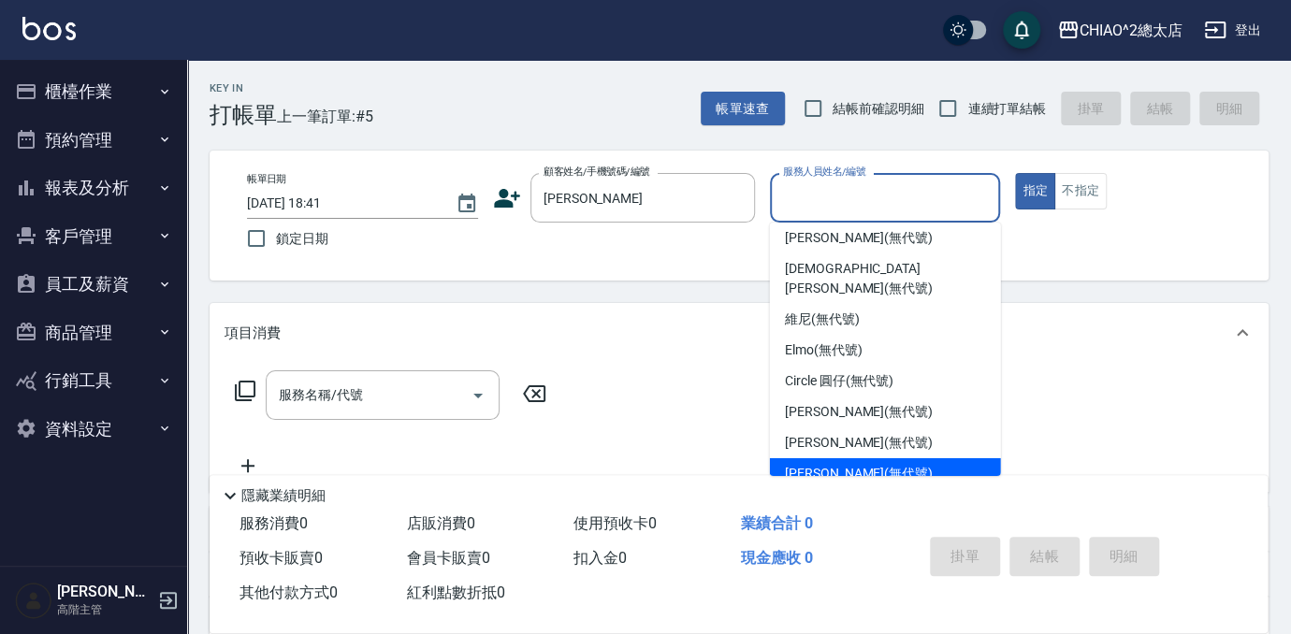
click at [835, 464] on span "[PERSON_NAME] (無代號)" at bounding box center [859, 474] width 148 height 20
type input "[PERSON_NAME](無代號)"
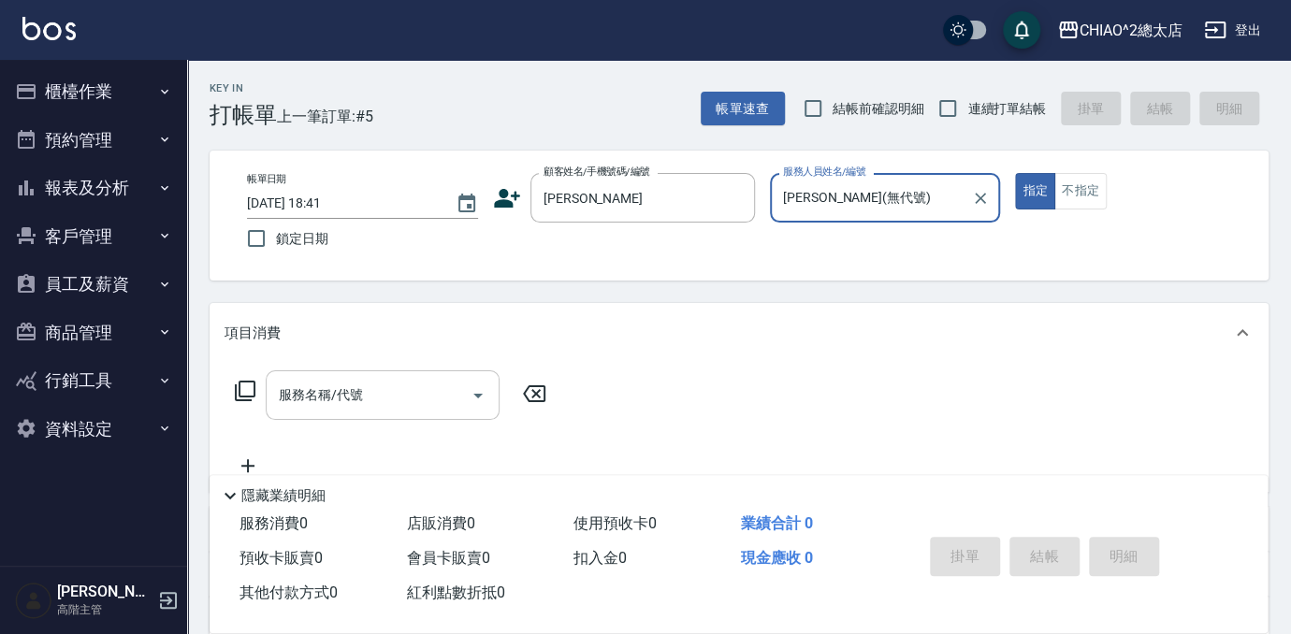
click at [399, 408] on input "服務名稱/代號" at bounding box center [368, 395] width 189 height 33
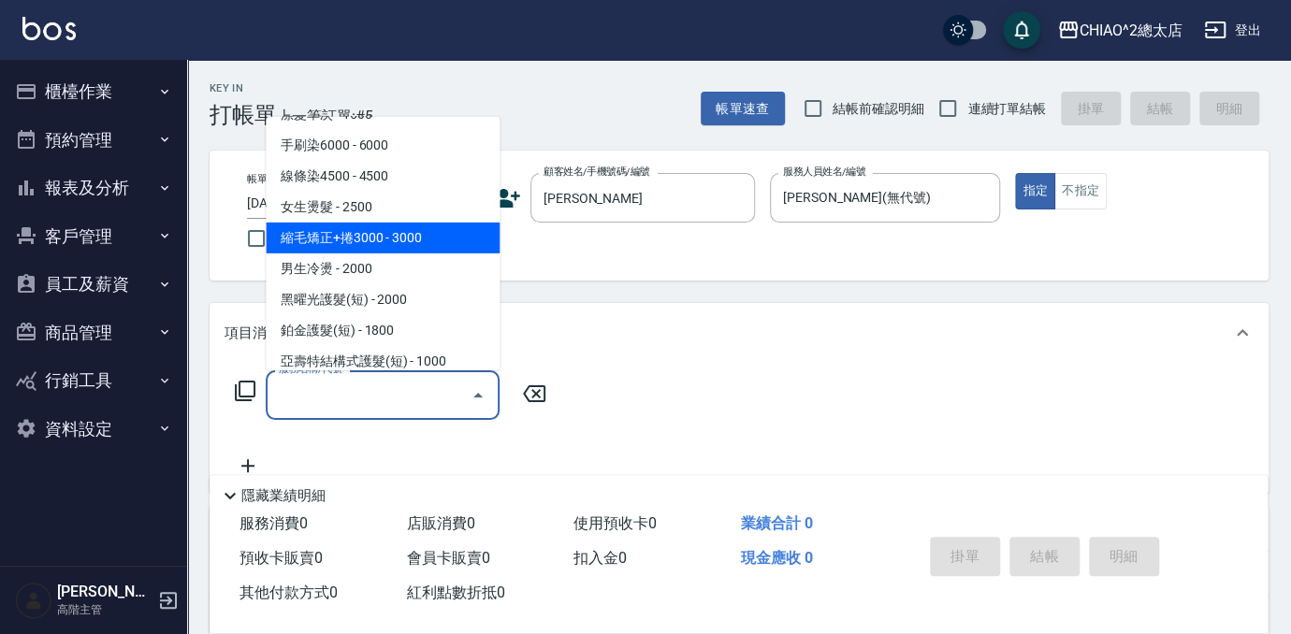
scroll to position [340, 0]
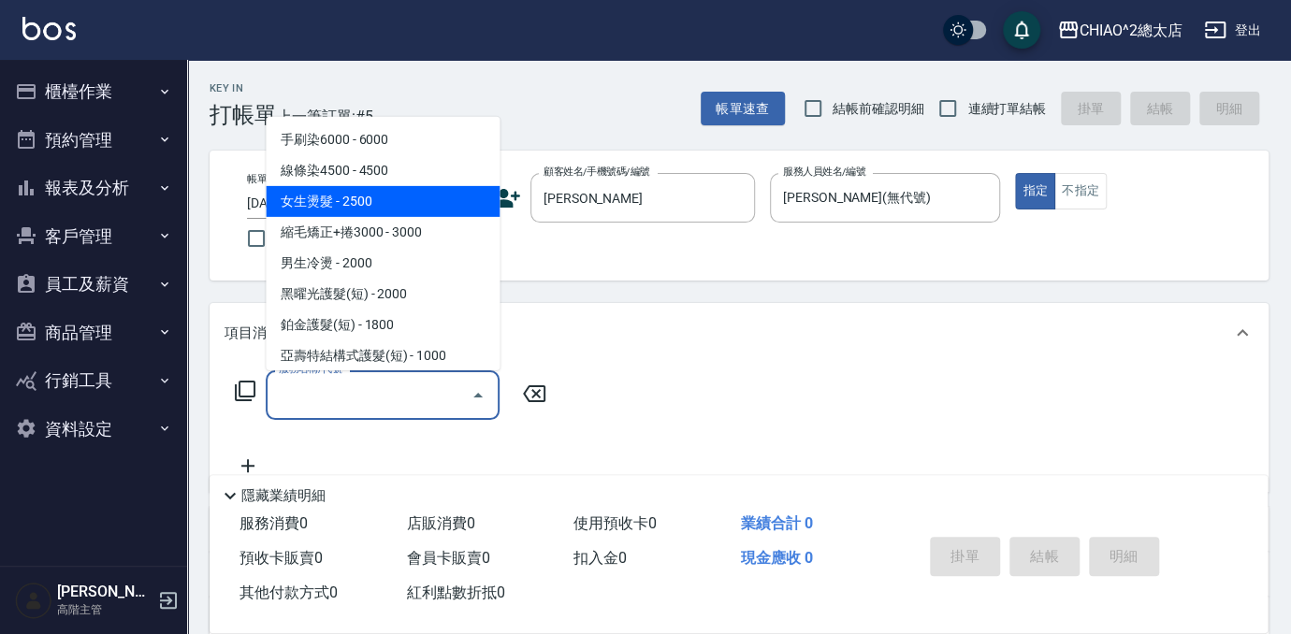
click at [361, 192] on span "女生燙髮 - 2500" at bounding box center [383, 201] width 234 height 31
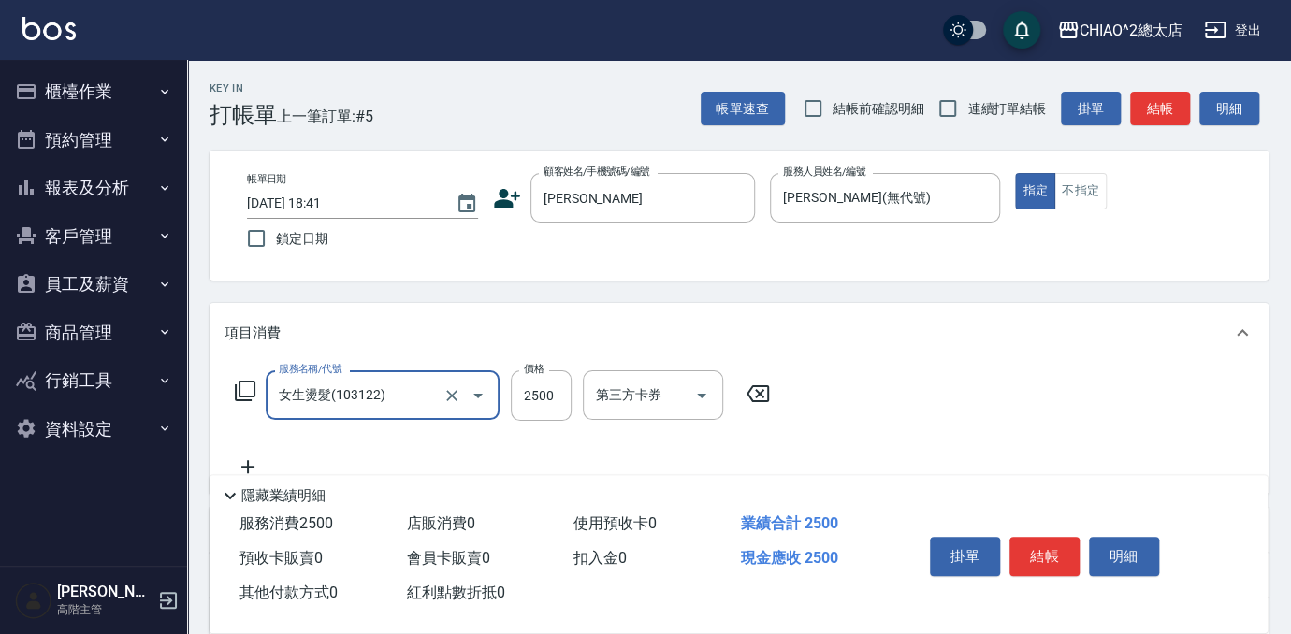
type input "女生燙髮(103122)"
click at [558, 399] on input "2500" at bounding box center [541, 395] width 61 height 51
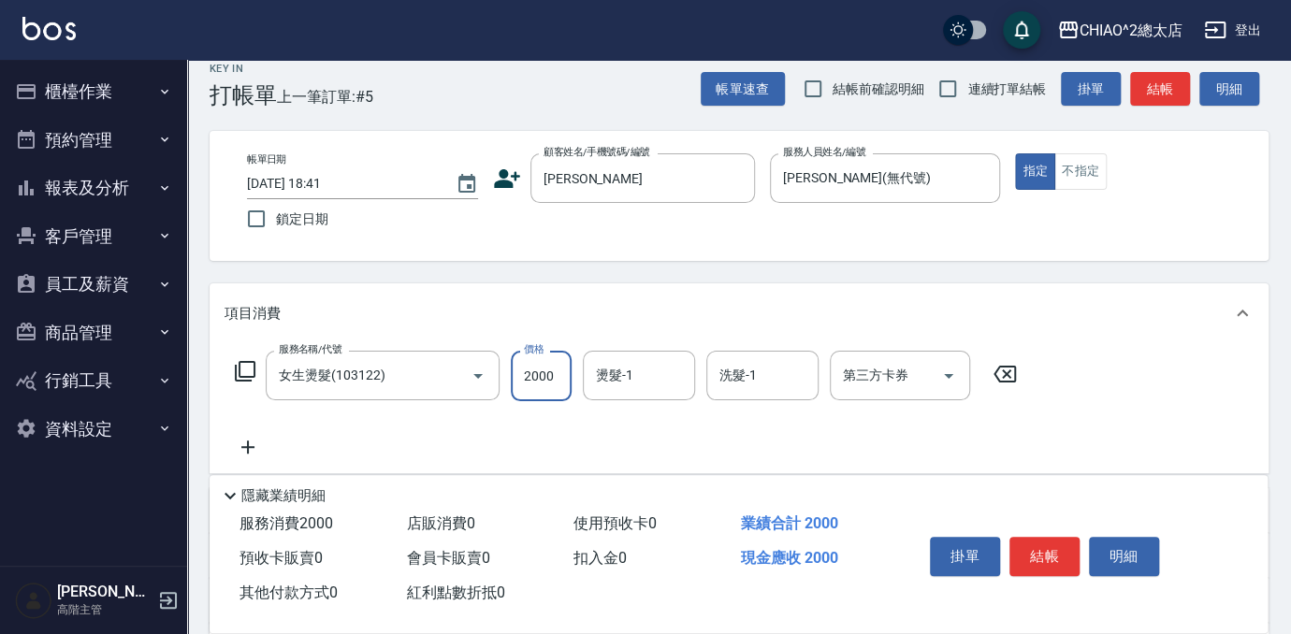
scroll to position [84, 0]
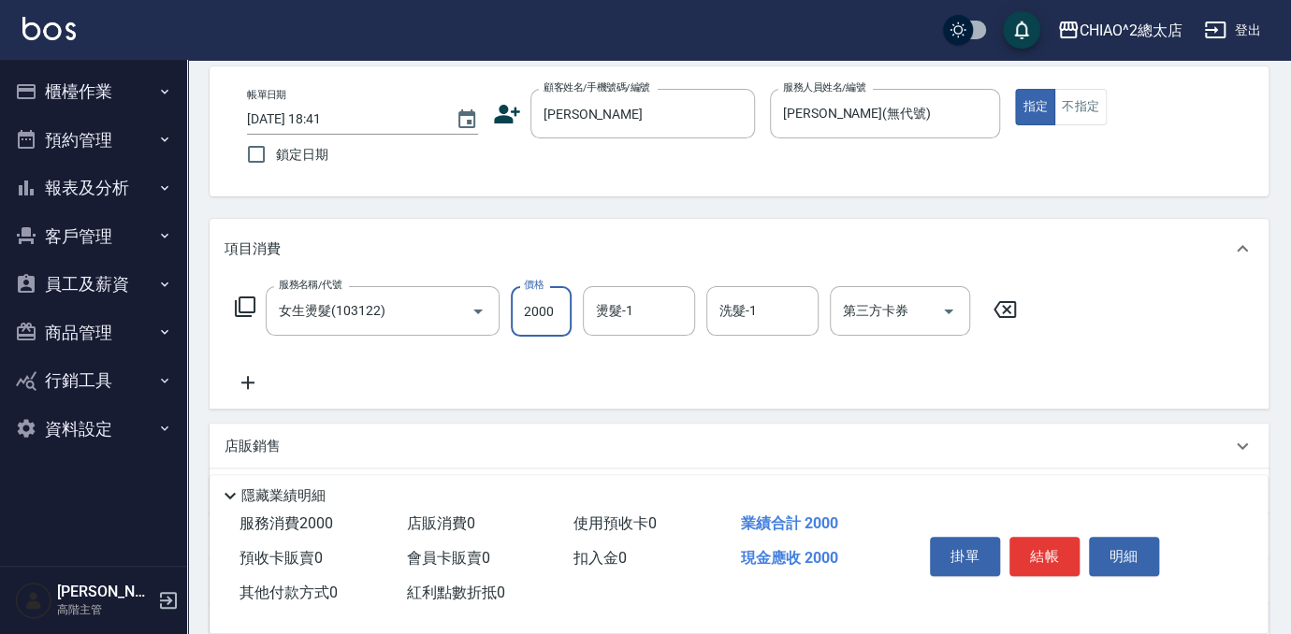
type input "2000"
click at [249, 390] on icon at bounding box center [248, 382] width 47 height 22
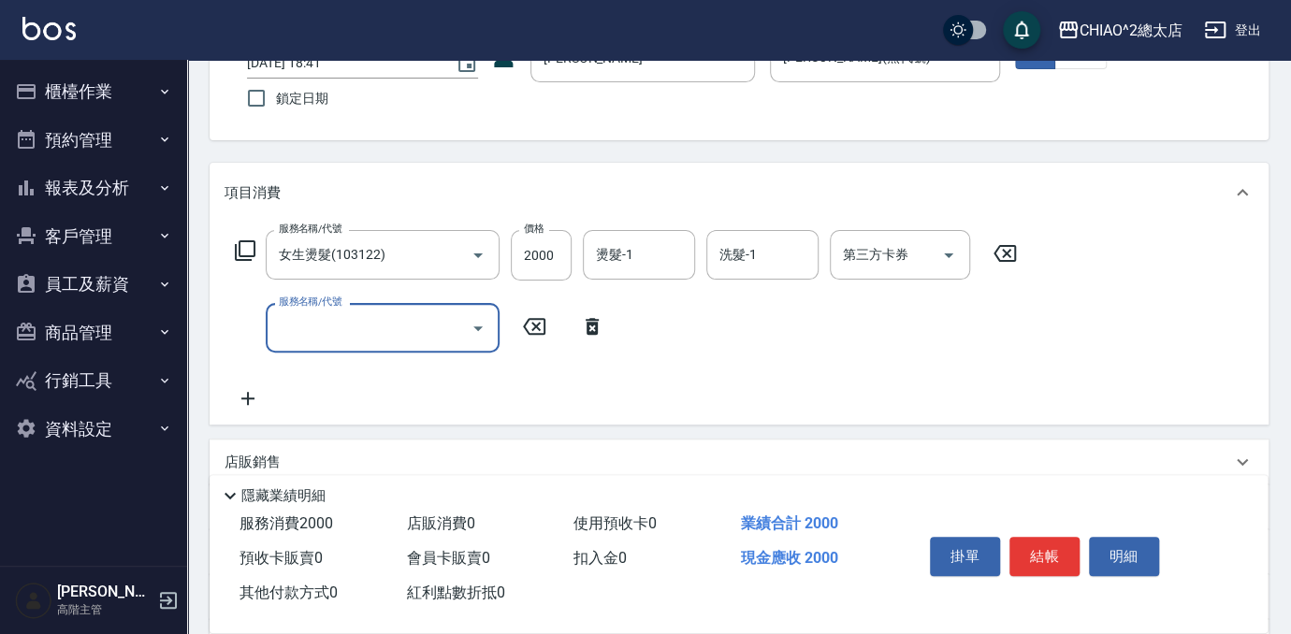
scroll to position [169, 0]
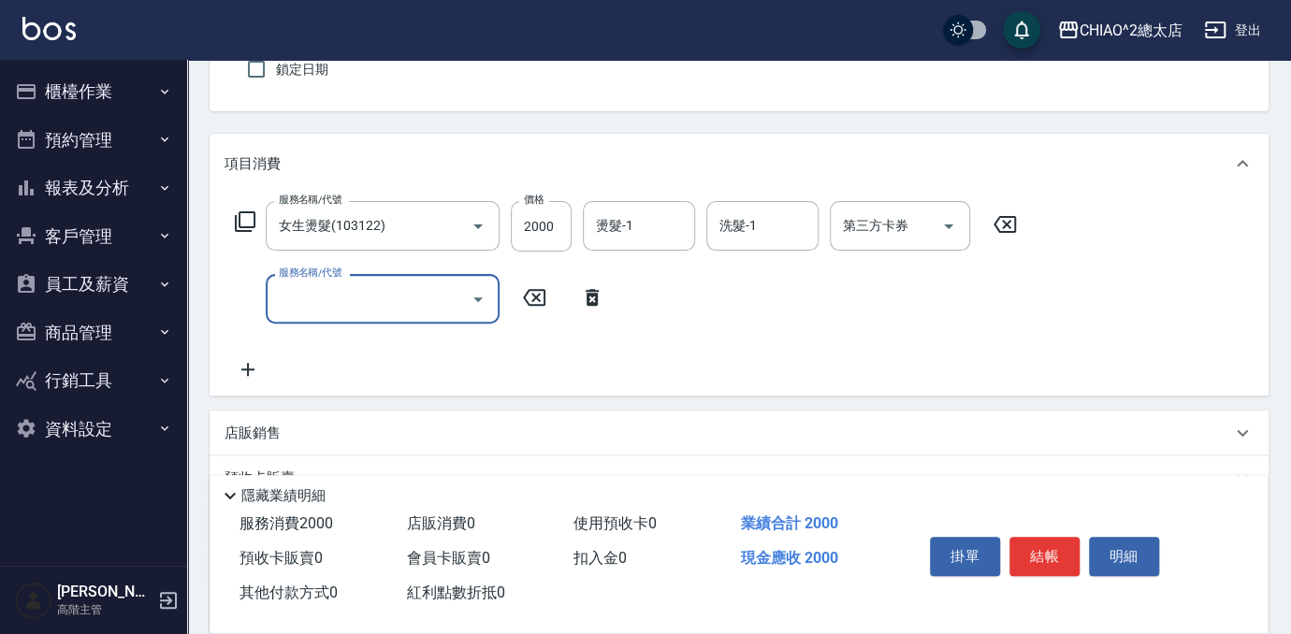
click at [349, 309] on input "服務名稱/代號" at bounding box center [368, 299] width 189 height 33
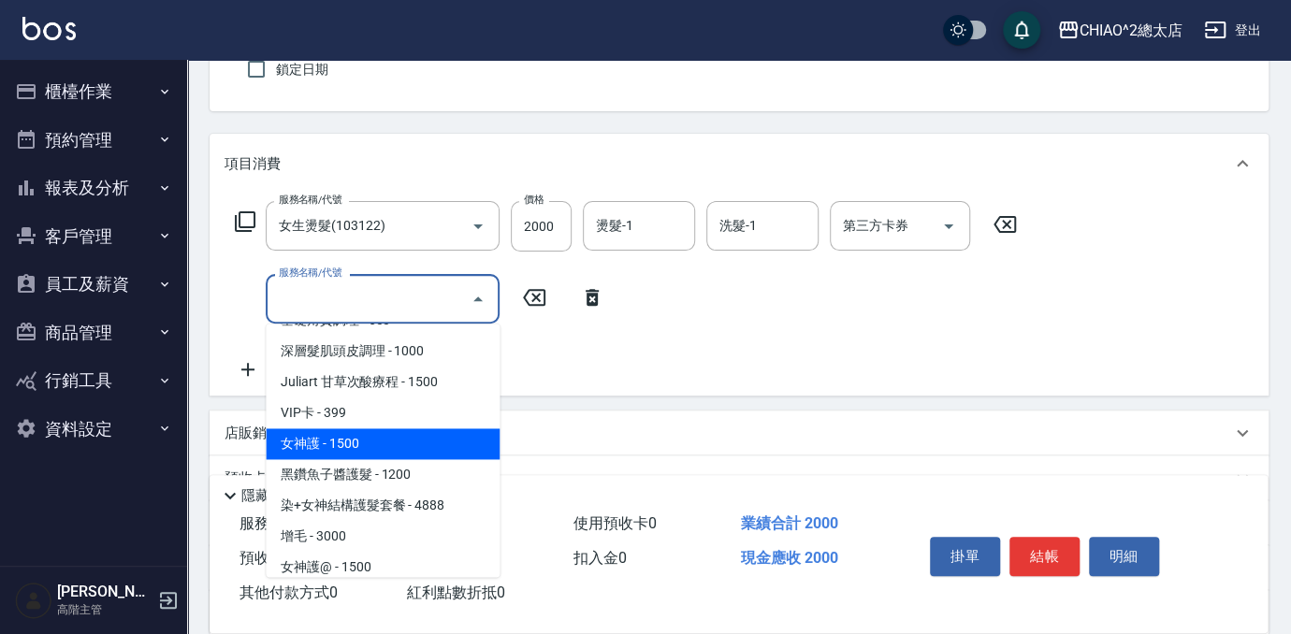
scroll to position [680, 0]
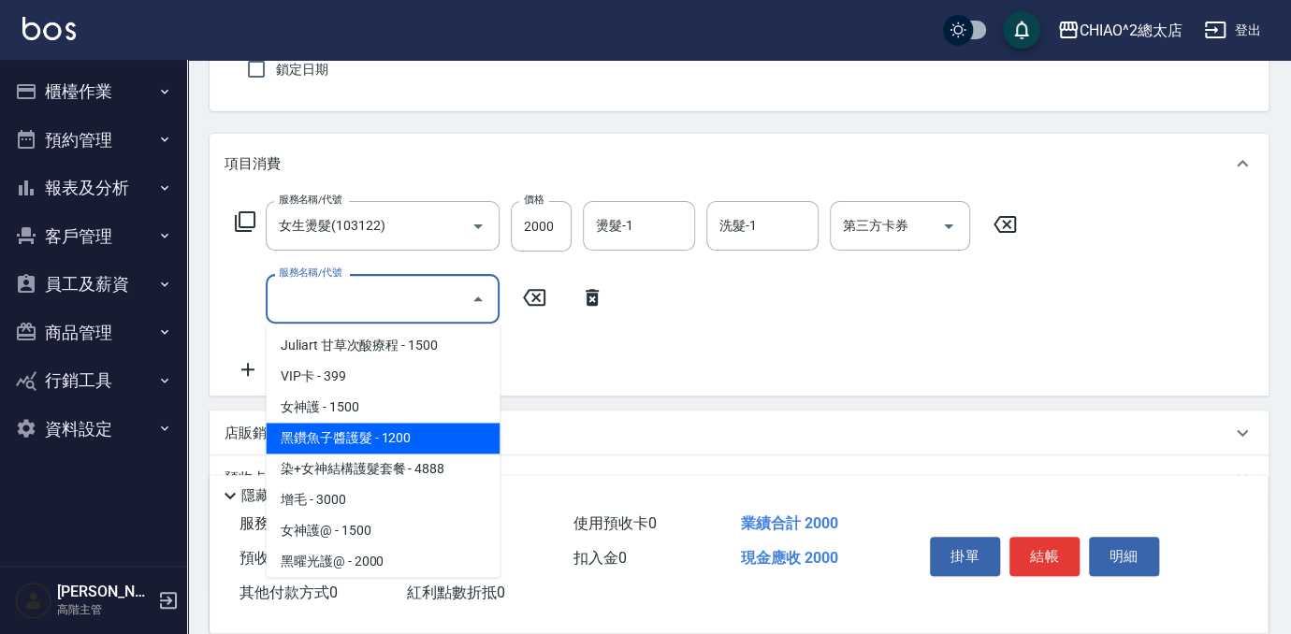
click at [369, 435] on span "黑鑽魚子醬護髮 - 1200" at bounding box center [383, 438] width 234 height 31
type input "黑鑽魚子醬護髮(104949)"
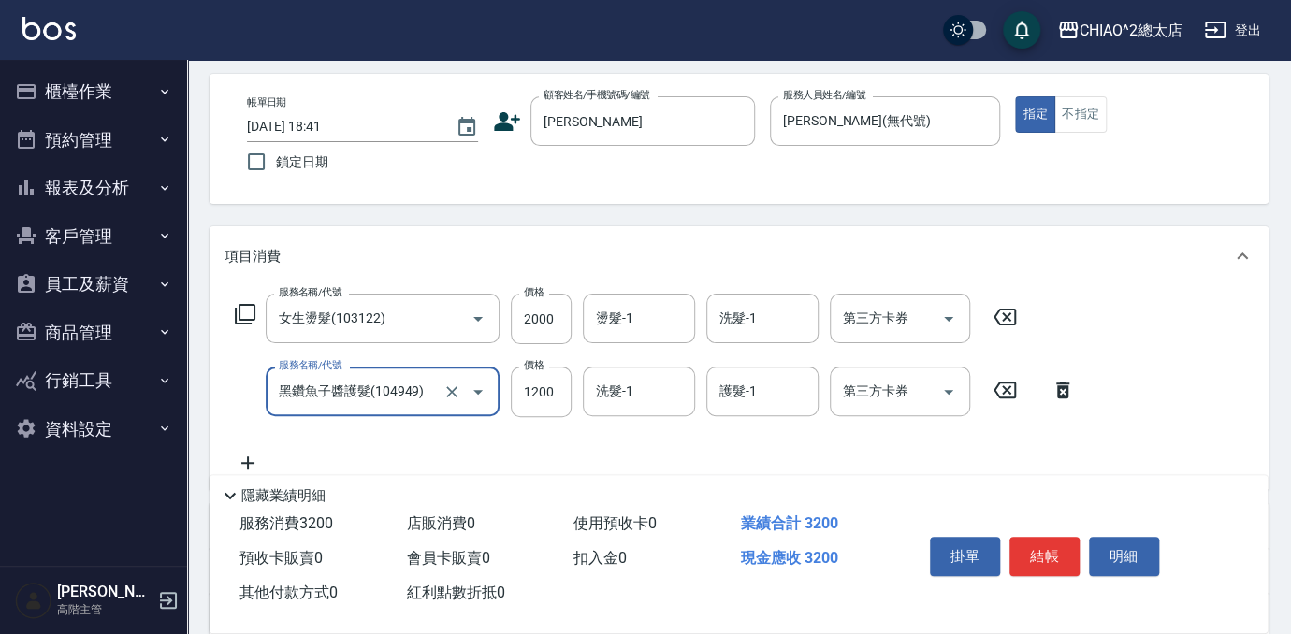
scroll to position [169, 0]
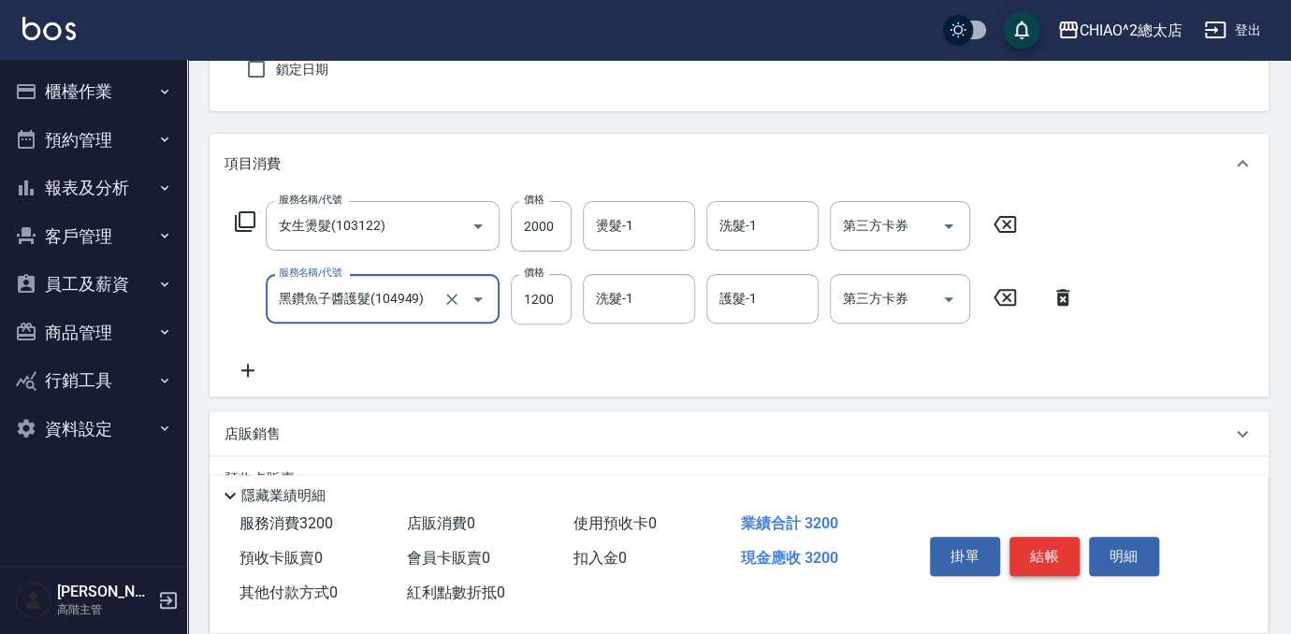
click at [1048, 547] on button "結帳" at bounding box center [1044, 556] width 70 height 39
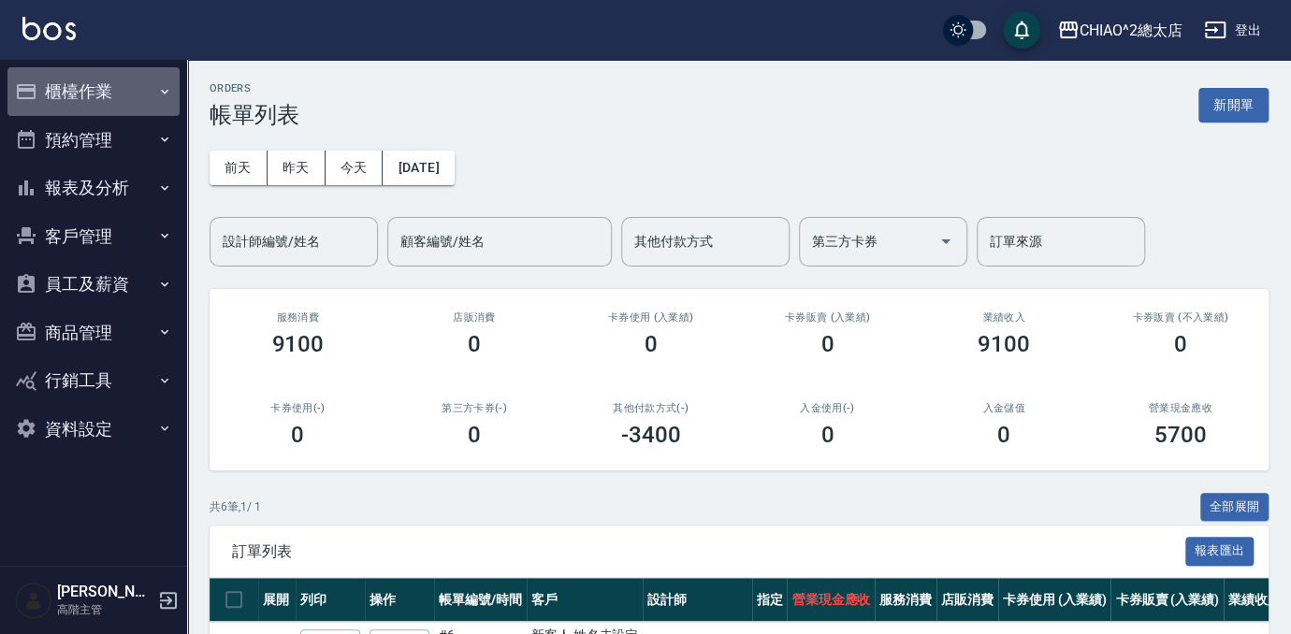
click at [99, 93] on button "櫃檯作業" at bounding box center [93, 91] width 172 height 49
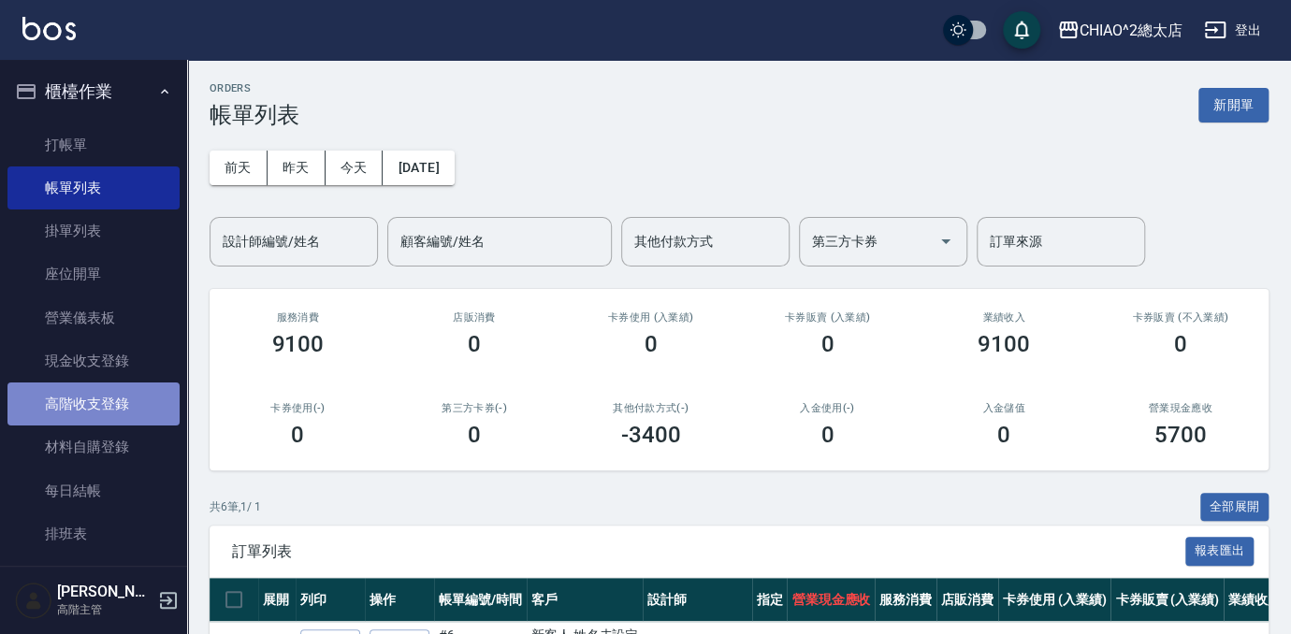
click at [96, 390] on link "高階收支登錄" at bounding box center [93, 404] width 172 height 43
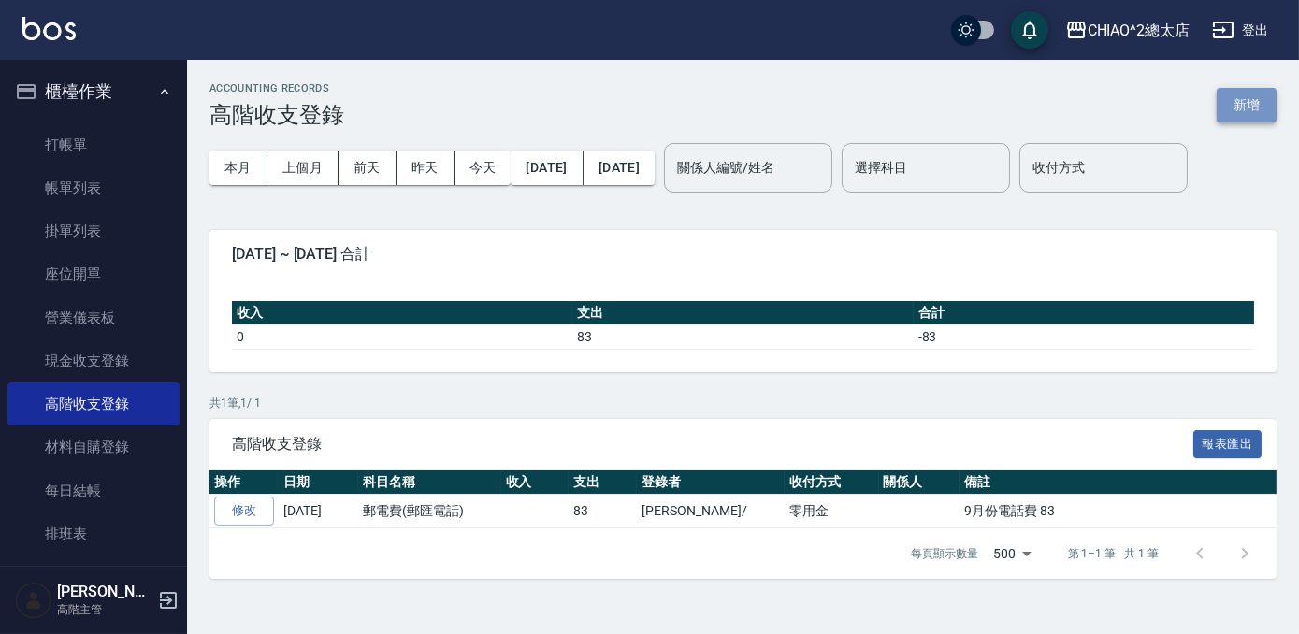
click at [1239, 121] on button "新增" at bounding box center [1247, 105] width 60 height 35
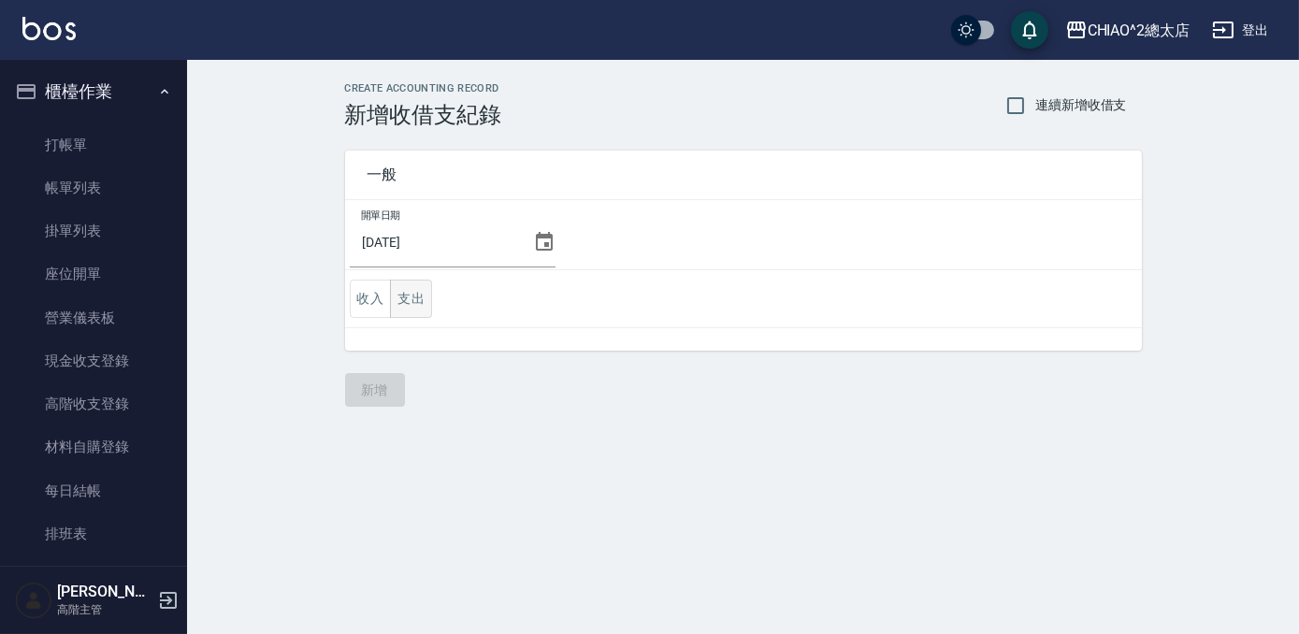
click at [401, 295] on button "支出" at bounding box center [411, 299] width 42 height 38
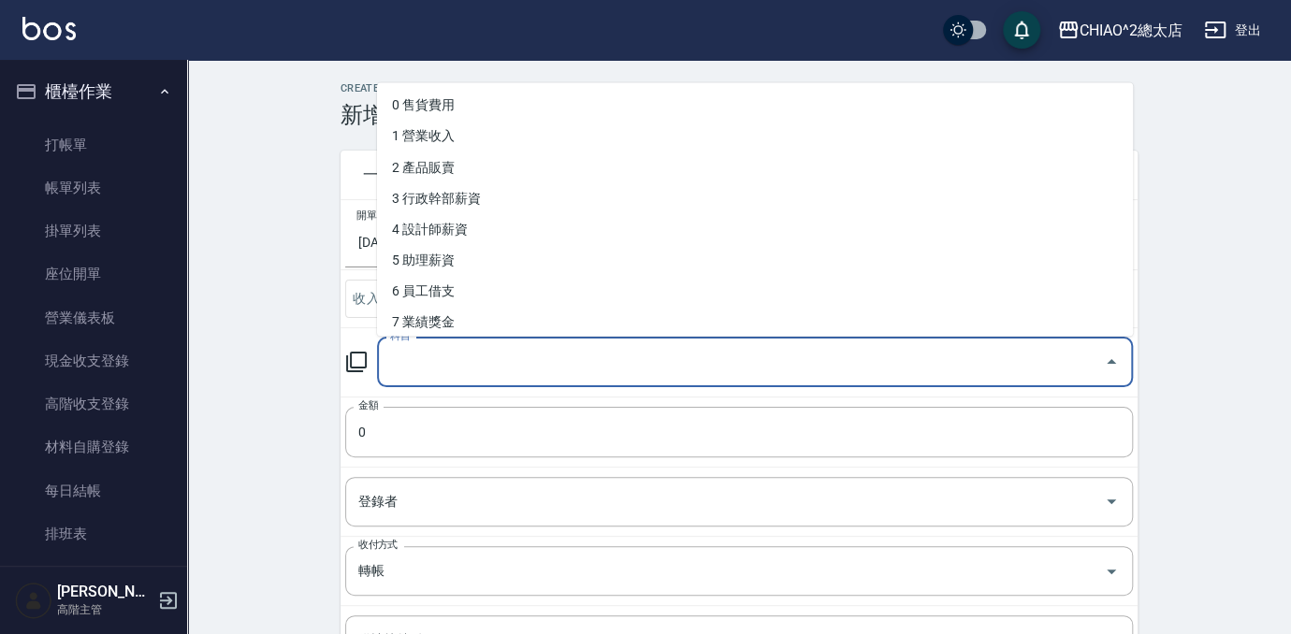
click at [472, 366] on input "科目" at bounding box center [740, 362] width 711 height 33
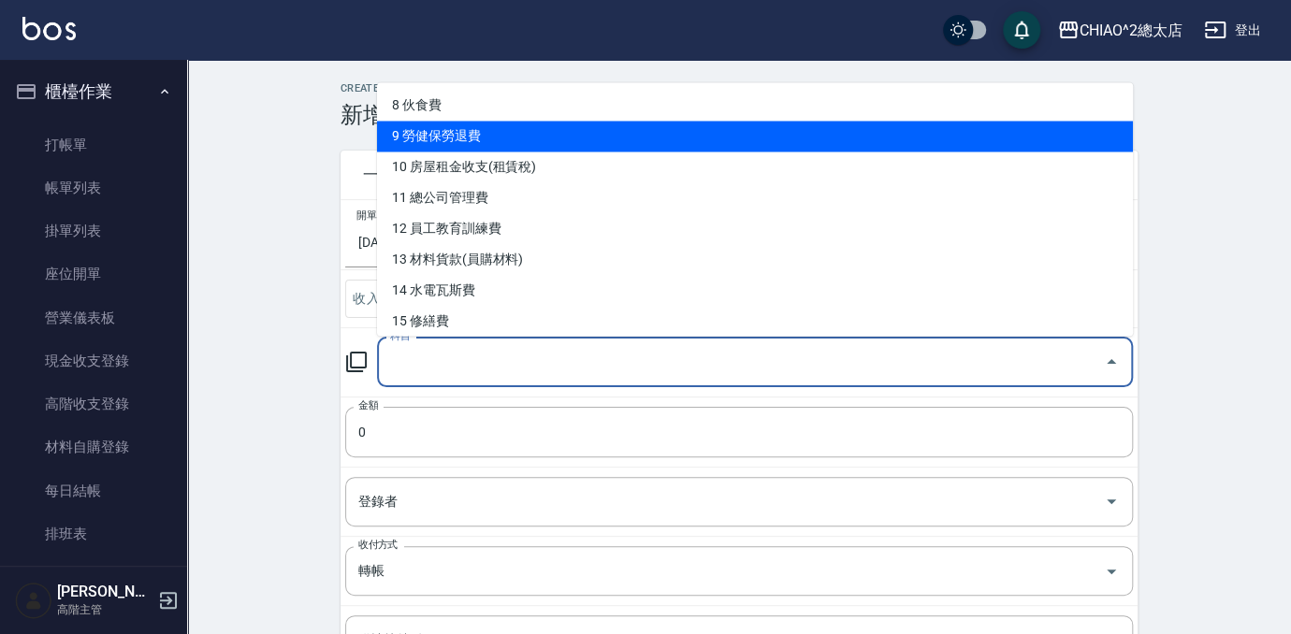
scroll to position [254, 0]
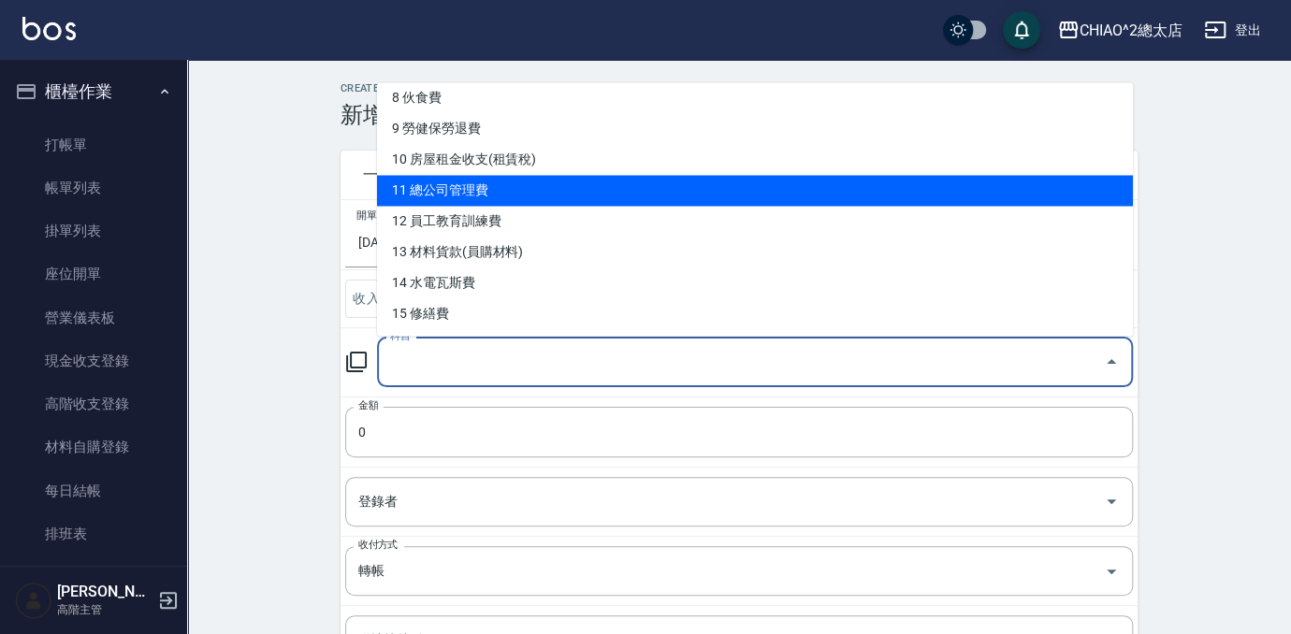
click at [561, 196] on li "11 總公司管理費" at bounding box center [755, 190] width 756 height 31
type input "11 總公司管理費"
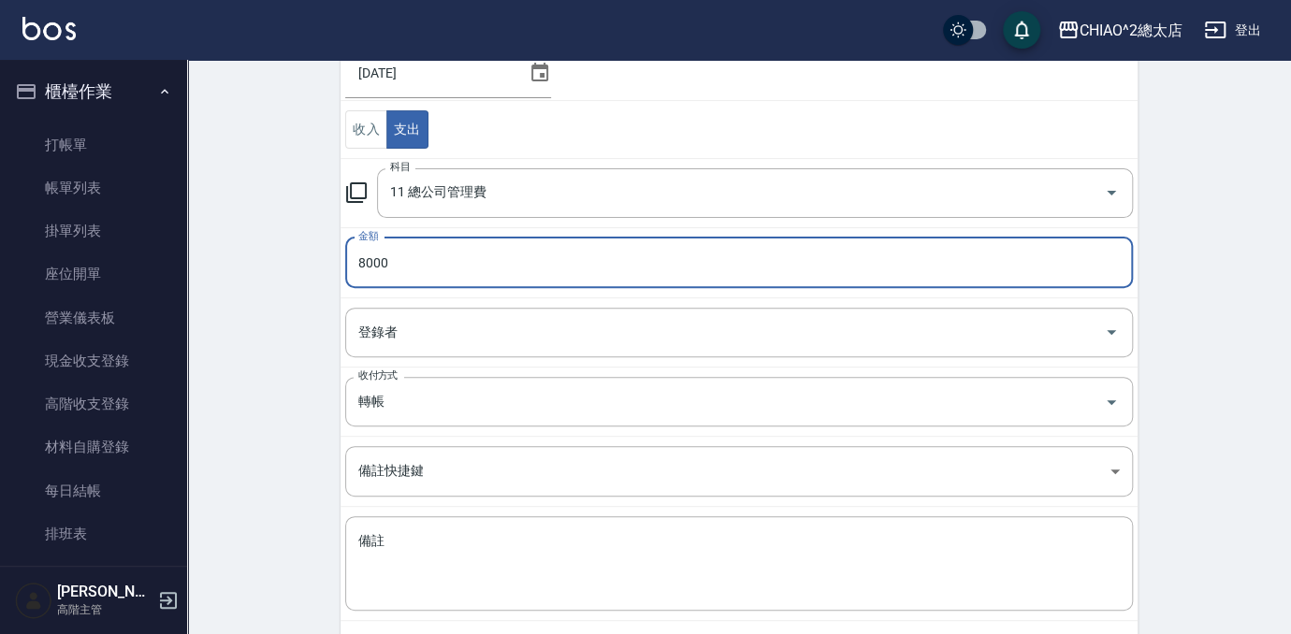
scroll to position [169, 0]
type input "8000"
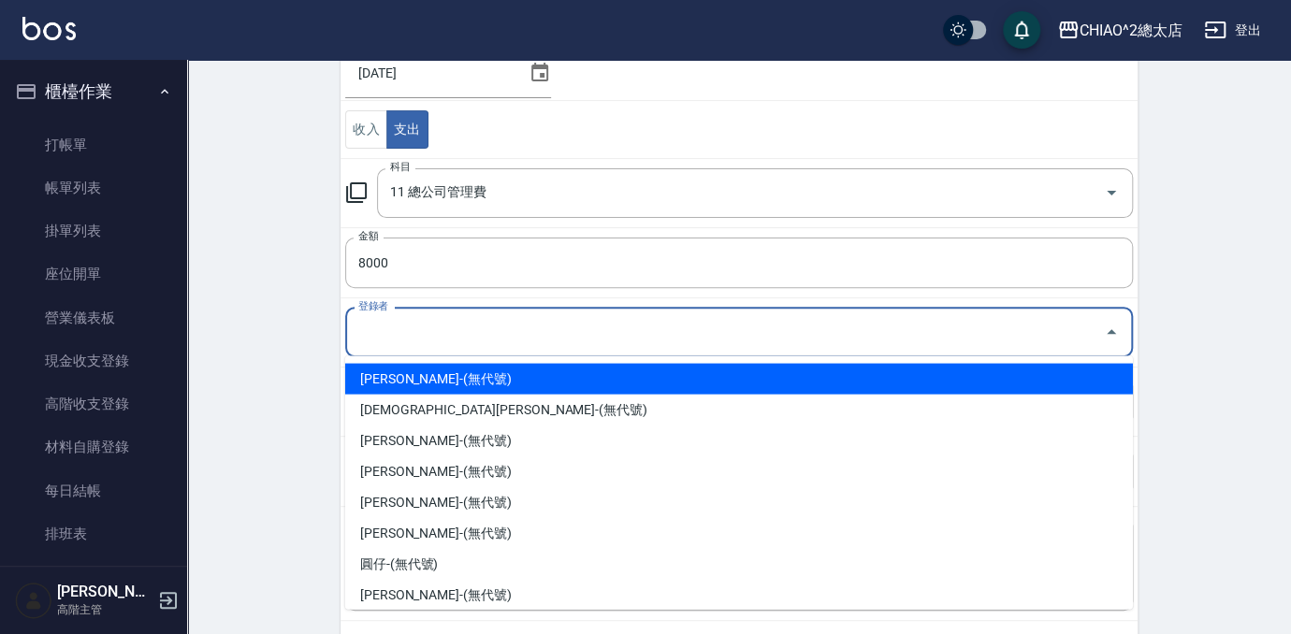
click at [951, 334] on input "登錄者" at bounding box center [725, 332] width 743 height 33
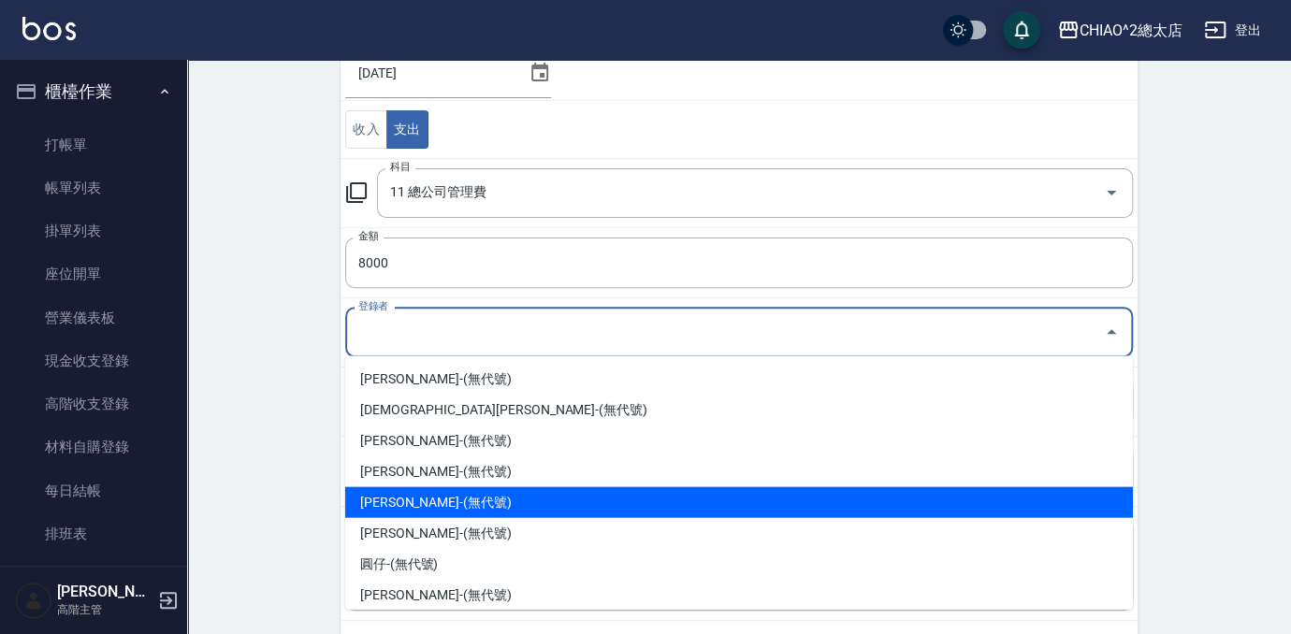
click at [713, 507] on li "[PERSON_NAME]-(無代號)" at bounding box center [739, 501] width 788 height 31
type input "[PERSON_NAME]-(無代號)"
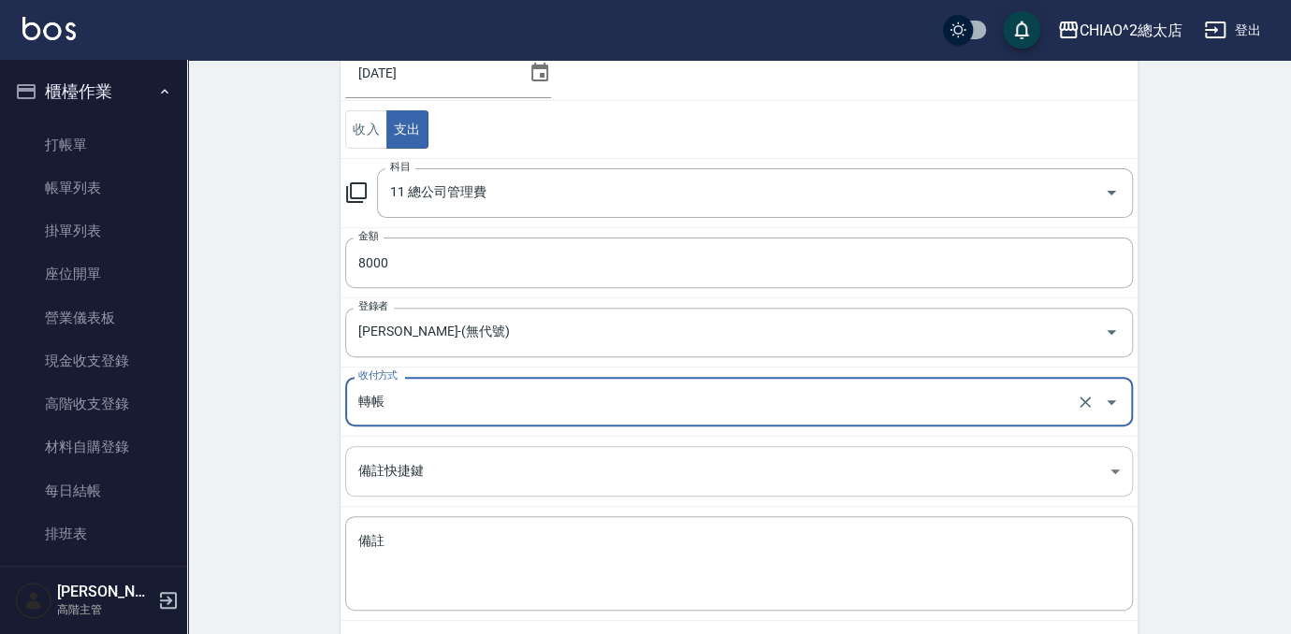
scroll to position [254, 0]
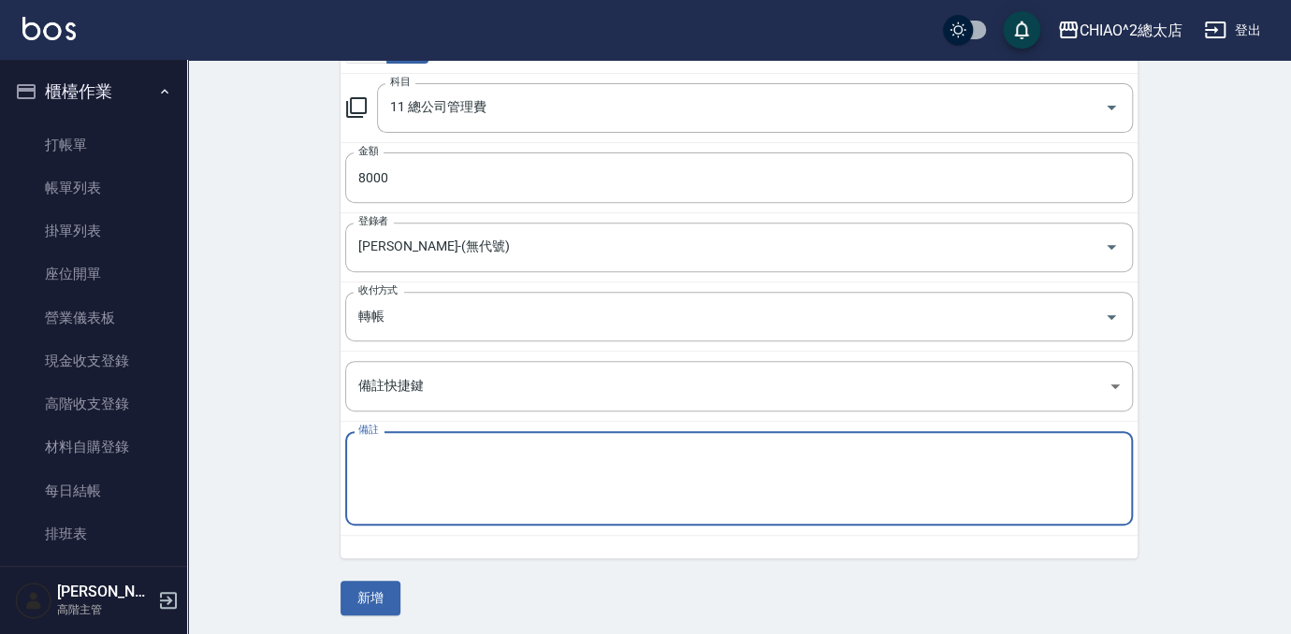
click at [578, 483] on textarea "備註" at bounding box center [739, 479] width 762 height 64
type textarea "10月份管理費 8000"
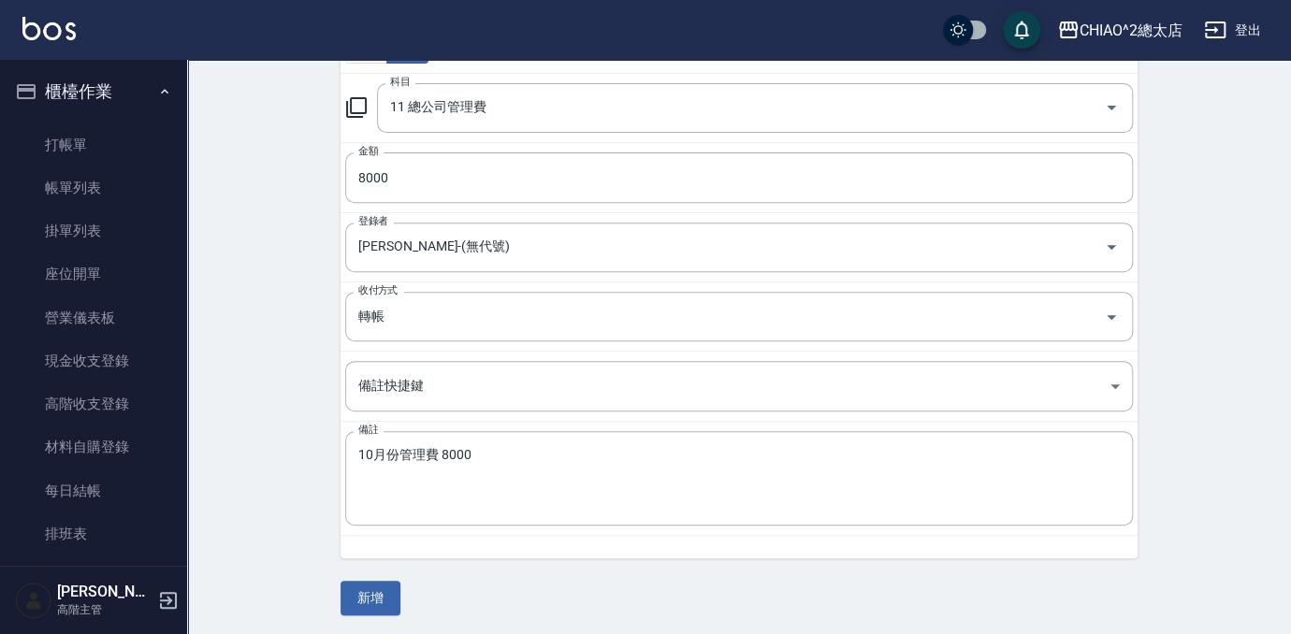
click at [331, 582] on div "CREATE ACCOUNTING RECORD 新增收借支紀錄 連續新增收借支 一般 開單日期 [DATE] 收入 支出 科目 11 總公司管理費 科目 金…" at bounding box center [739, 222] width 842 height 788
click at [354, 588] on button "新增" at bounding box center [371, 598] width 60 height 35
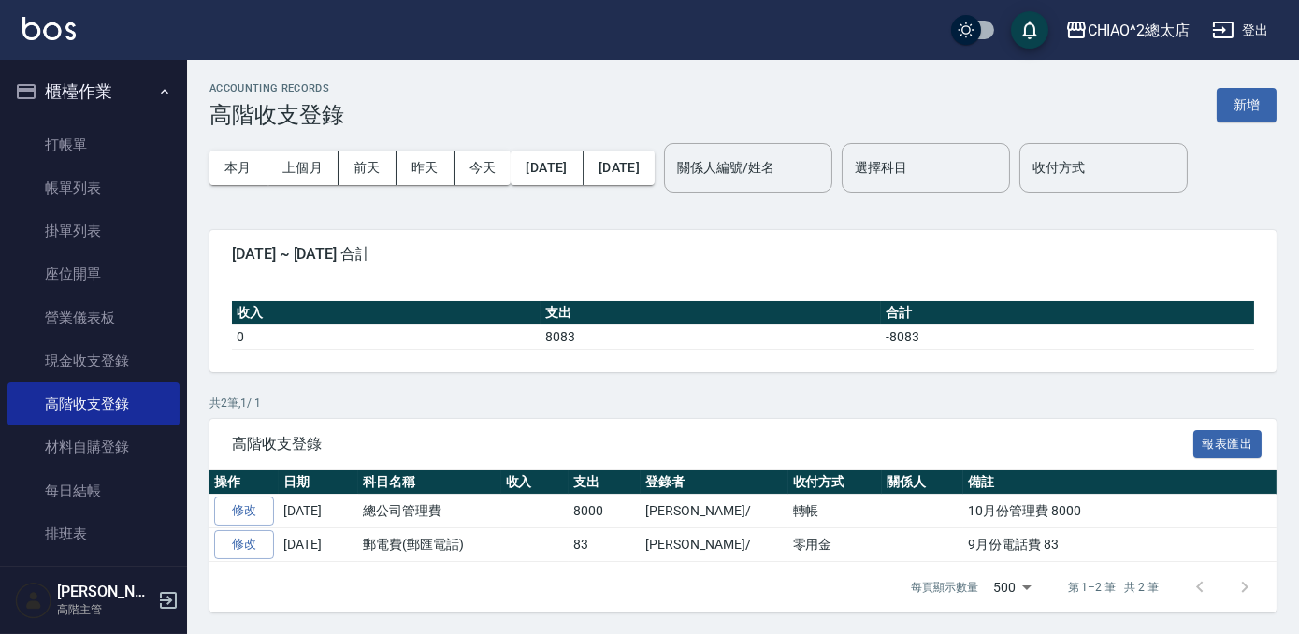
click at [770, 255] on span "[DATE] ~ [DATE] 合計" at bounding box center [743, 254] width 1023 height 19
click at [69, 204] on link "帳單列表" at bounding box center [93, 188] width 172 height 43
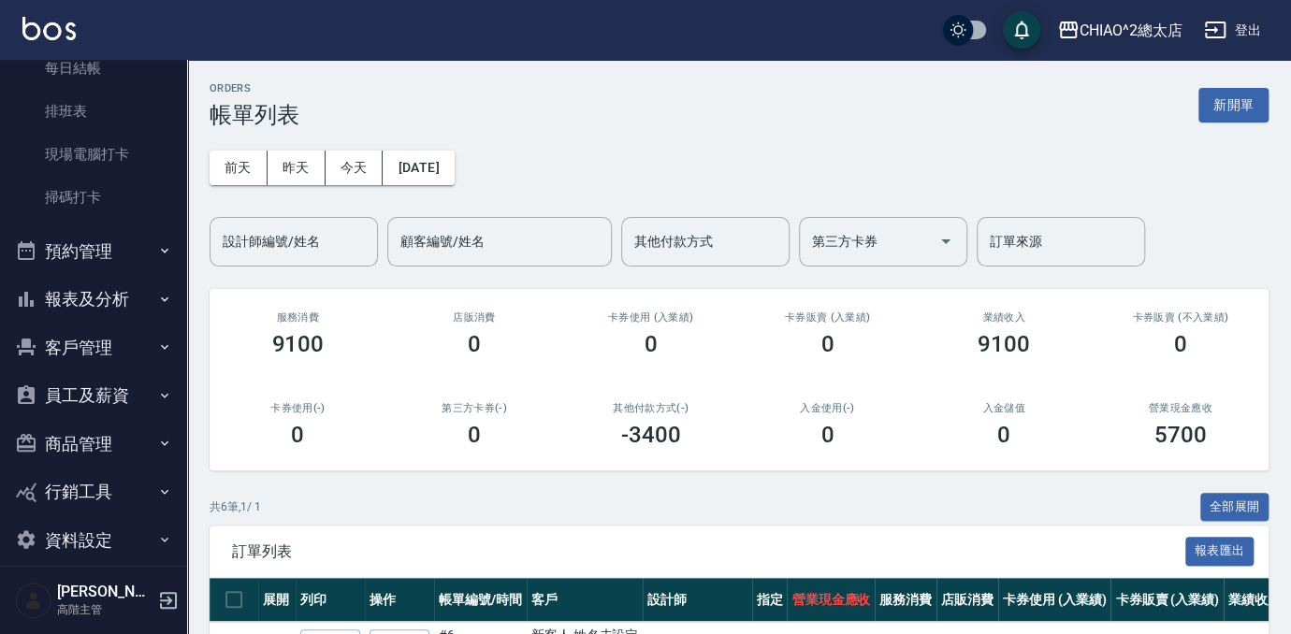
scroll to position [443, 0]
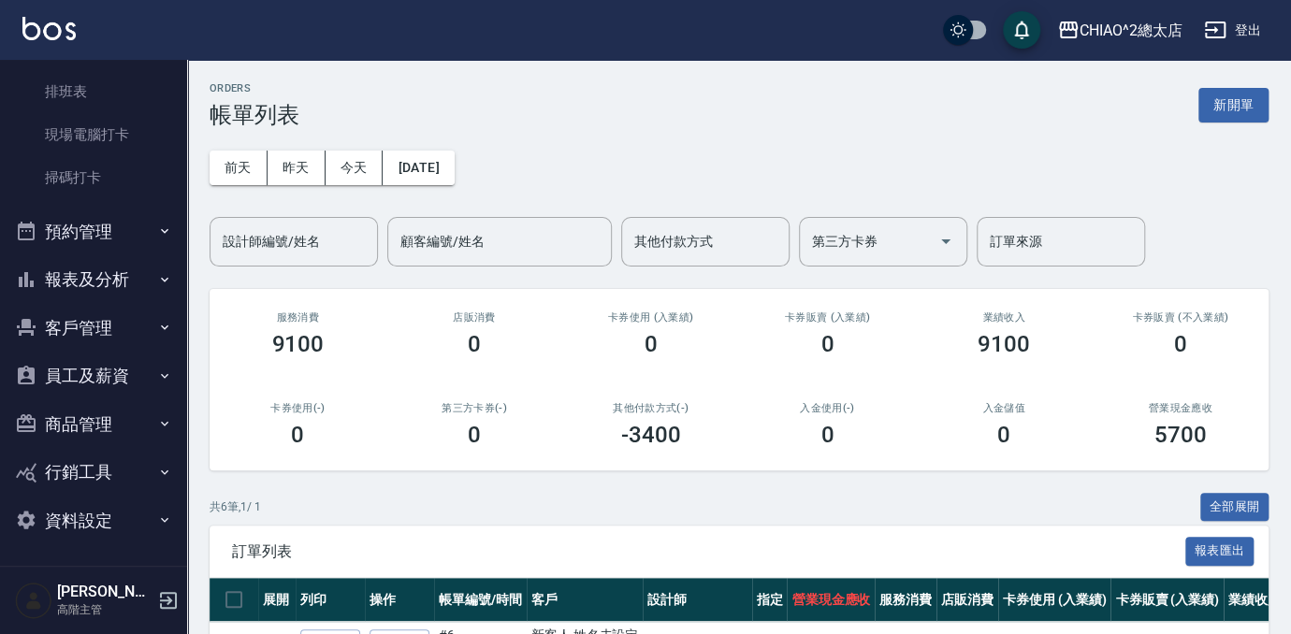
click at [96, 270] on button "報表及分析" at bounding box center [93, 279] width 172 height 49
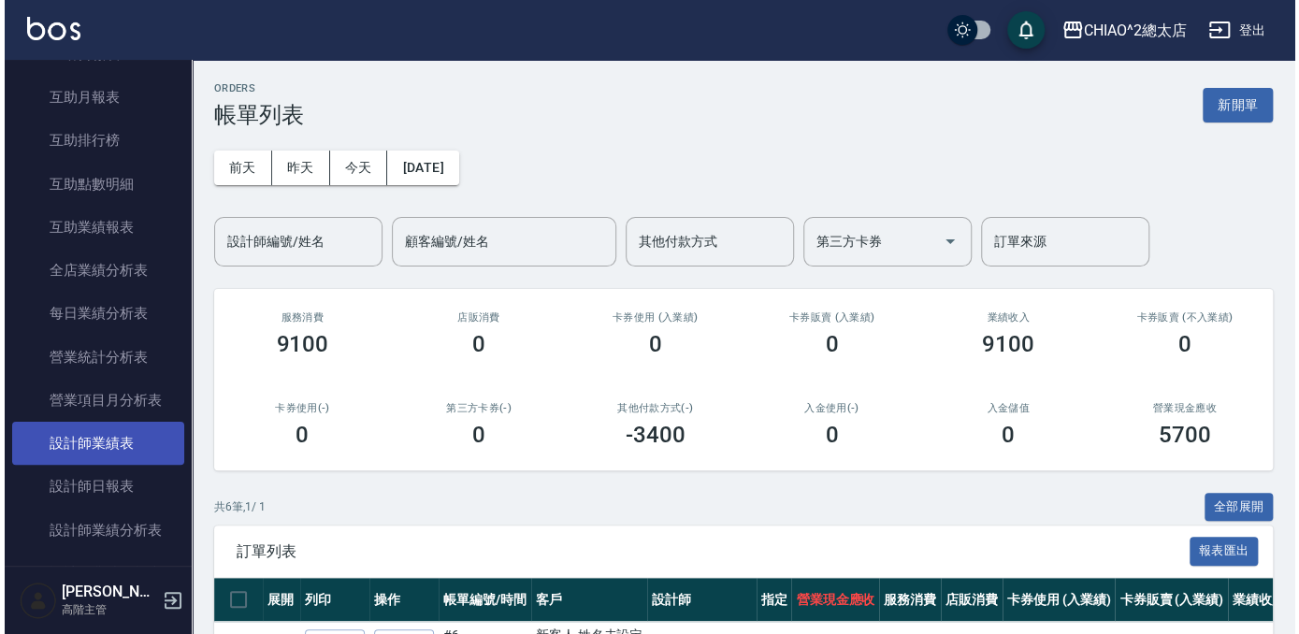
scroll to position [952, 0]
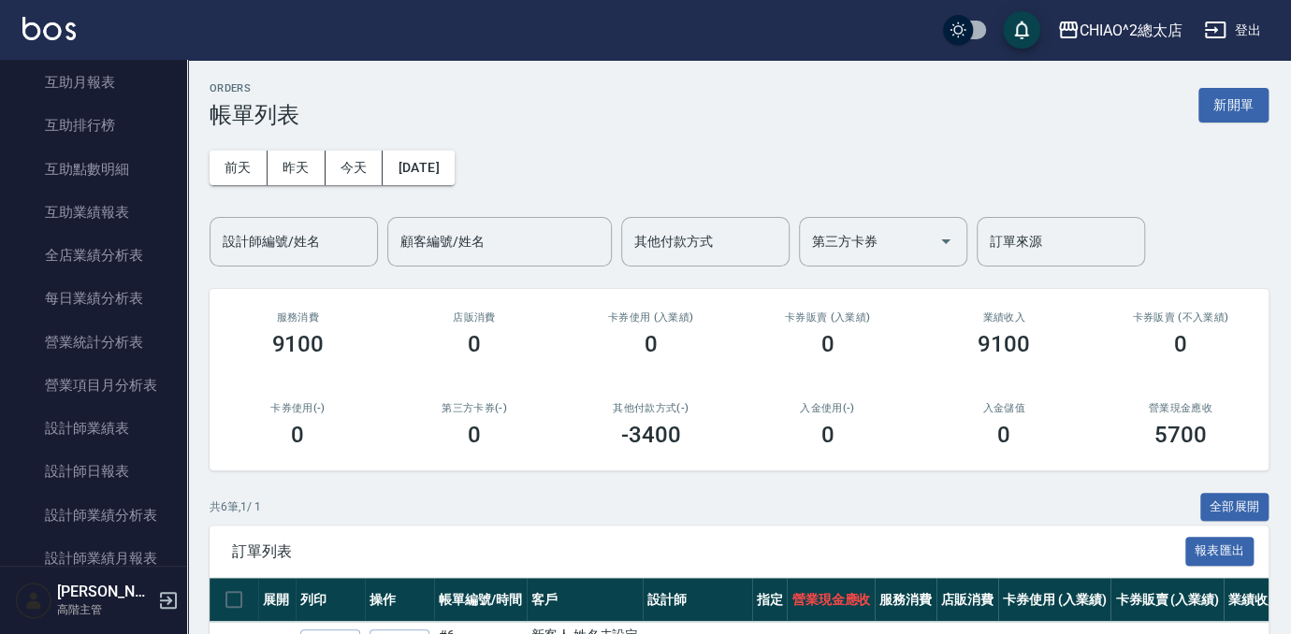
click at [147, 569] on div "[PERSON_NAME]緯 高階主管" at bounding box center [93, 600] width 187 height 67
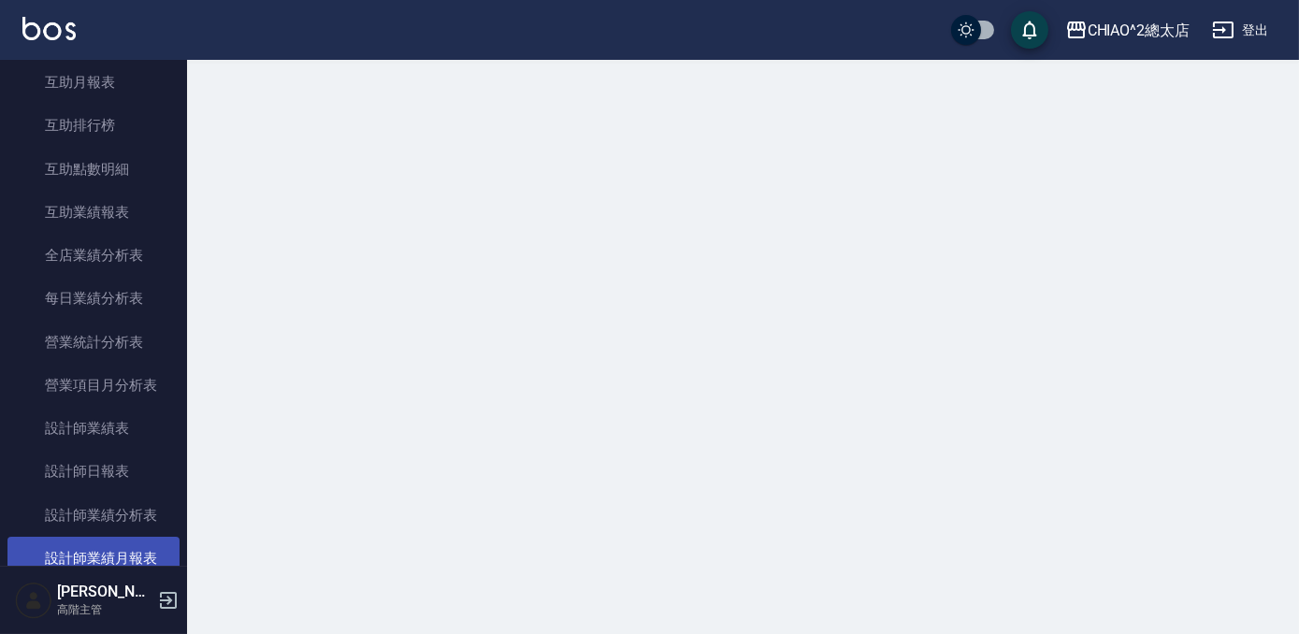
click at [146, 552] on link "設計師業績月報表" at bounding box center [93, 558] width 172 height 43
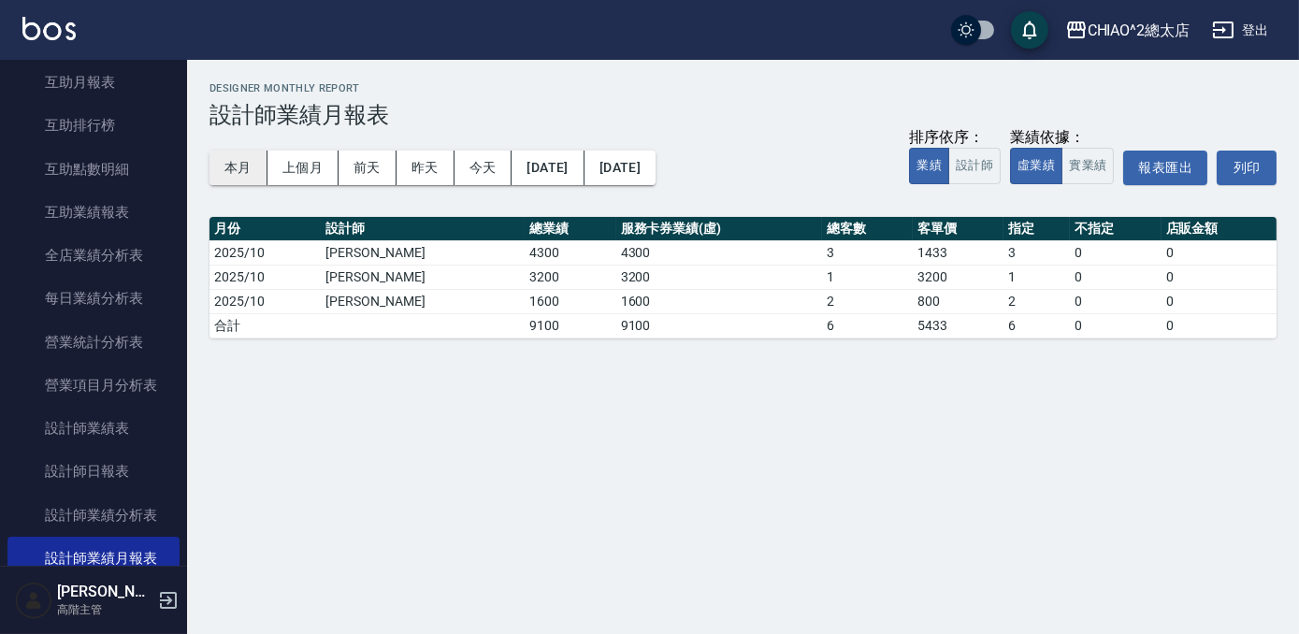
click at [246, 177] on button "本月" at bounding box center [239, 168] width 58 height 35
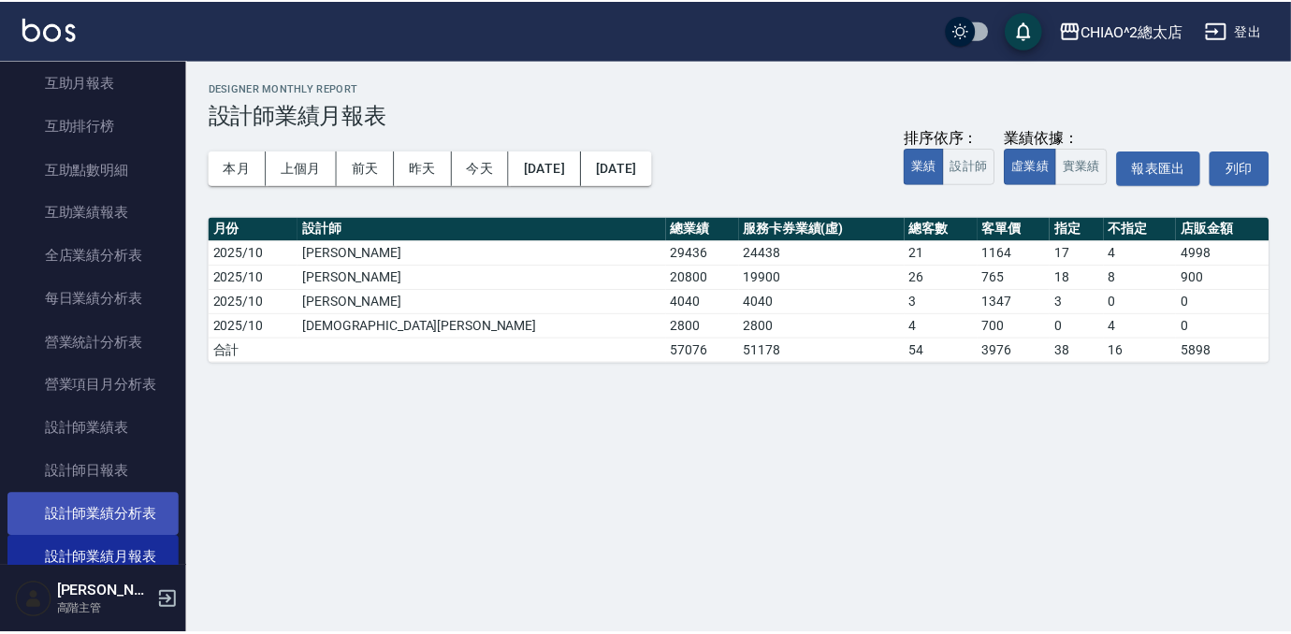
scroll to position [1123, 0]
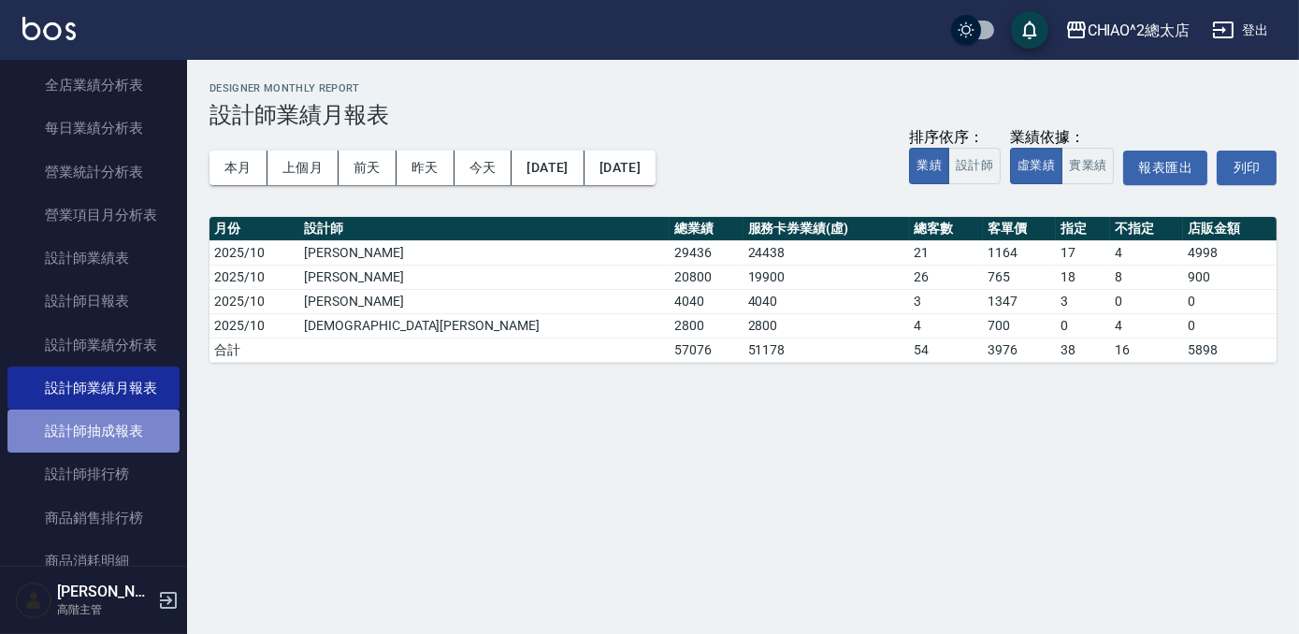
click at [138, 425] on link "設計師抽成報表" at bounding box center [93, 431] width 172 height 43
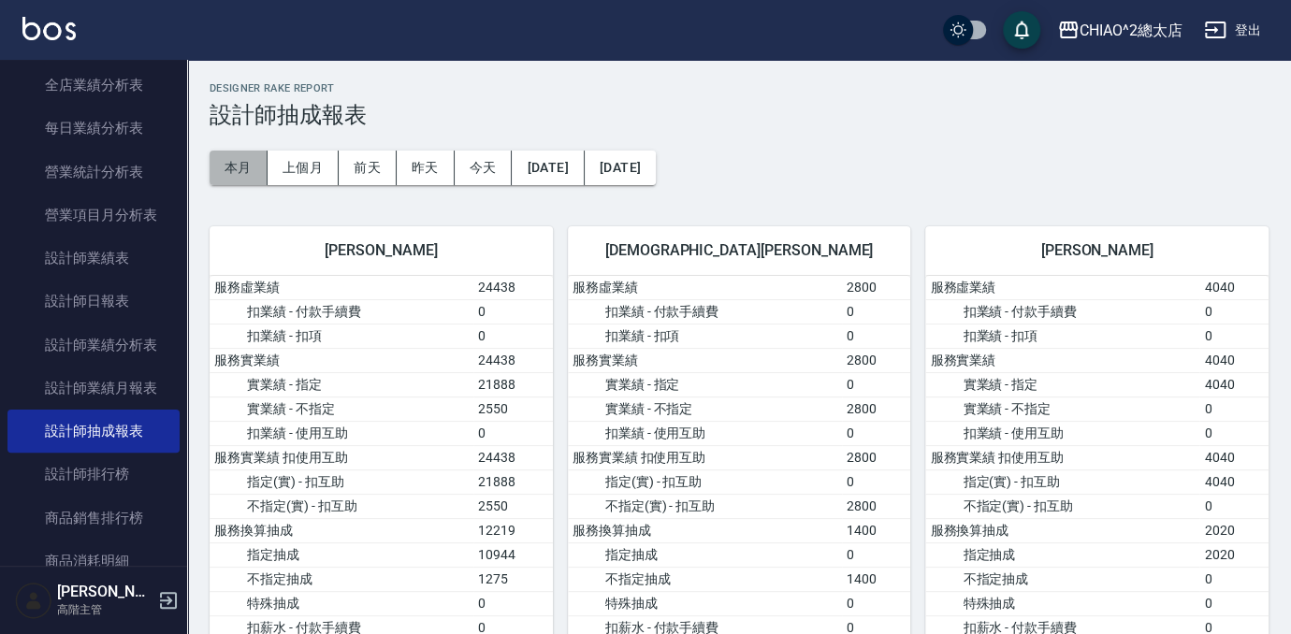
click at [226, 172] on button "本月" at bounding box center [239, 168] width 58 height 35
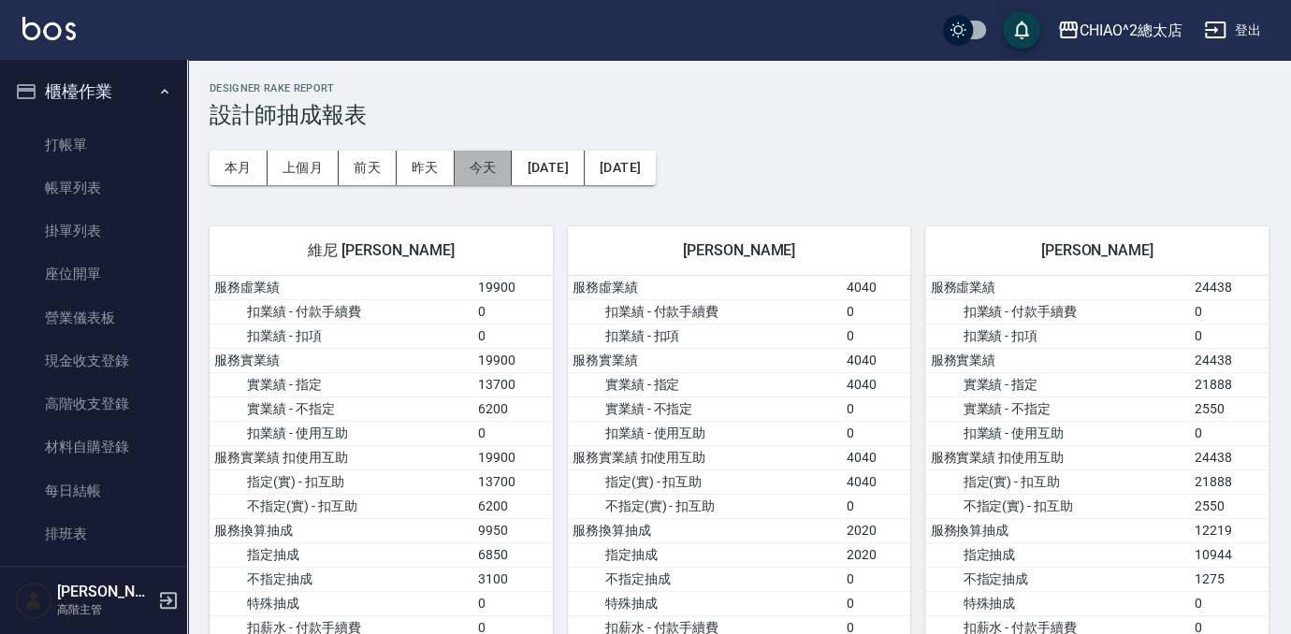
click at [470, 155] on button "今天" at bounding box center [484, 168] width 58 height 35
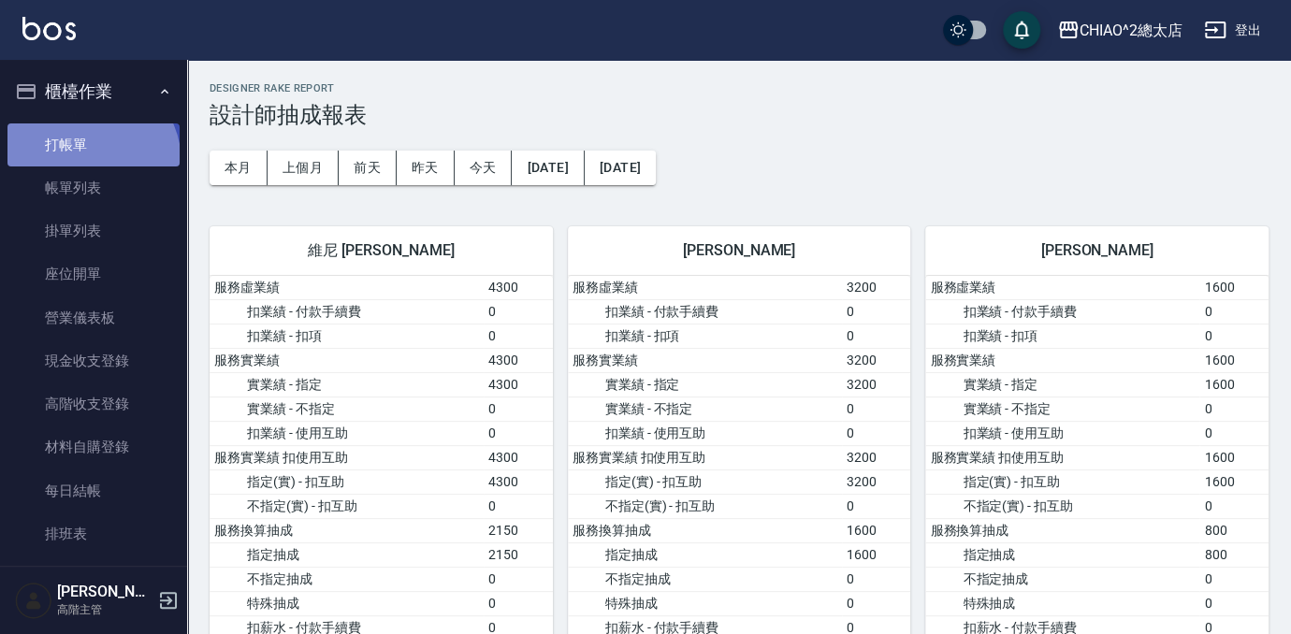
click at [81, 163] on link "打帳單" at bounding box center [93, 144] width 172 height 43
